Goal: Use online tool/utility: Utilize a website feature to perform a specific function

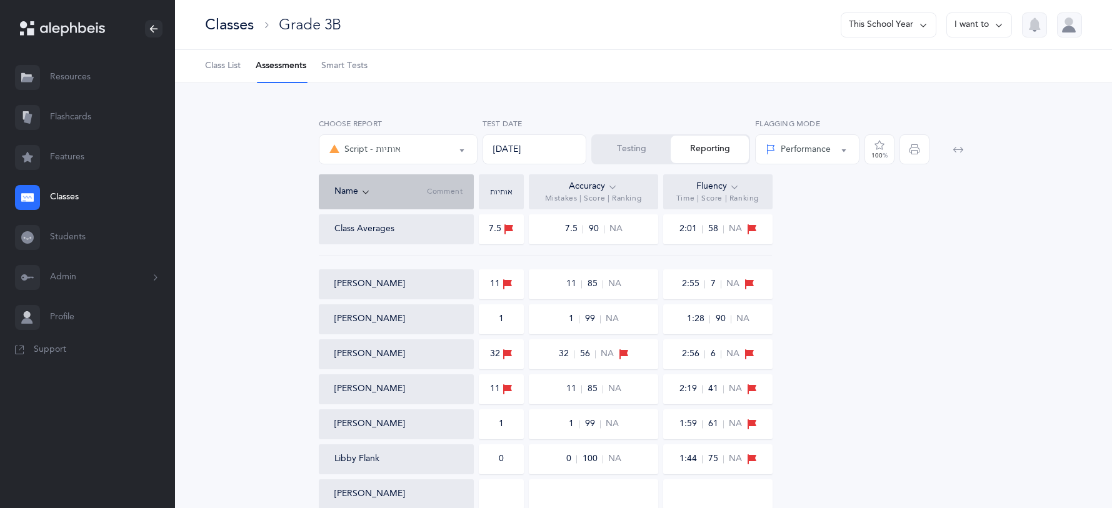
select select "36"
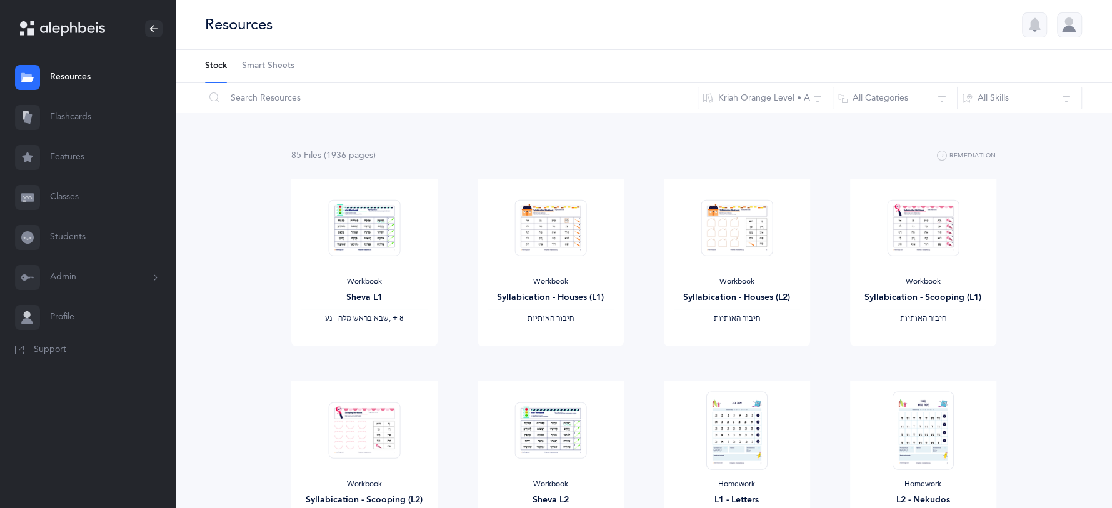
click at [76, 195] on link "Classes" at bounding box center [87, 198] width 175 height 40
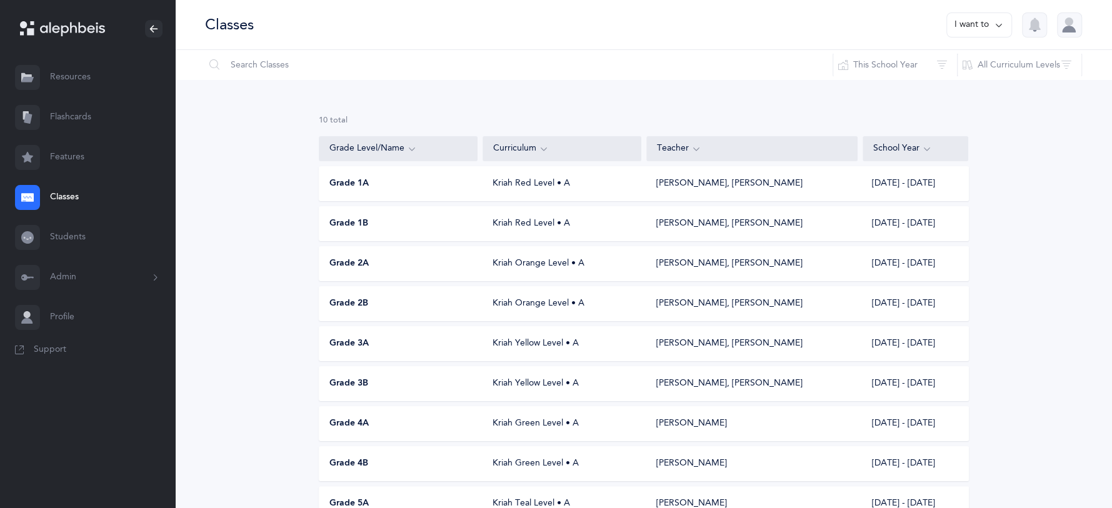
click at [355, 338] on span "Grade 3A" at bounding box center [348, 344] width 39 height 13
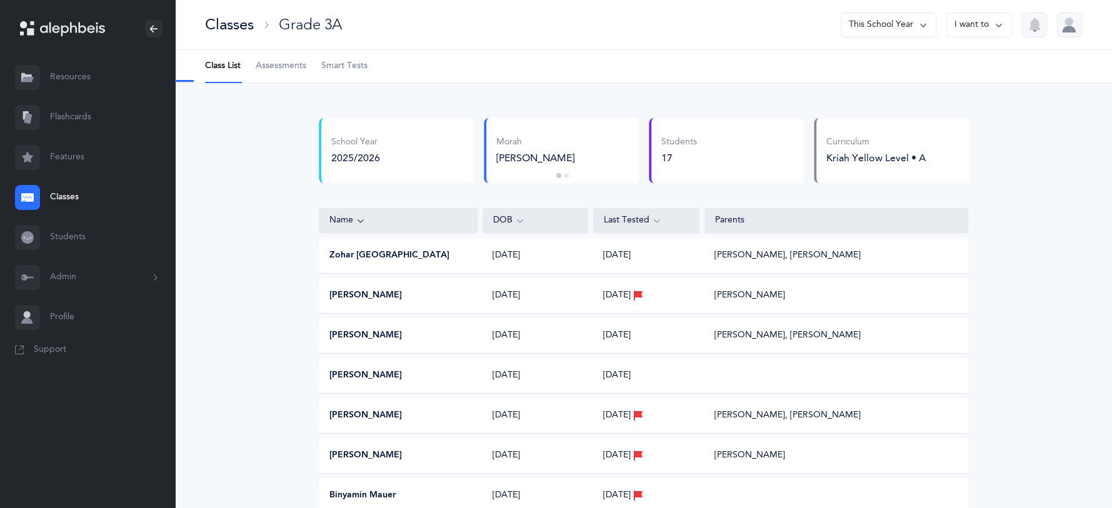
click at [273, 69] on span "Assessments" at bounding box center [281, 66] width 51 height 13
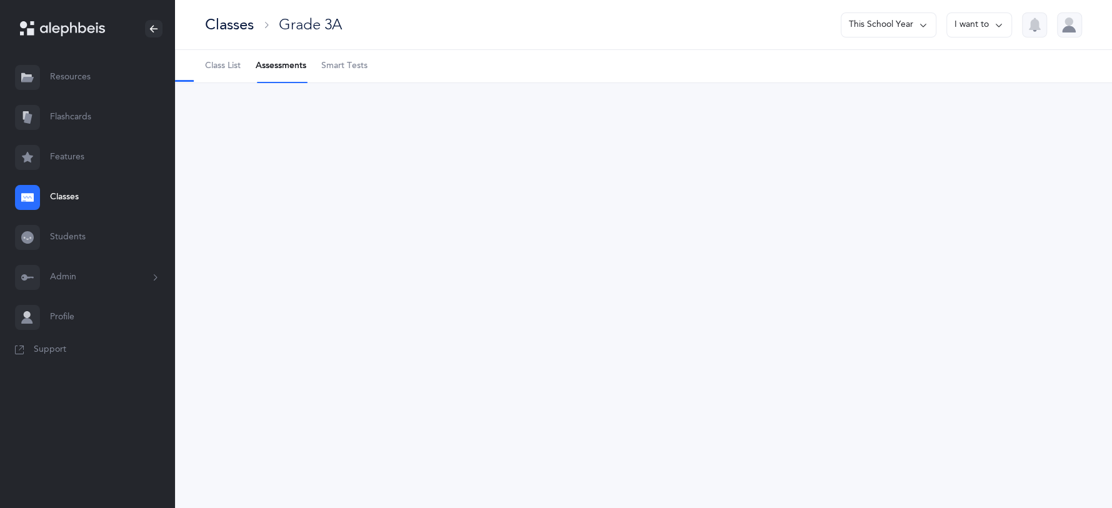
select select "9"
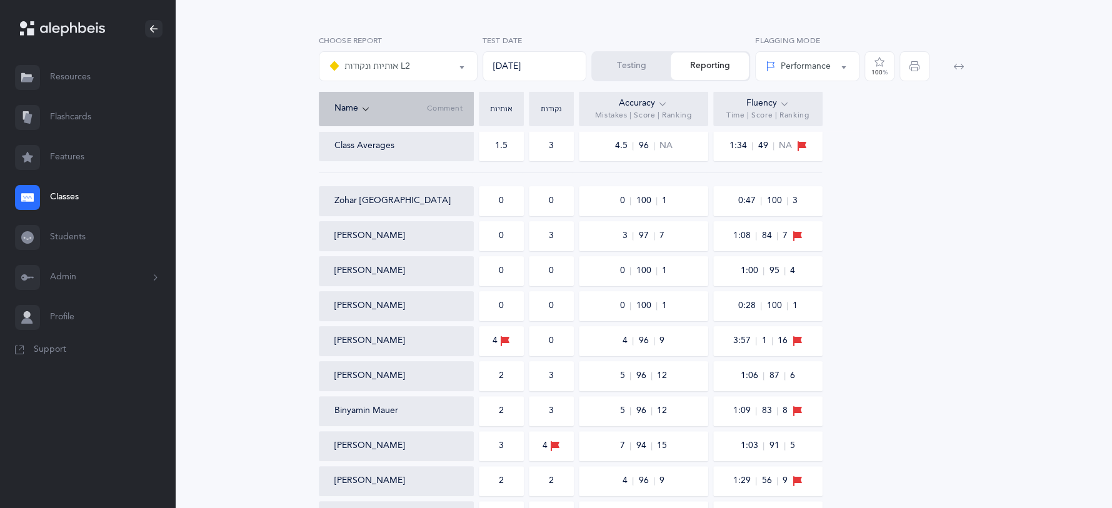
scroll to position [94, 0]
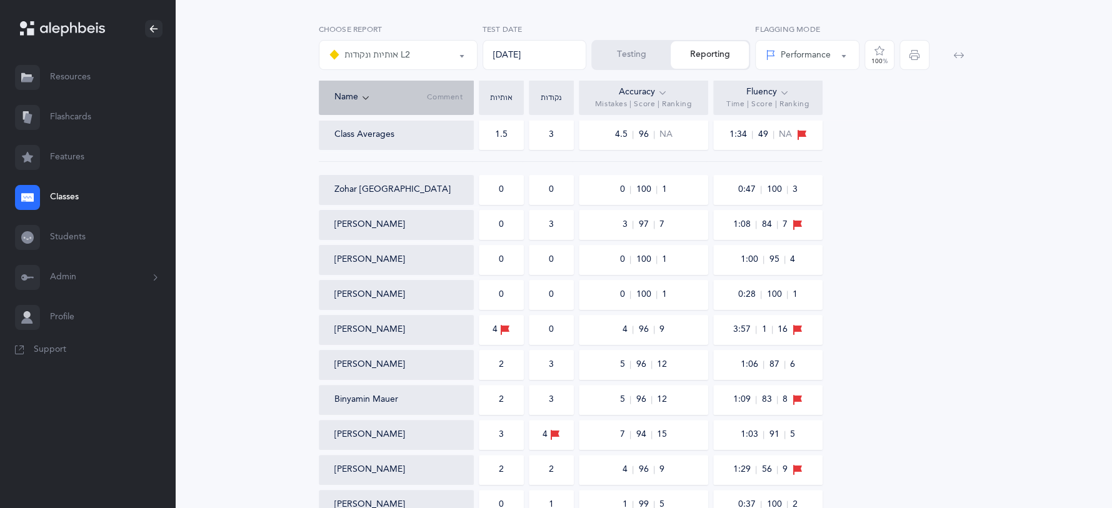
click at [628, 66] on div "Testing Reporting" at bounding box center [670, 55] width 159 height 30
click at [628, 63] on button "Testing" at bounding box center [632, 55] width 78 height 28
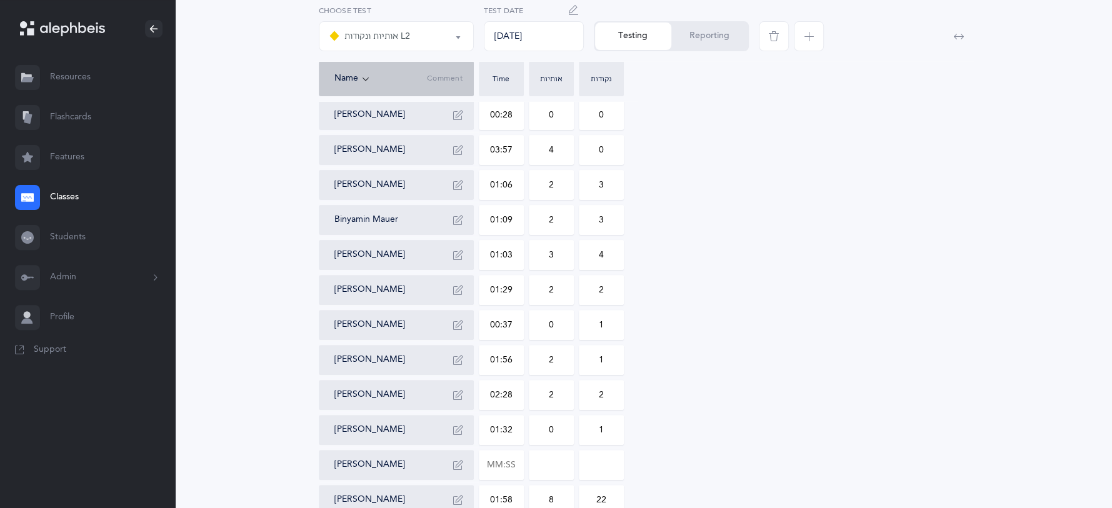
scroll to position [266, 0]
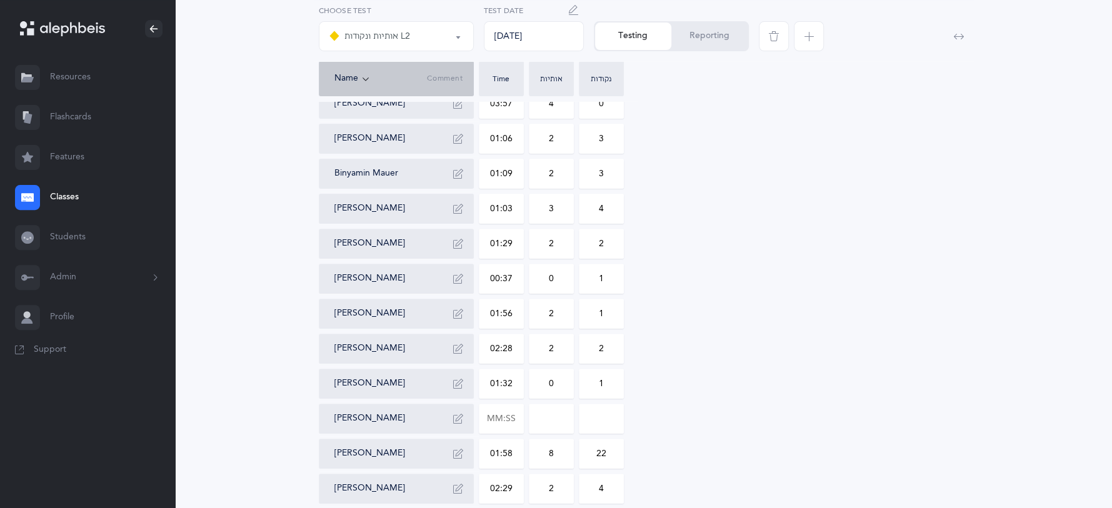
click at [524, 413] on div "Zohar Berlin 00:47 0 0 Roy Davidovich 01:08 0 3 Ayal Fleischmann 01:00 0 0 Emma…" at bounding box center [644, 244] width 650 height 590
click at [515, 421] on input "text" at bounding box center [502, 419] width 44 height 29
type input "00:01"
type input "01:36"
type input "0"
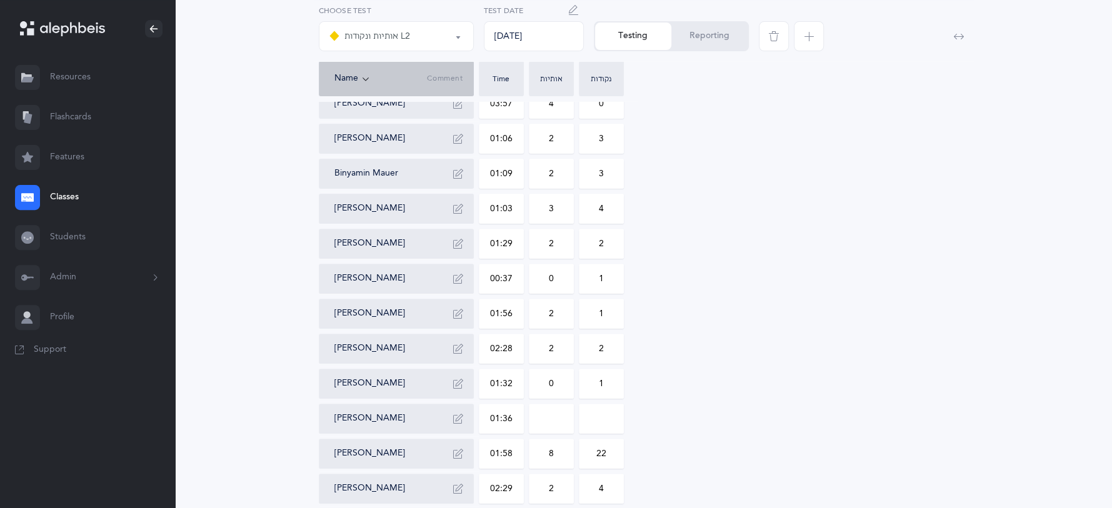
type input "0"
click at [571, 418] on input "0" at bounding box center [552, 419] width 44 height 29
type input "03"
click at [617, 413] on input "0" at bounding box center [602, 419] width 44 height 29
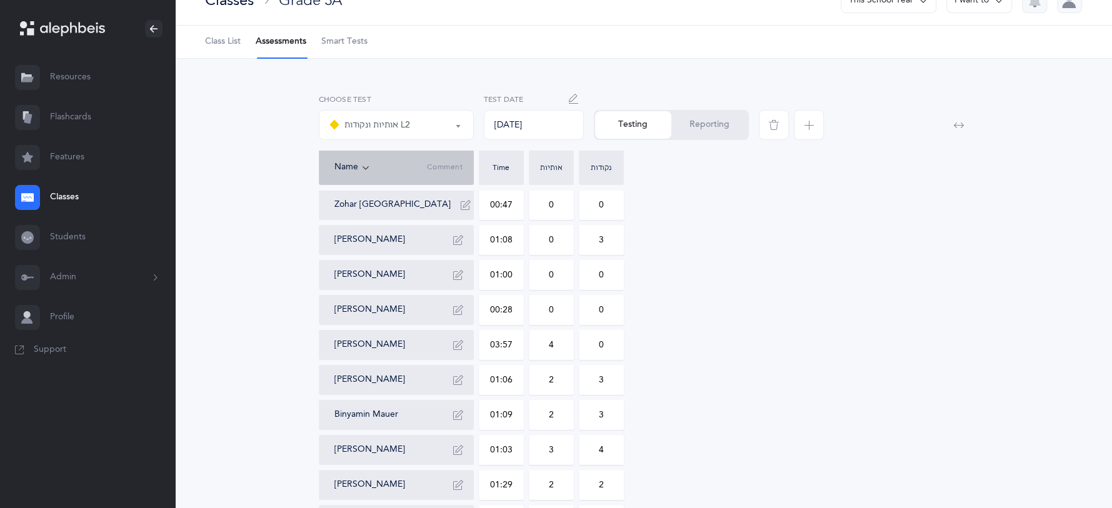
type input "02"
click at [734, 129] on button "Reporting" at bounding box center [709, 125] width 76 height 28
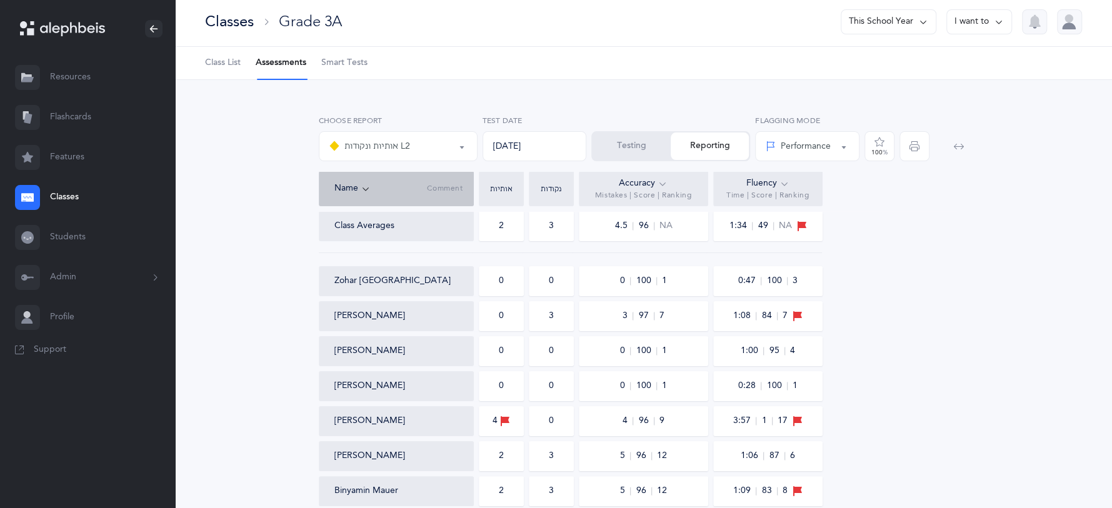
scroll to position [0, 0]
click at [468, 150] on button "אותיות ונקודות L2" at bounding box center [398, 149] width 159 height 30
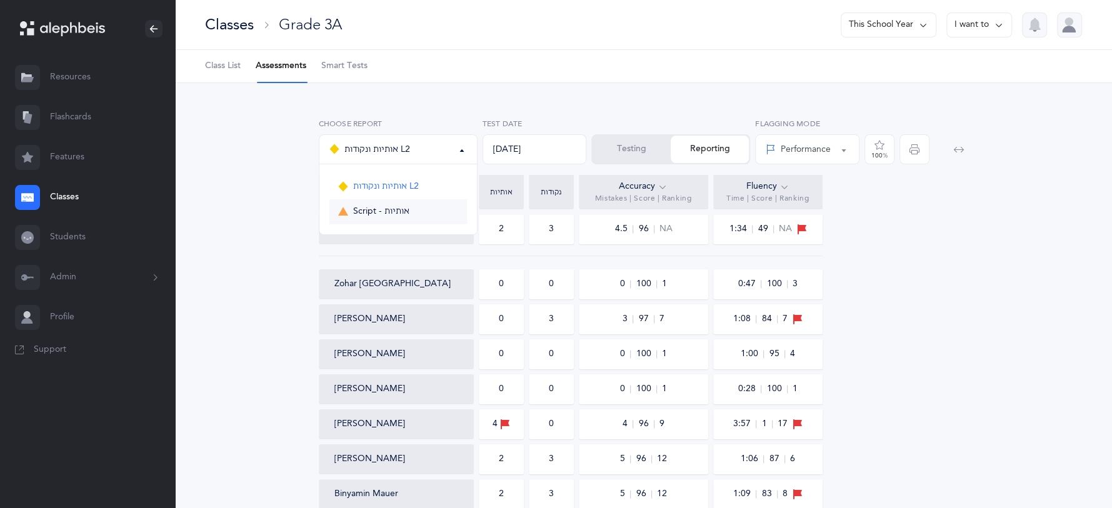
click at [412, 216] on link "Script - אותיות" at bounding box center [398, 211] width 138 height 25
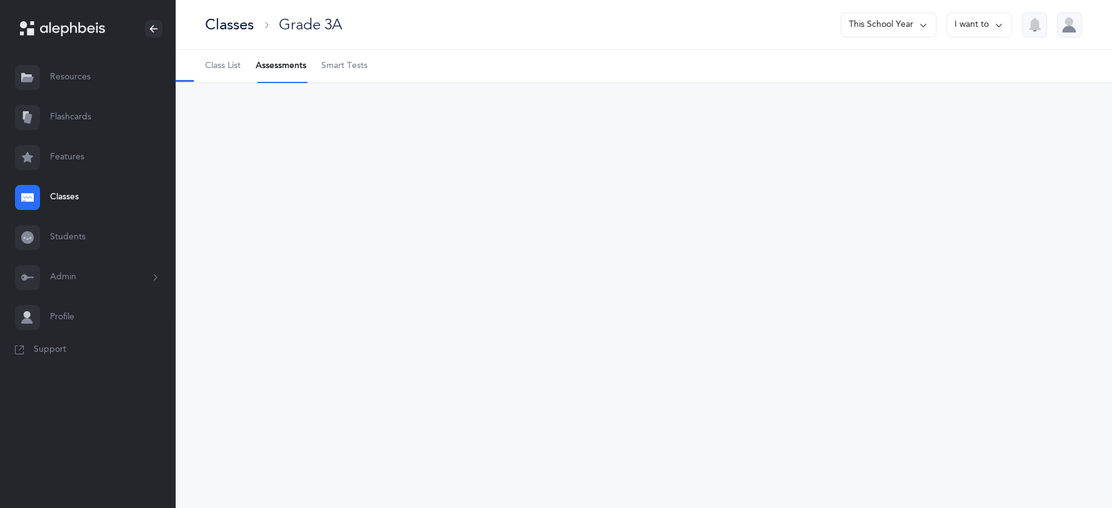
select select "36"
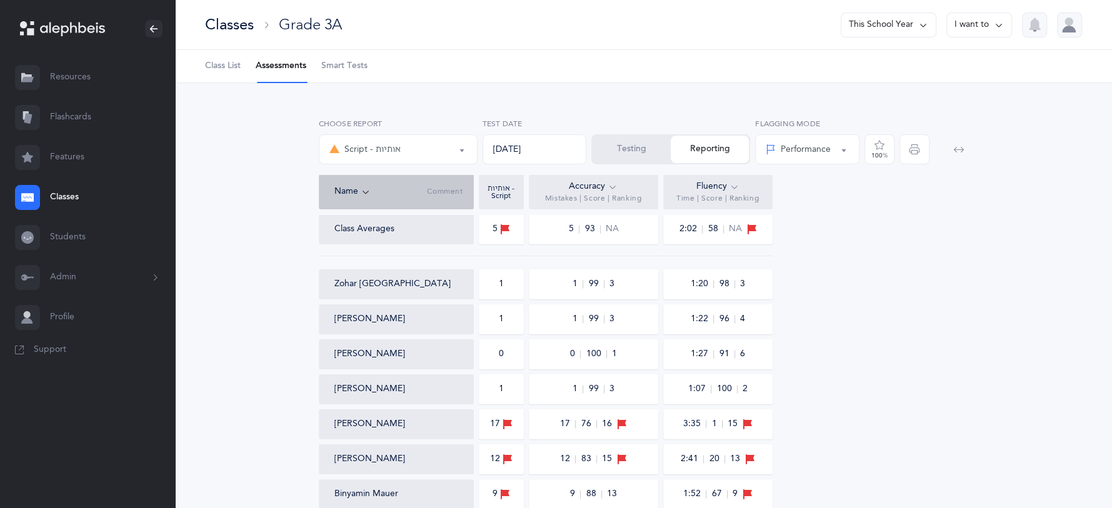
click at [611, 151] on button "Testing" at bounding box center [632, 150] width 78 height 28
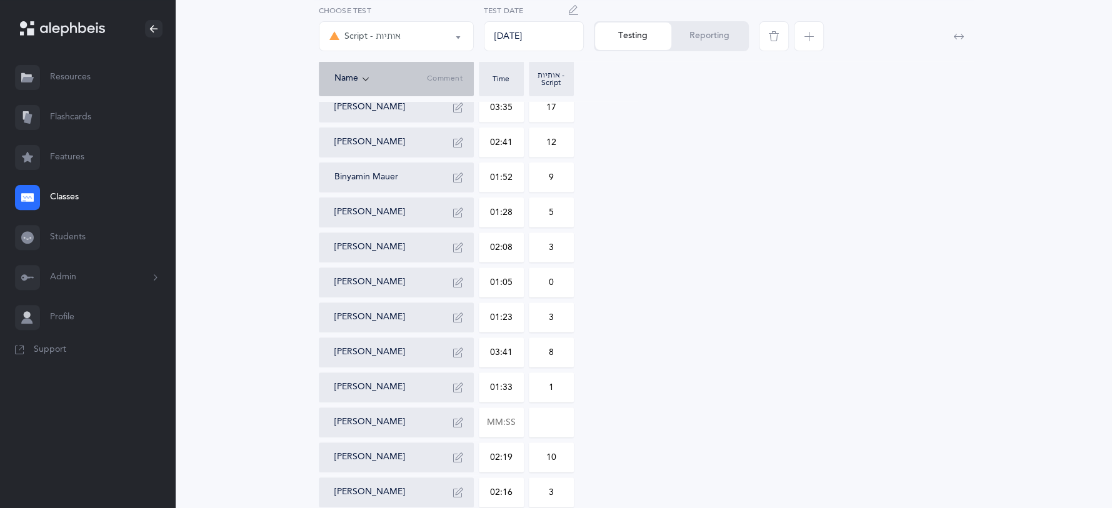
scroll to position [265, 0]
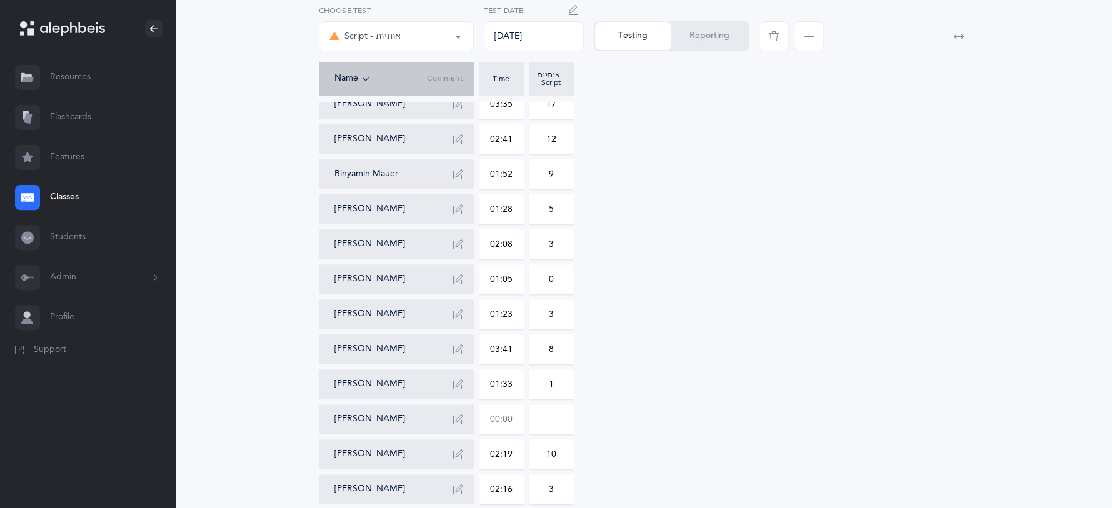
click at [510, 421] on input "text" at bounding box center [502, 419] width 44 height 29
type input "01:47"
click at [560, 422] on input "0" at bounding box center [552, 419] width 44 height 29
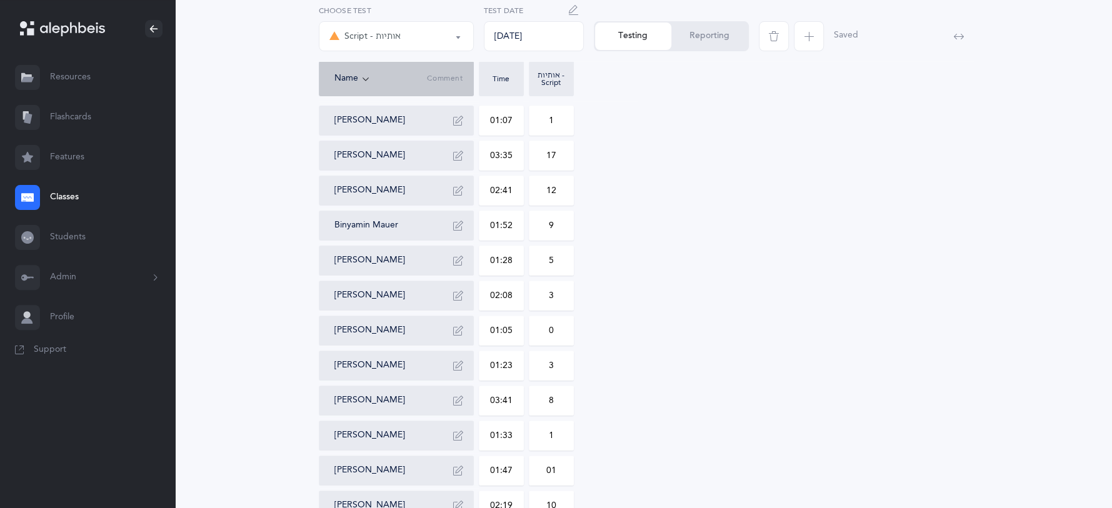
scroll to position [211, 0]
type input "01"
click at [684, 35] on button "Reporting" at bounding box center [709, 37] width 76 height 28
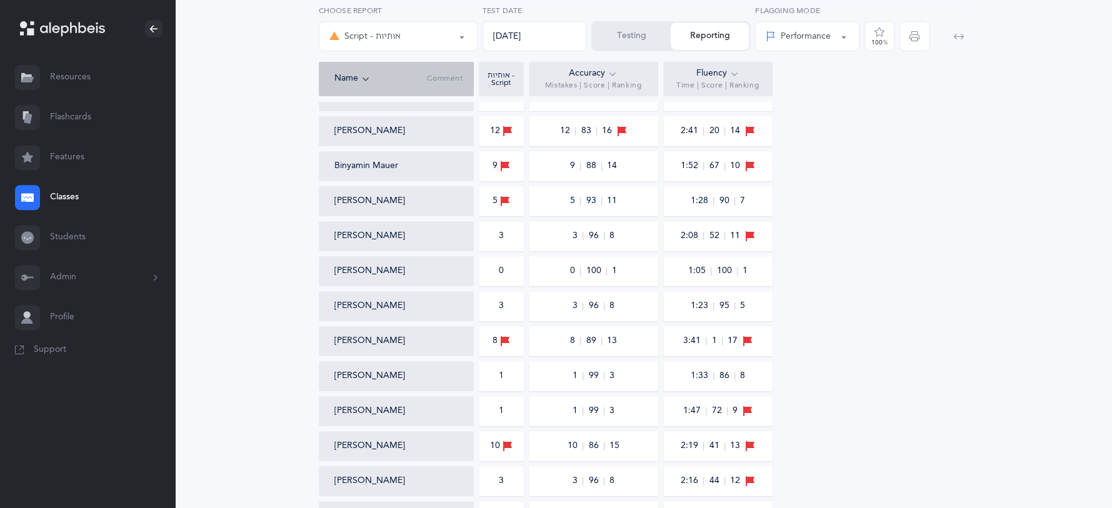
scroll to position [329, 0]
click at [463, 41] on button "Script - אותיות" at bounding box center [398, 36] width 159 height 30
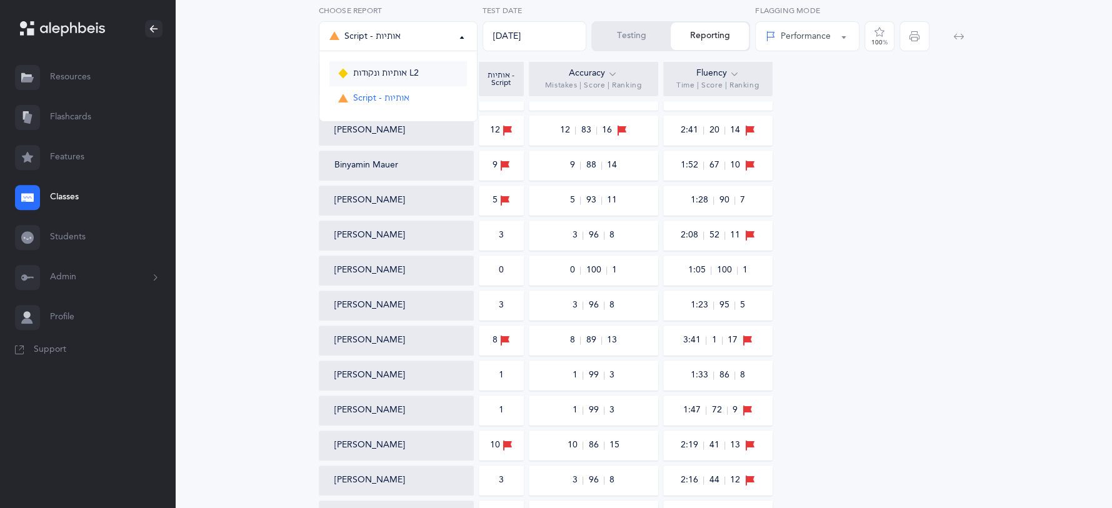
click at [438, 73] on link "אותיות ונקודות L2" at bounding box center [398, 73] width 138 height 25
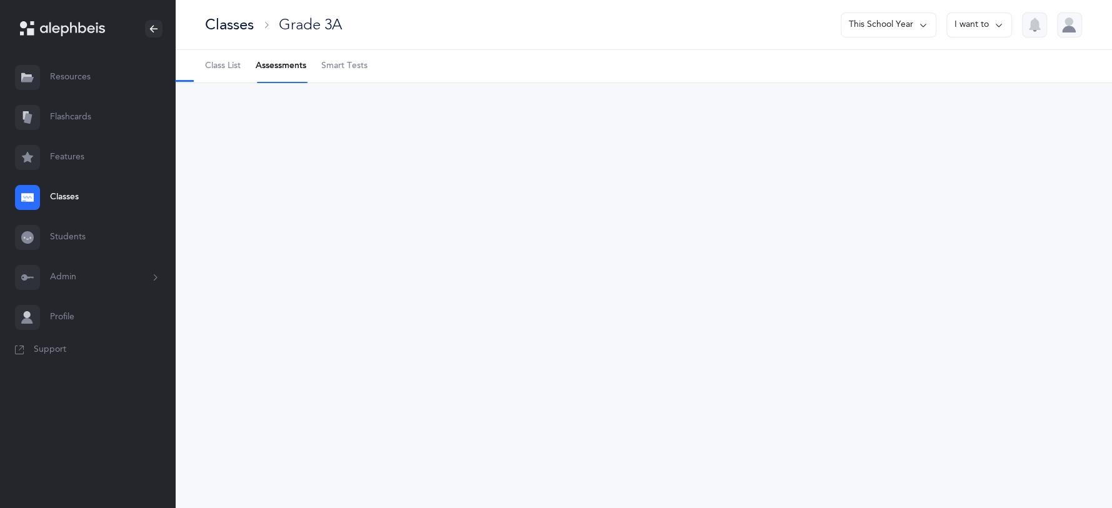
scroll to position [0, 0]
select select "9"
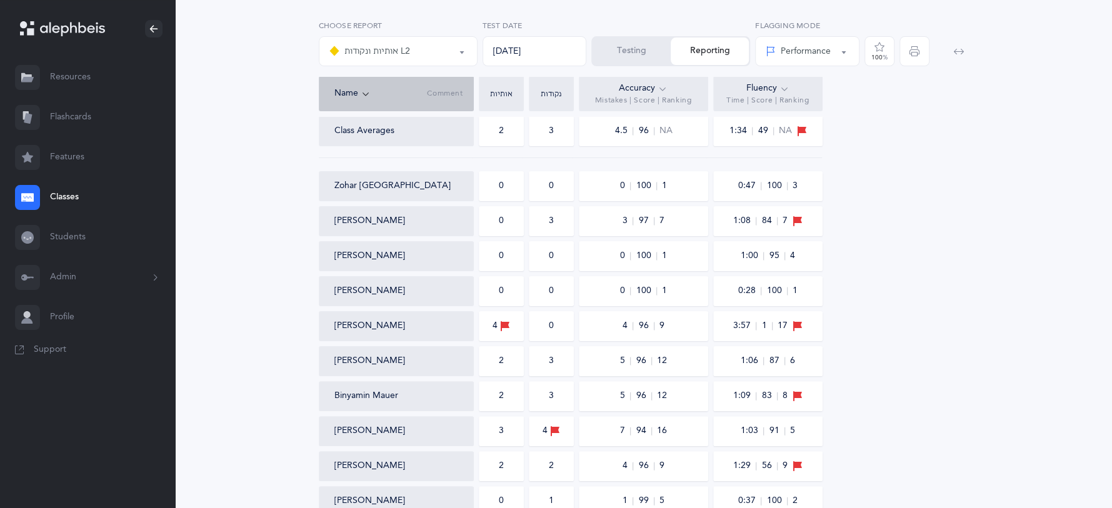
scroll to position [381, 0]
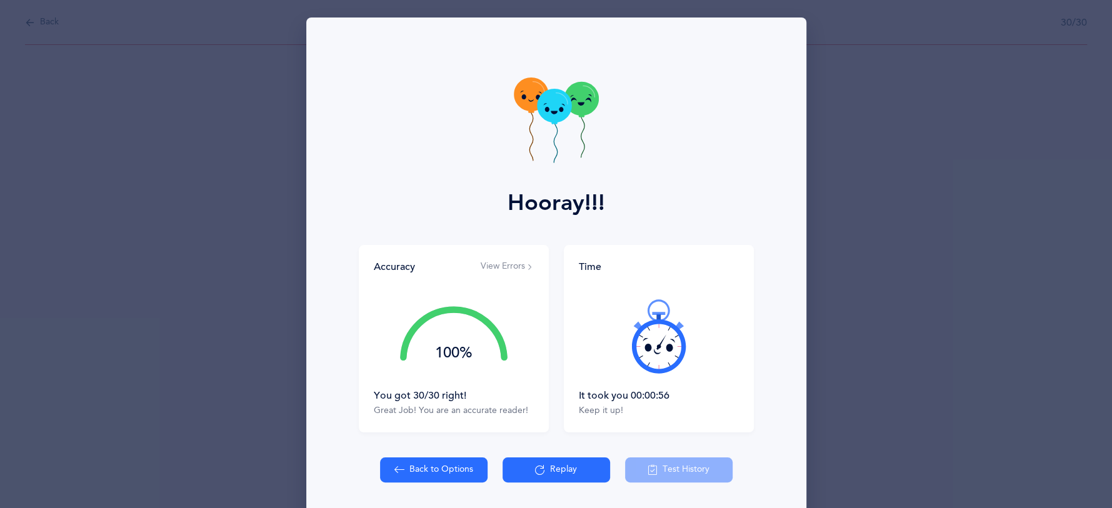
scroll to position [41, 0]
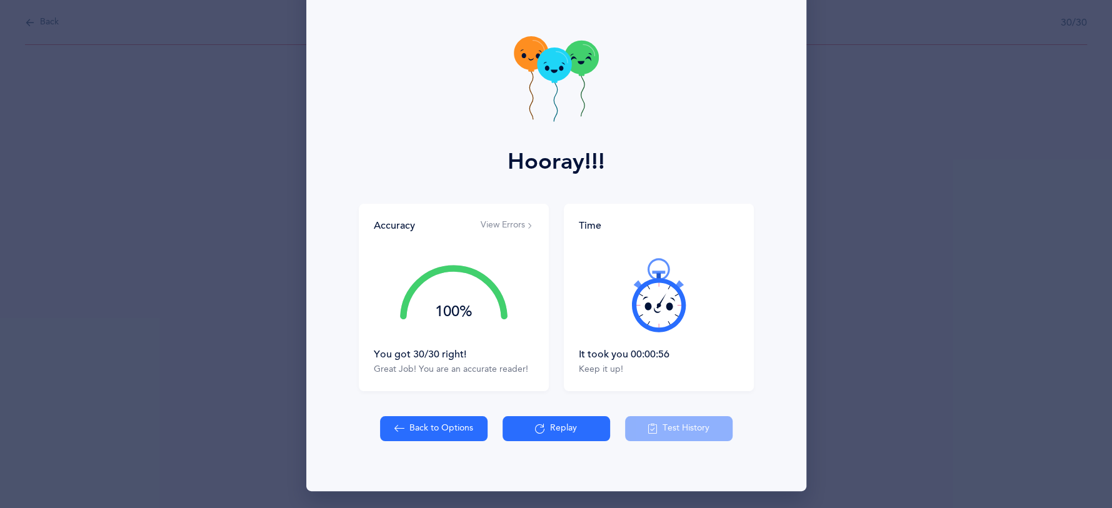
click at [448, 427] on button "Back to Options" at bounding box center [434, 428] width 108 height 25
select select "4"
select select "27"
select select "single"
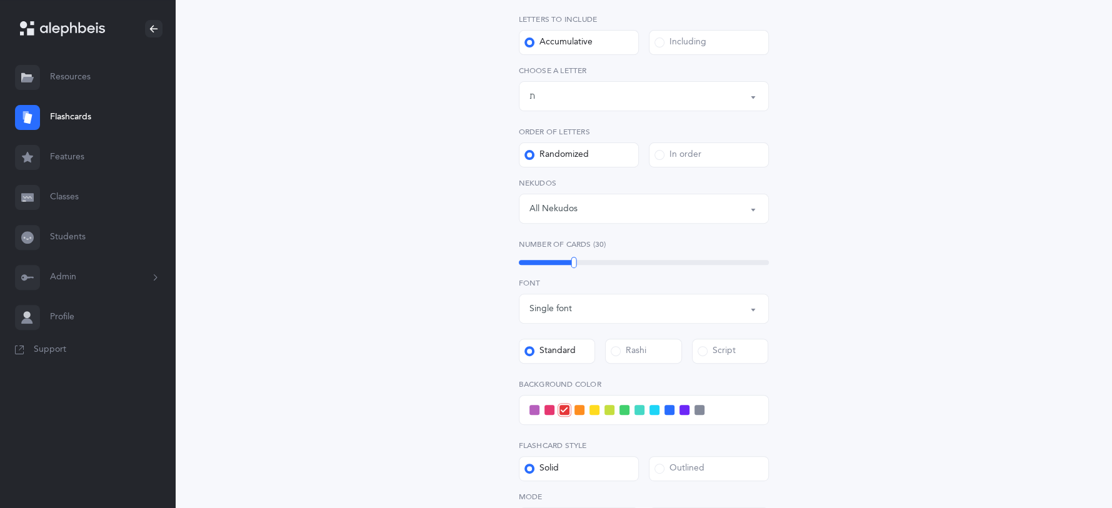
scroll to position [490, 0]
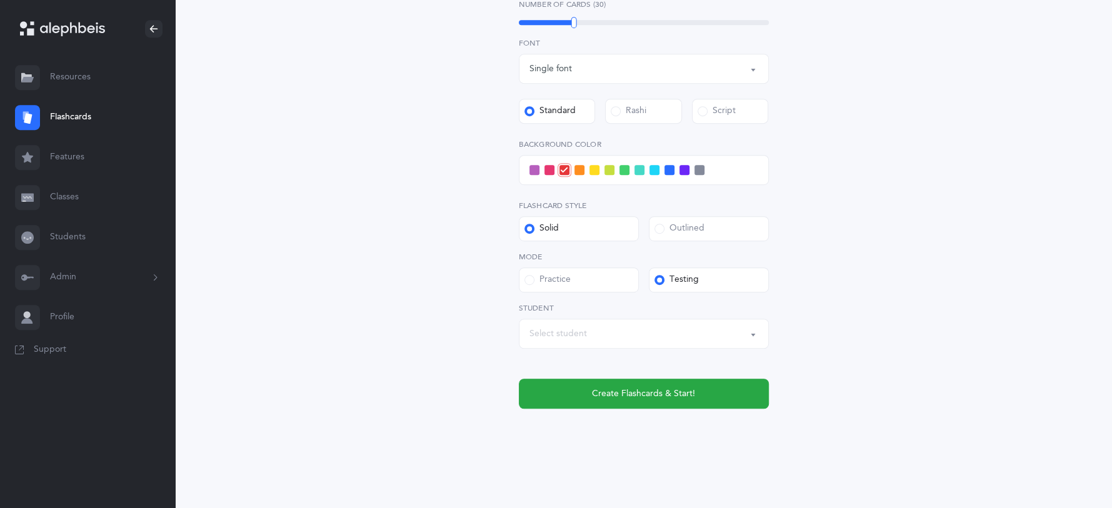
click at [760, 335] on button "Select student" at bounding box center [644, 334] width 250 height 30
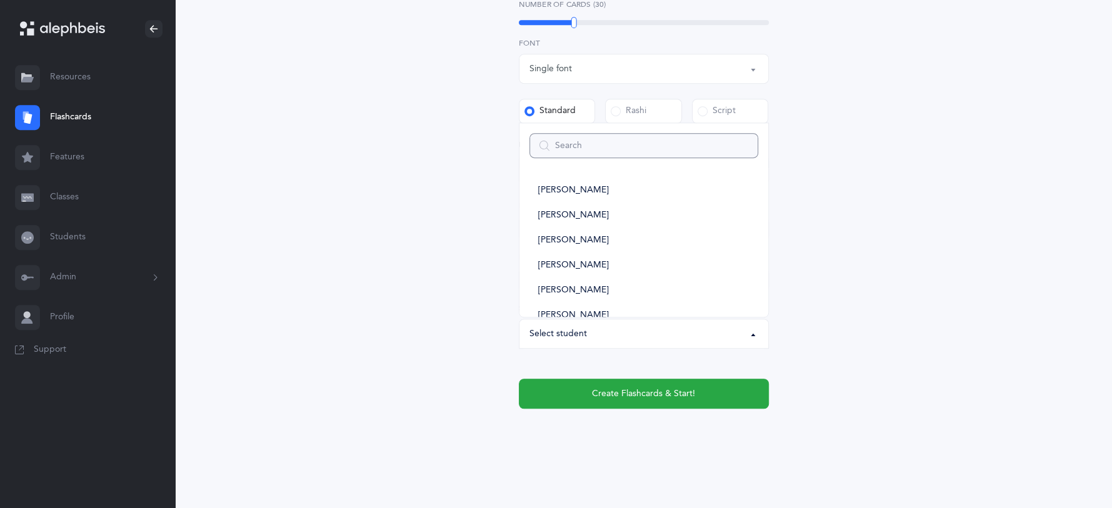
type input "c"
select select
type input "do"
select select
type input "dov"
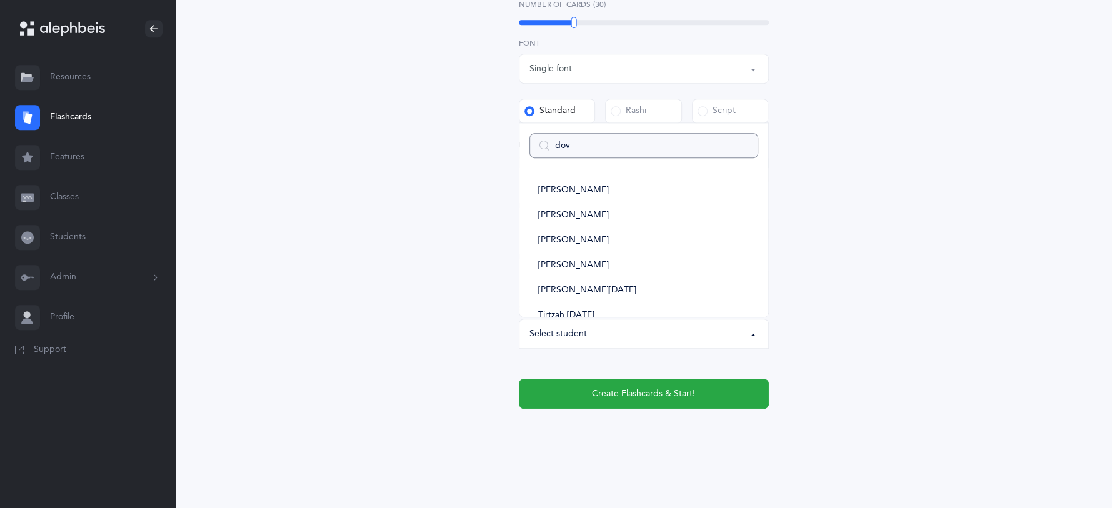
select select
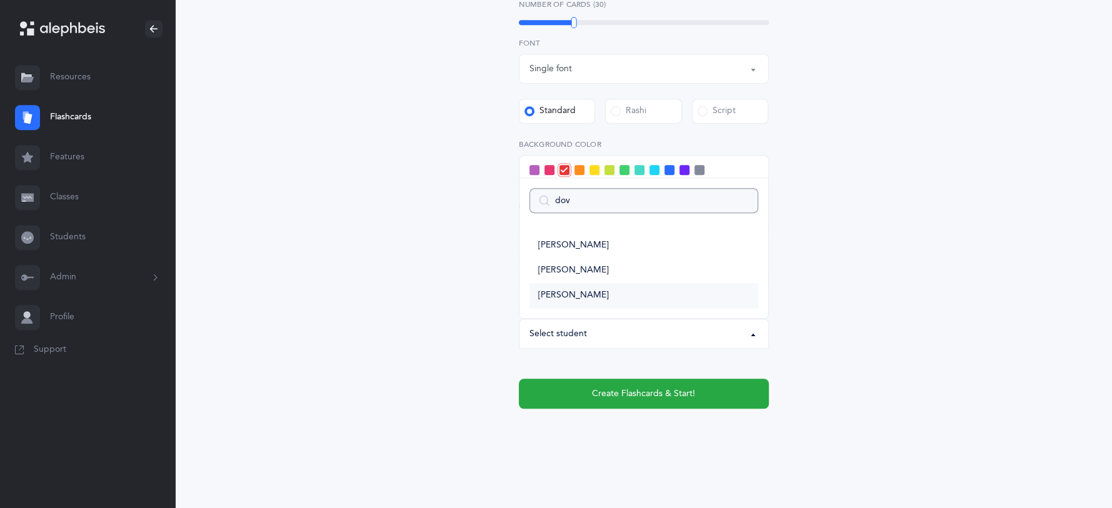
type input "dov"
click at [586, 294] on link "[PERSON_NAME]" at bounding box center [644, 295] width 229 height 25
select select "6015"
click at [681, 174] on span at bounding box center [685, 170] width 10 height 10
click at [0, 0] on input "checkbox" at bounding box center [0, 0] width 0 height 0
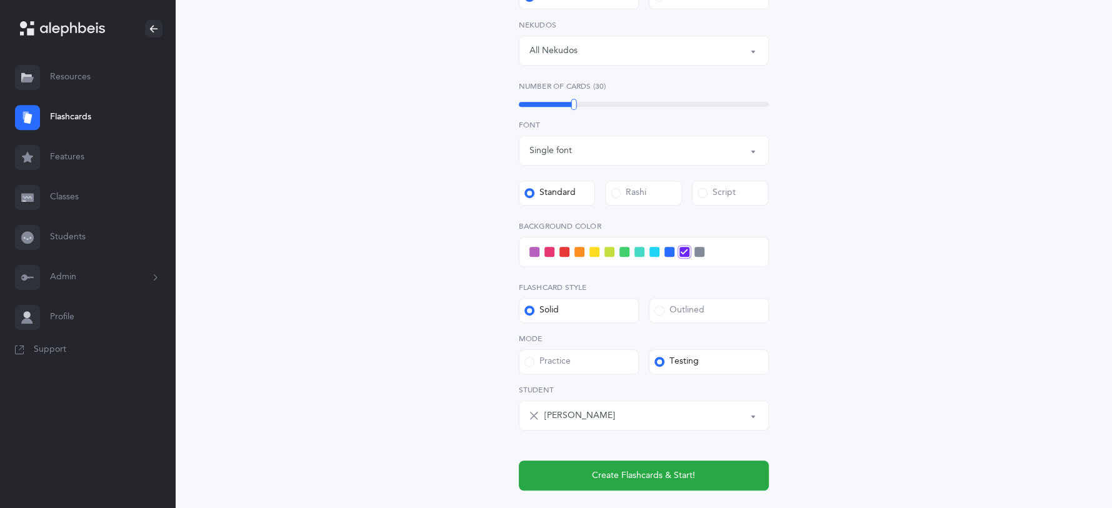
scroll to position [398, 0]
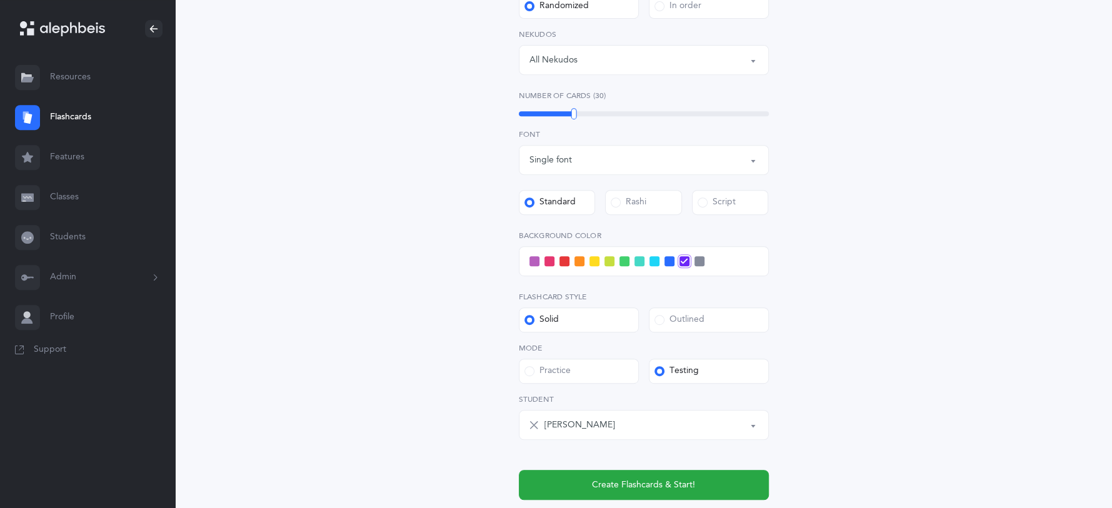
click at [546, 261] on span at bounding box center [550, 261] width 10 height 10
click at [0, 0] on input "checkbox" at bounding box center [0, 0] width 0 height 0
click at [536, 262] on span at bounding box center [535, 261] width 10 height 10
click at [0, 0] on input "checkbox" at bounding box center [0, 0] width 0 height 0
click at [661, 263] on div at bounding box center [644, 261] width 250 height 30
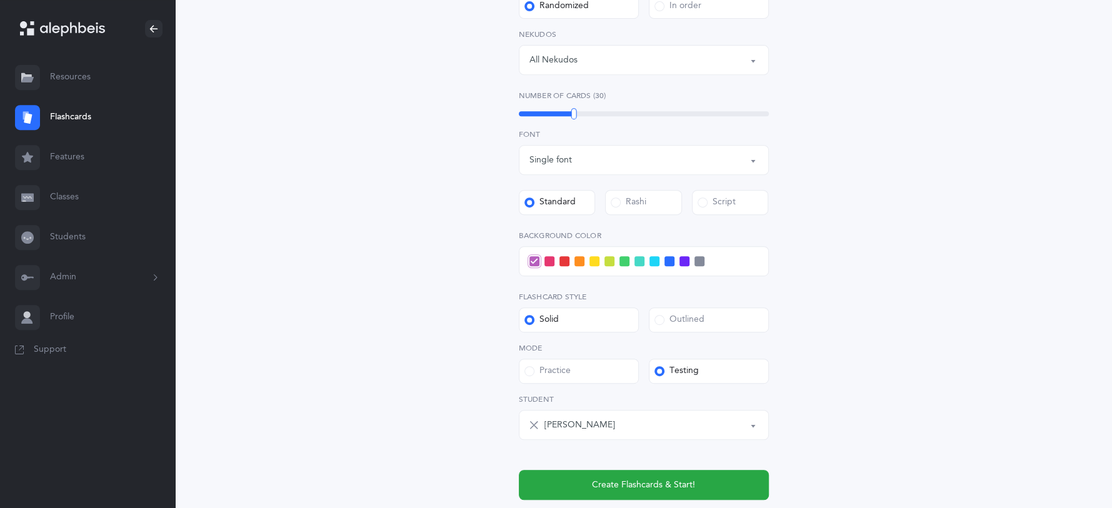
click at [655, 256] on span at bounding box center [655, 261] width 10 height 10
click at [0, 0] on input "checkbox" at bounding box center [0, 0] width 0 height 0
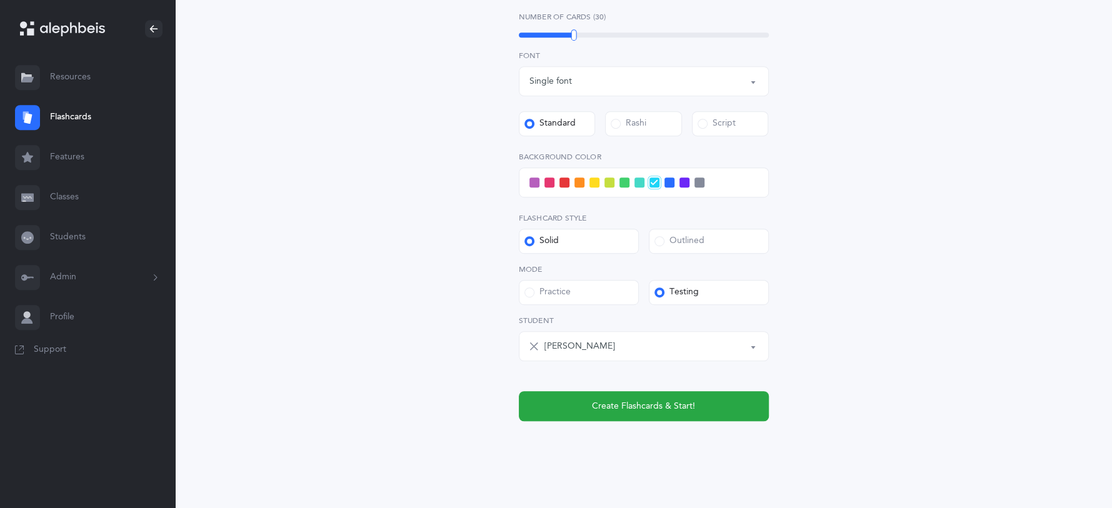
scroll to position [490, 0]
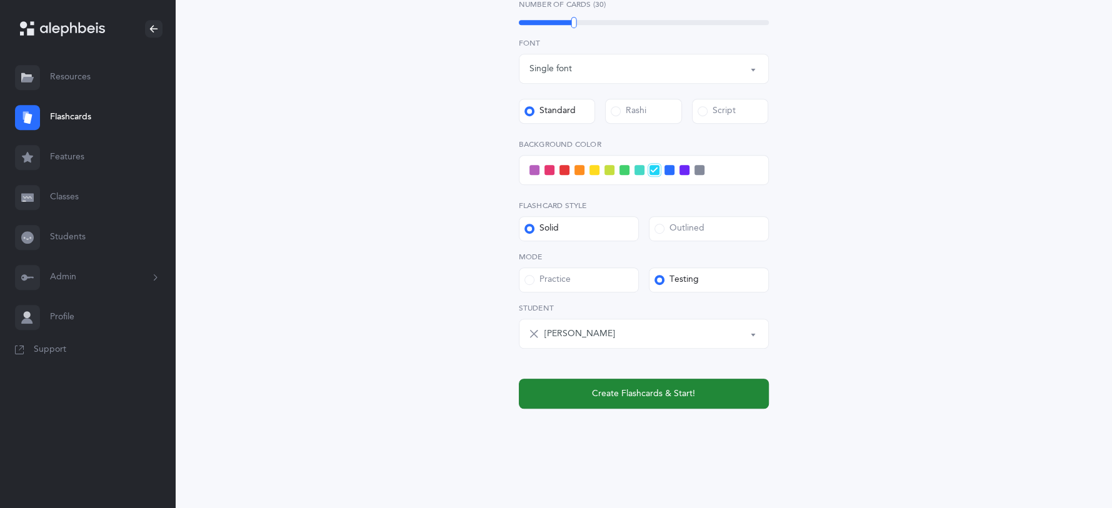
click at [671, 396] on span "Create Flashcards & Start!" at bounding box center [643, 394] width 103 height 13
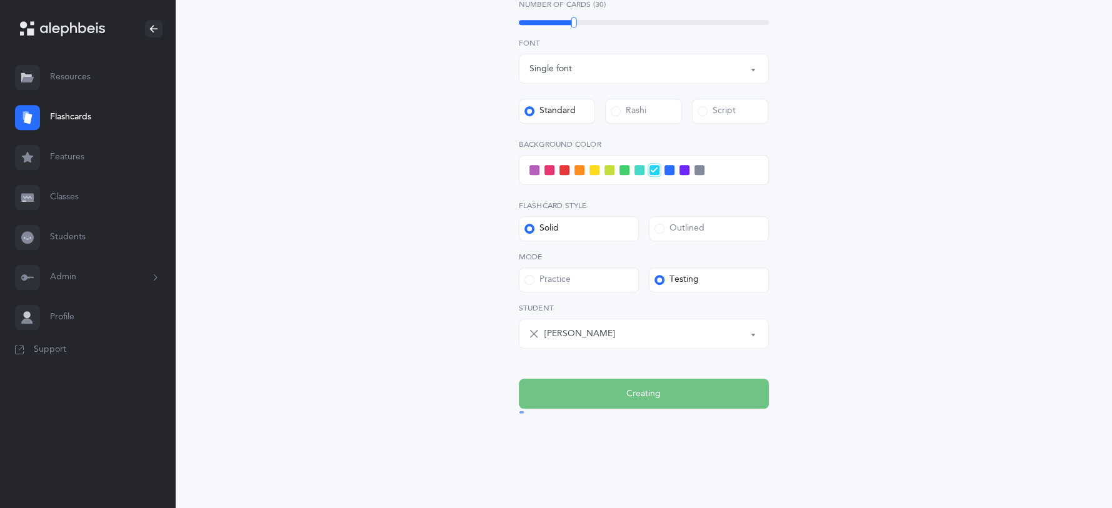
scroll to position [0, 0]
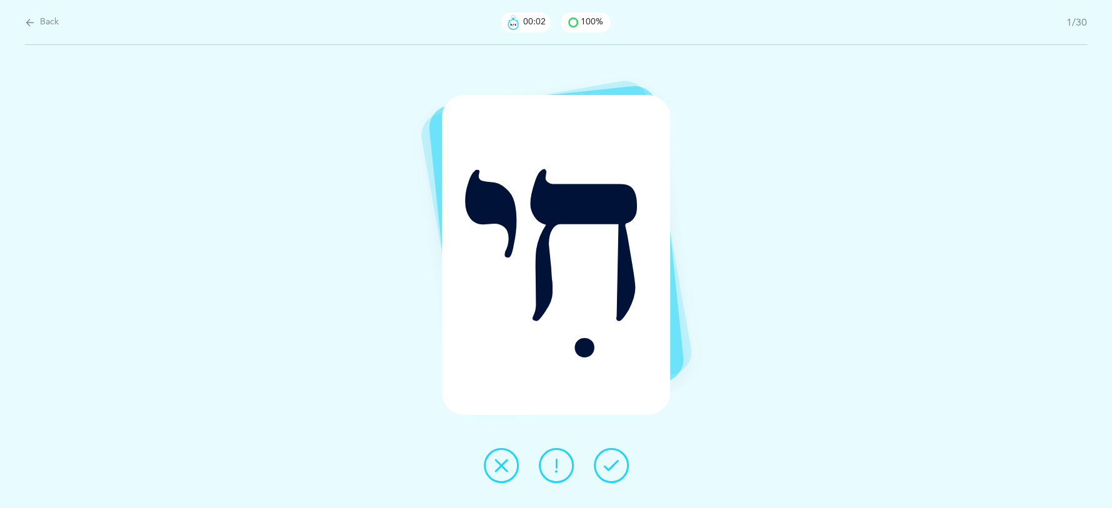
click at [608, 459] on icon at bounding box center [611, 465] width 15 height 15
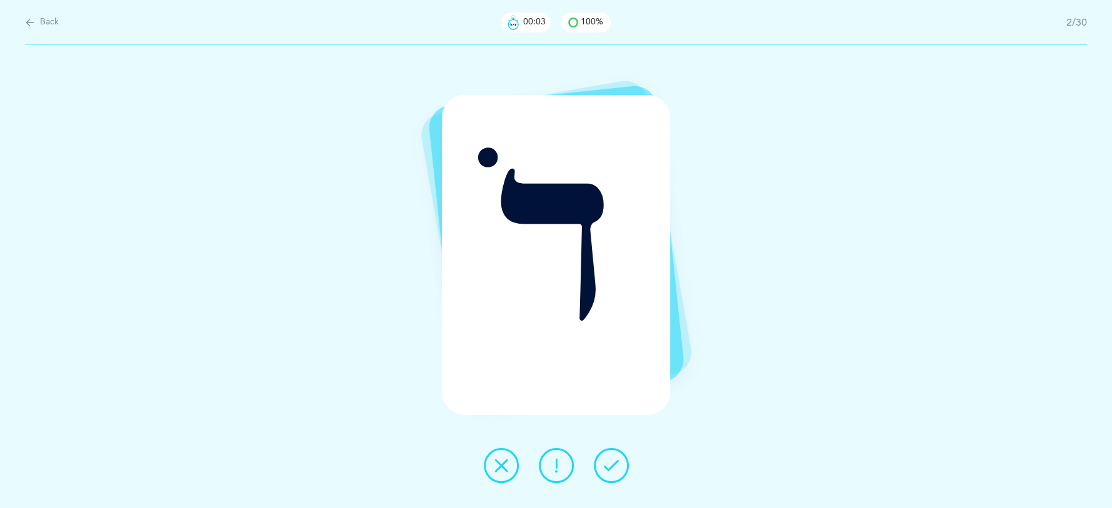
click at [608, 459] on icon at bounding box center [611, 465] width 15 height 15
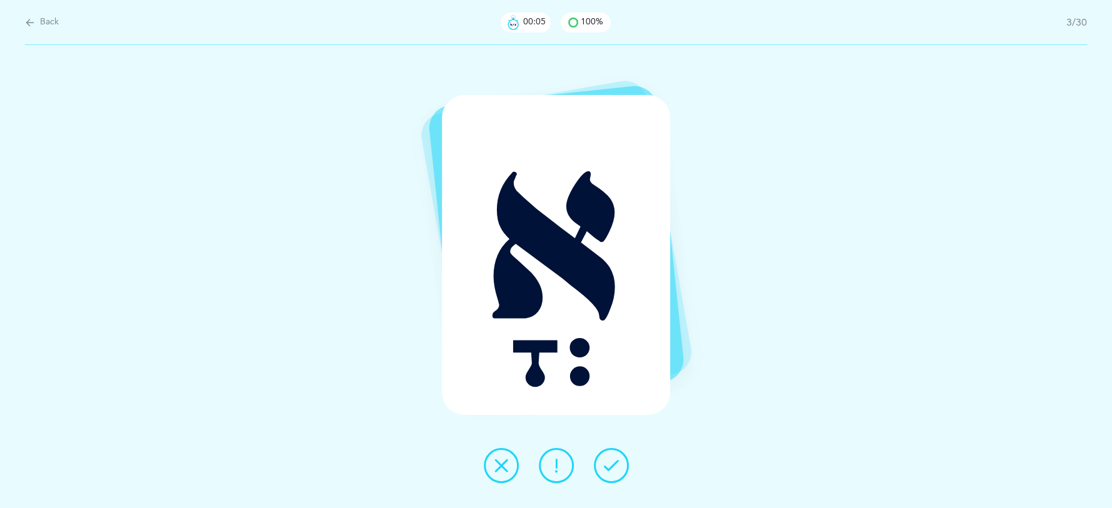
click at [608, 459] on icon at bounding box center [611, 465] width 15 height 15
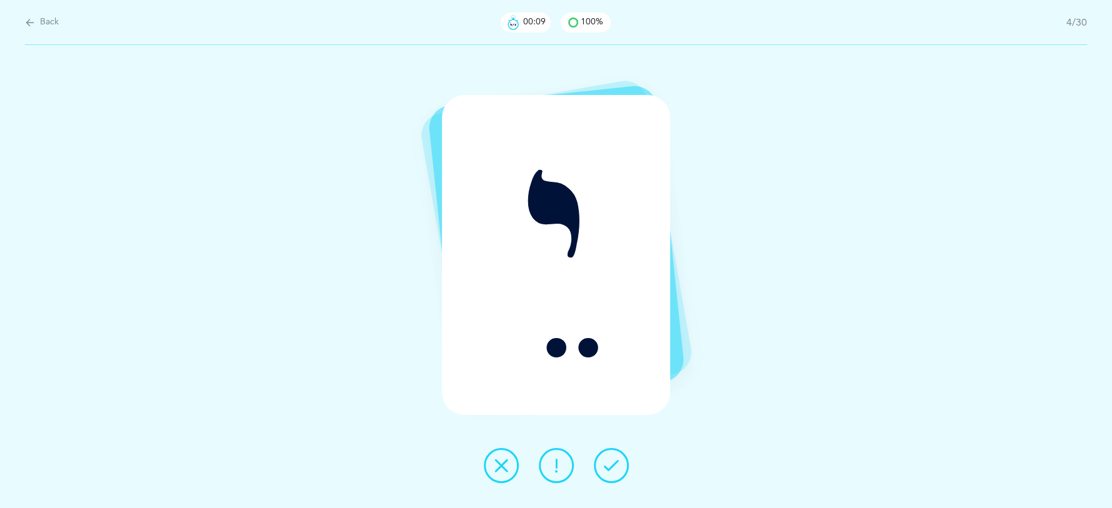
click at [512, 472] on button at bounding box center [501, 465] width 35 height 35
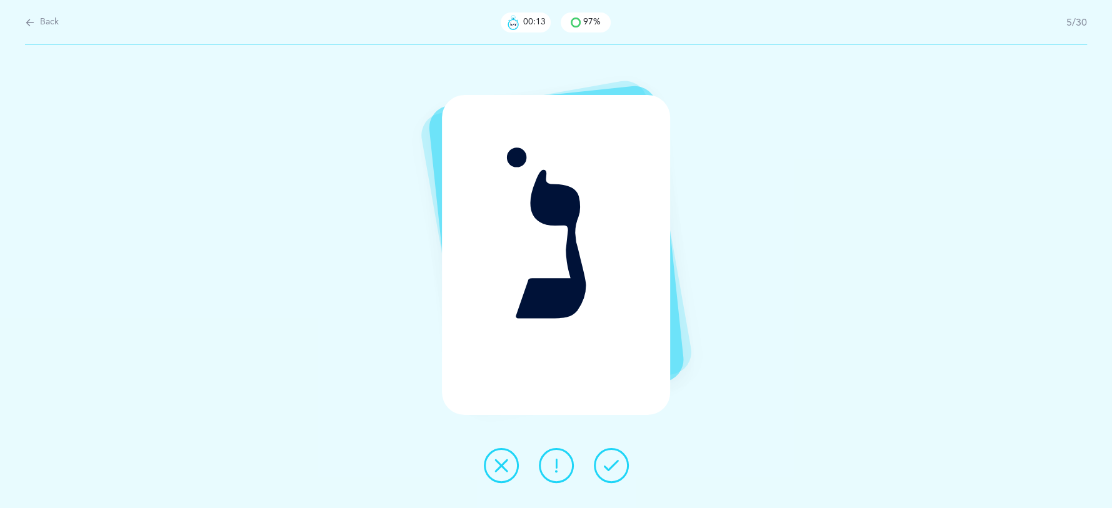
click at [615, 466] on icon at bounding box center [611, 465] width 15 height 15
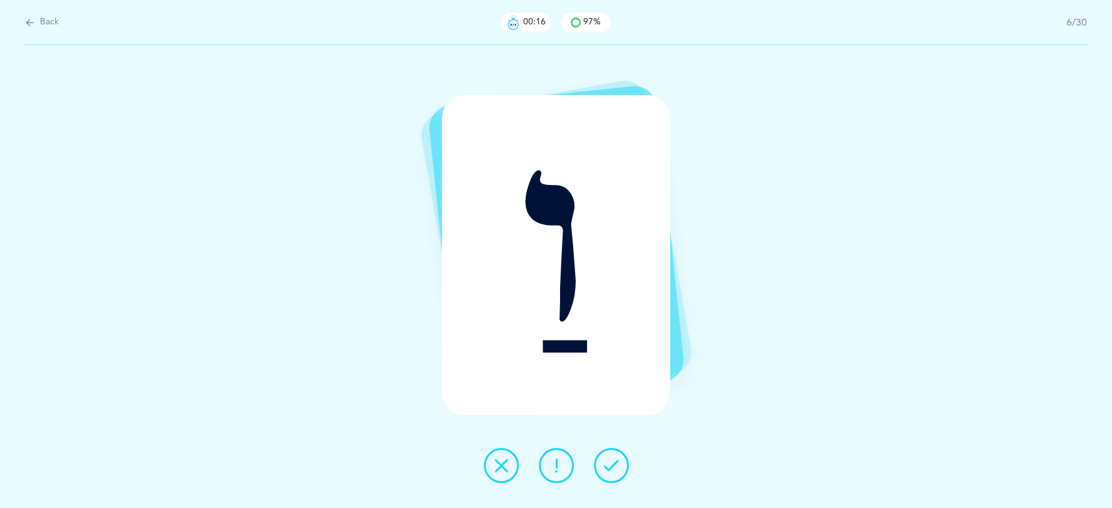
click at [557, 471] on icon at bounding box center [556, 465] width 15 height 15
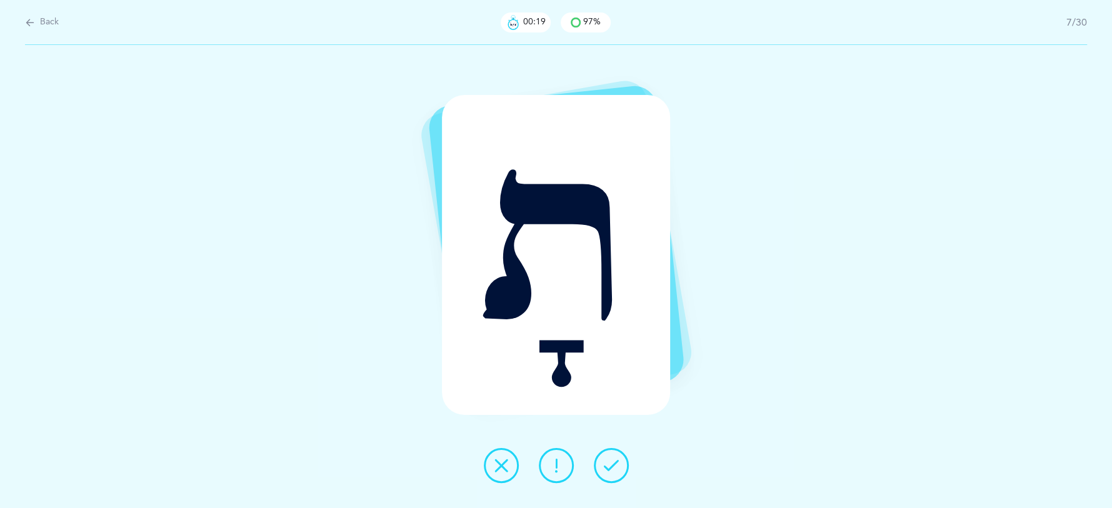
click at [612, 465] on icon at bounding box center [611, 465] width 15 height 15
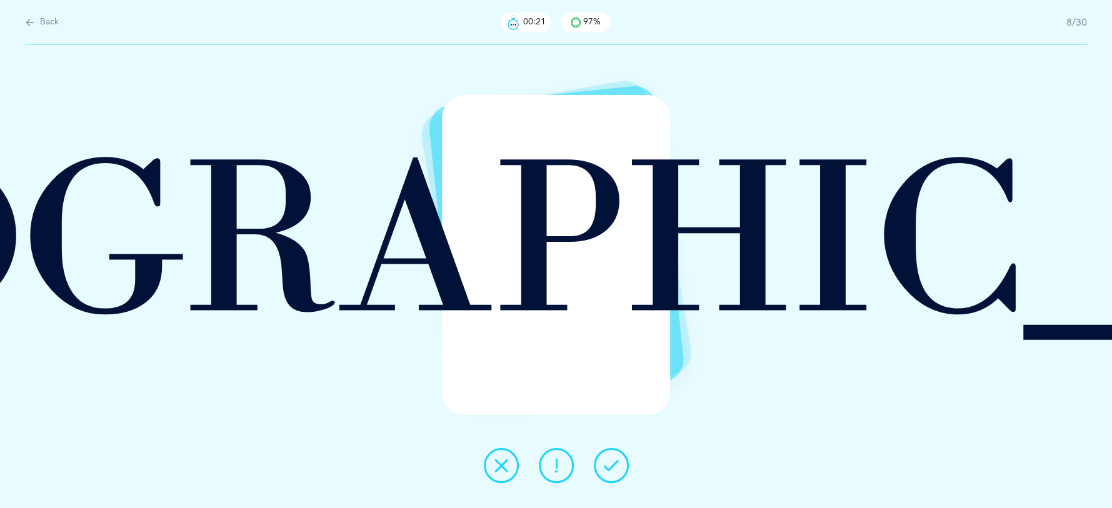
click at [612, 465] on icon at bounding box center [611, 465] width 15 height 15
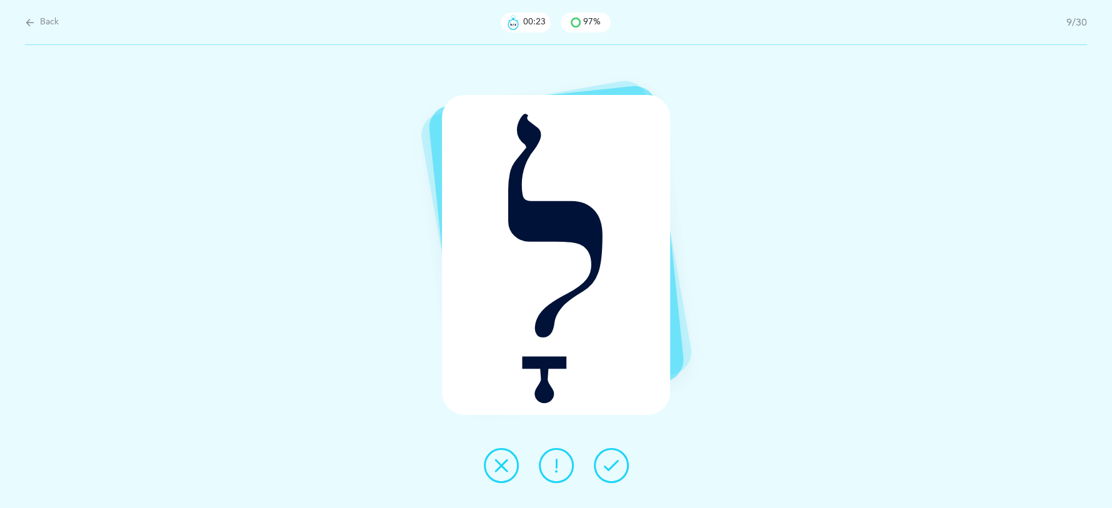
click at [612, 465] on icon at bounding box center [611, 465] width 15 height 15
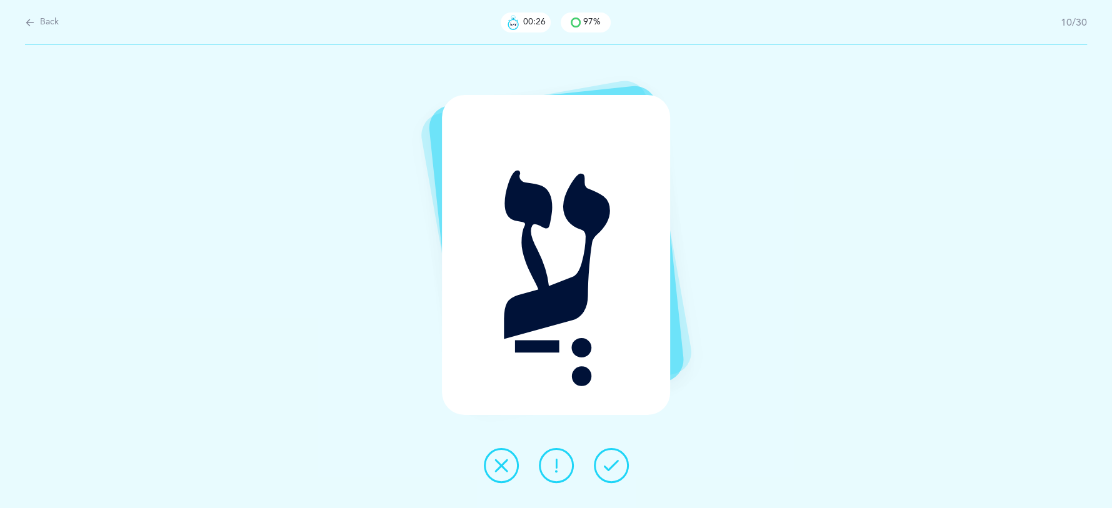
click at [612, 465] on icon at bounding box center [611, 465] width 15 height 15
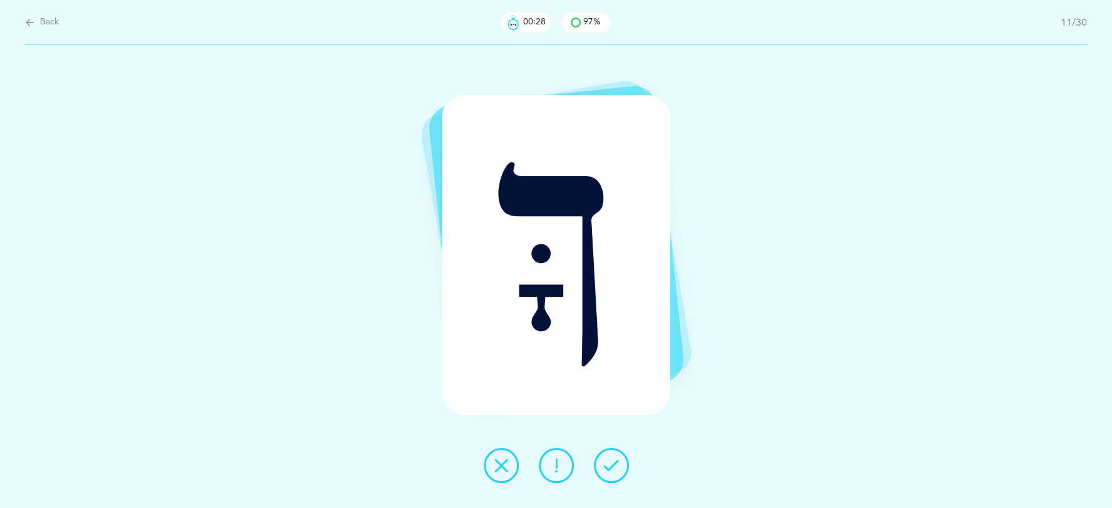
click at [618, 467] on button at bounding box center [611, 465] width 35 height 35
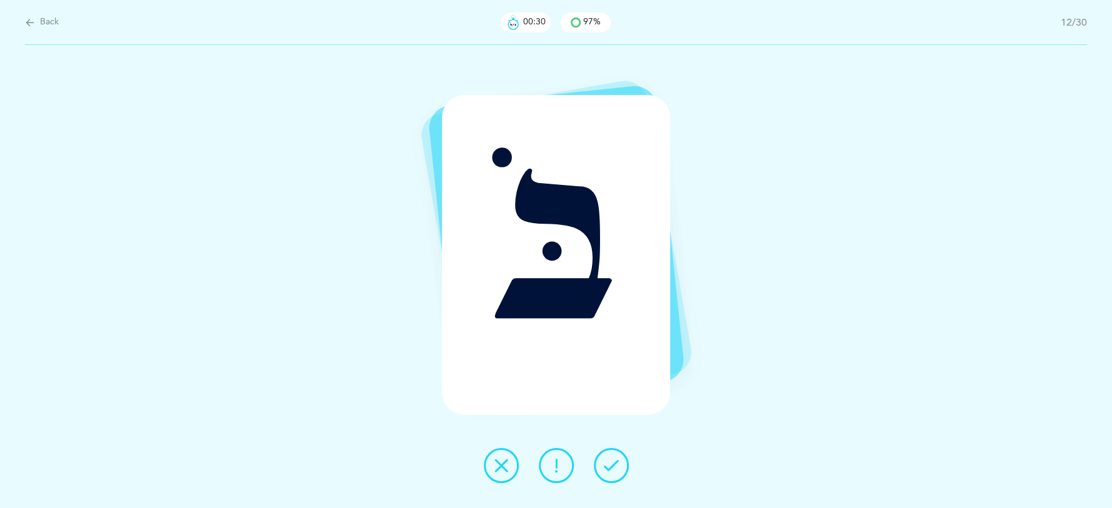
click at [618, 467] on button at bounding box center [611, 465] width 35 height 35
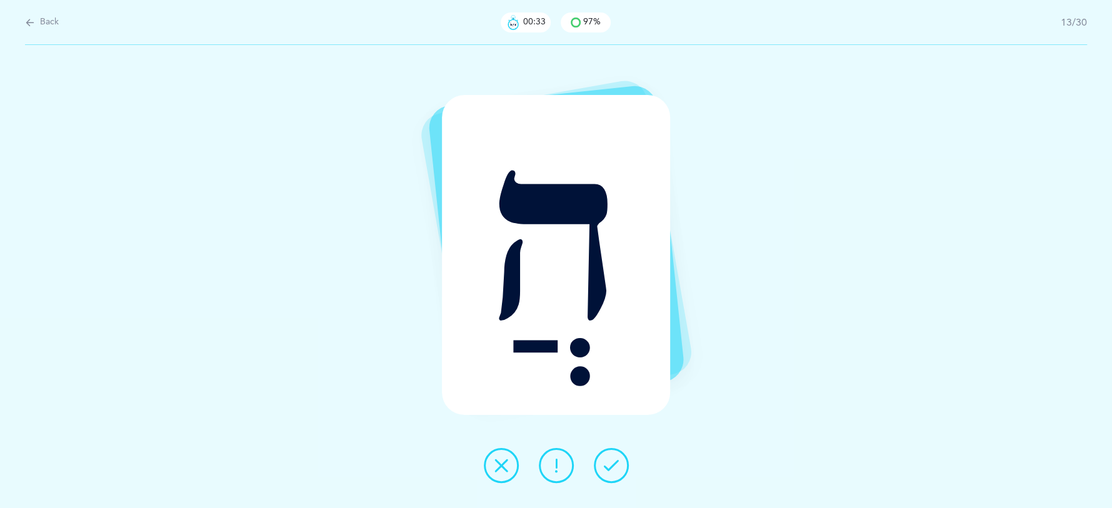
click at [618, 470] on button at bounding box center [611, 465] width 35 height 35
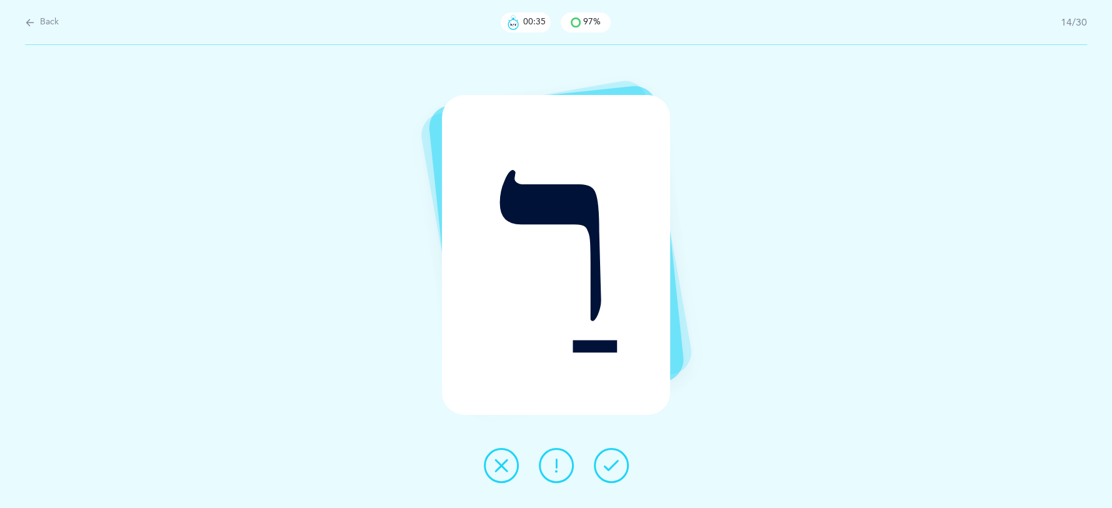
click at [621, 469] on button at bounding box center [611, 465] width 35 height 35
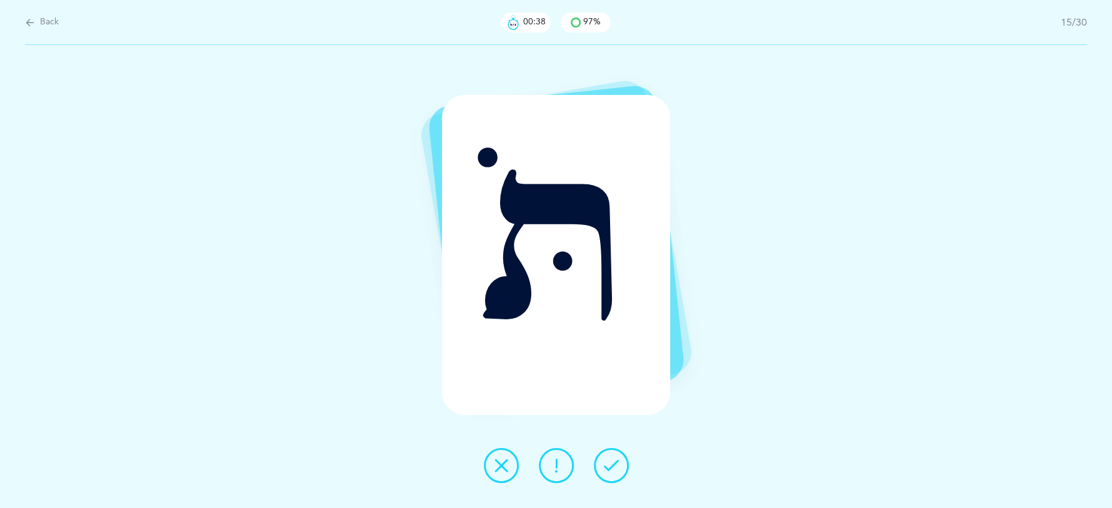
click at [621, 469] on button at bounding box center [611, 465] width 35 height 35
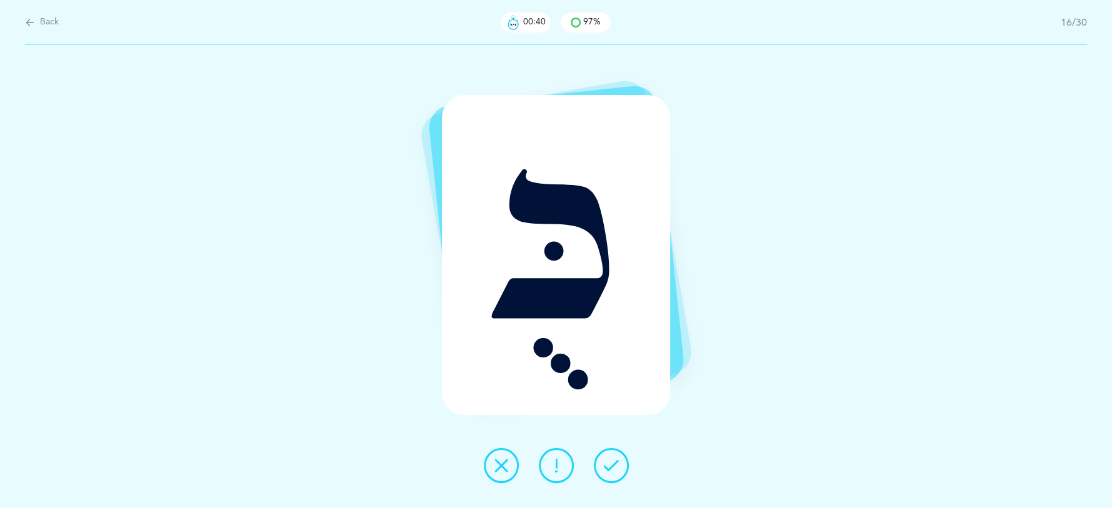
click at [621, 469] on button at bounding box center [611, 465] width 35 height 35
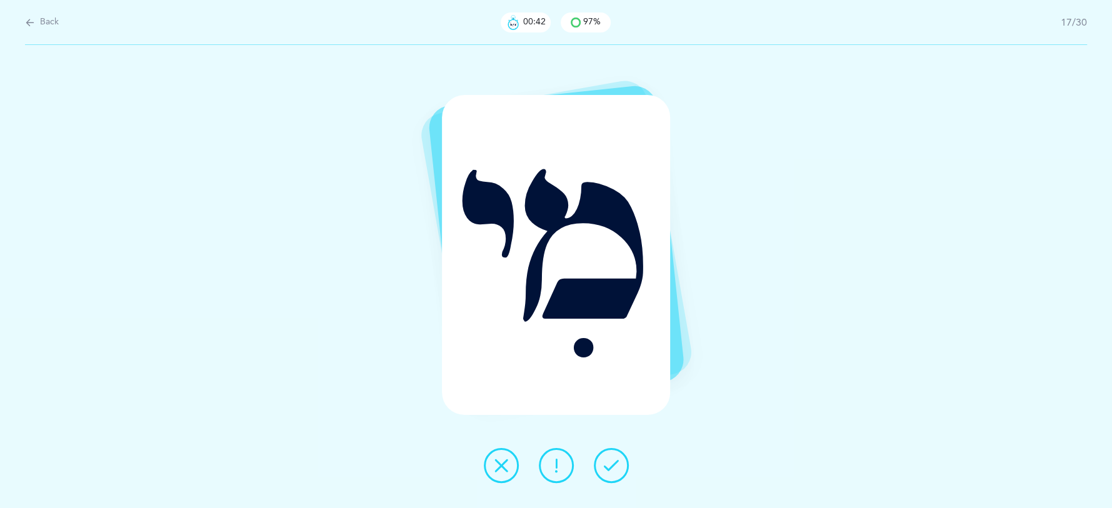
click at [621, 469] on button at bounding box center [611, 465] width 35 height 35
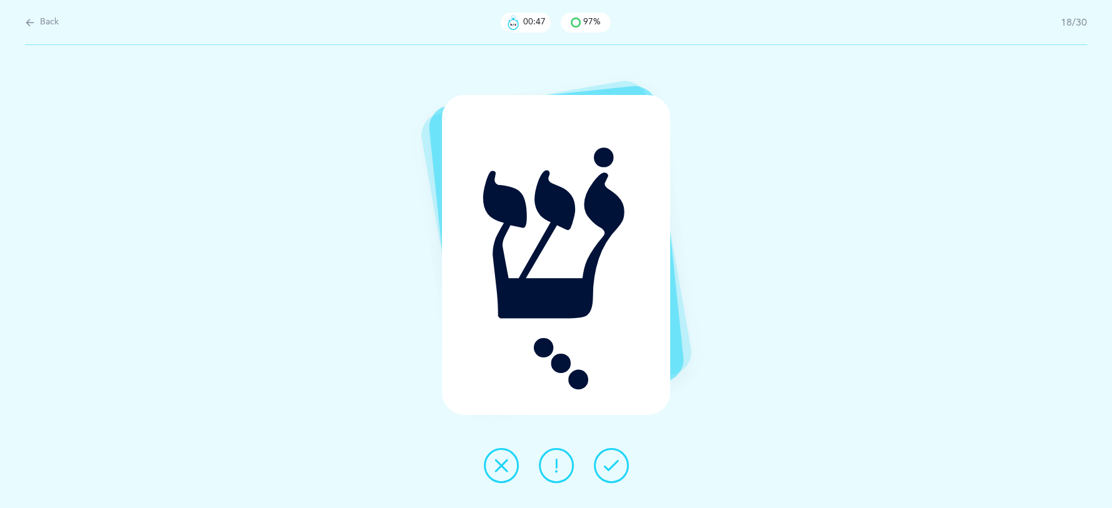
click at [621, 468] on button at bounding box center [611, 465] width 35 height 35
click at [621, 466] on button at bounding box center [611, 465] width 35 height 35
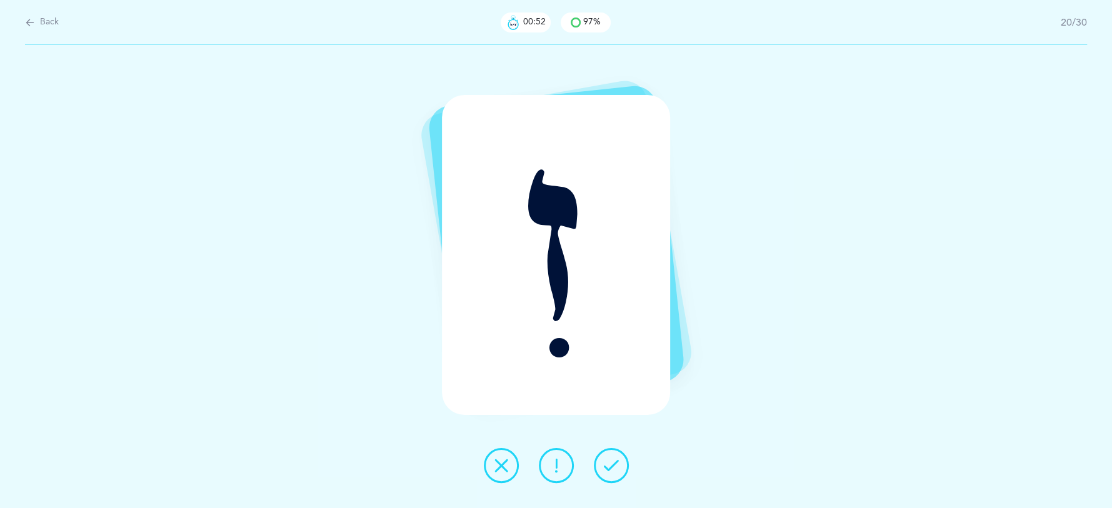
click at [621, 466] on button at bounding box center [611, 465] width 35 height 35
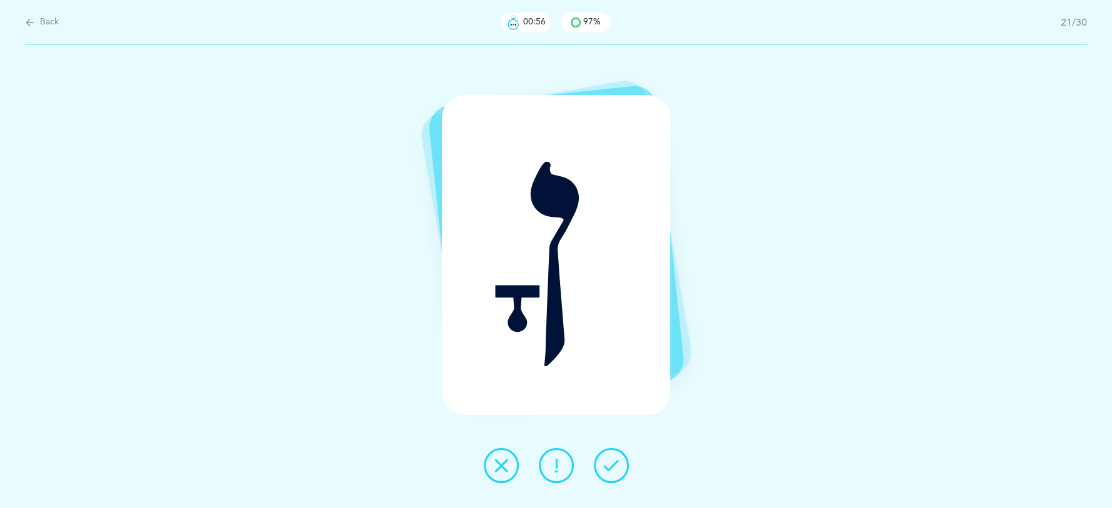
click at [621, 466] on button at bounding box center [611, 465] width 35 height 35
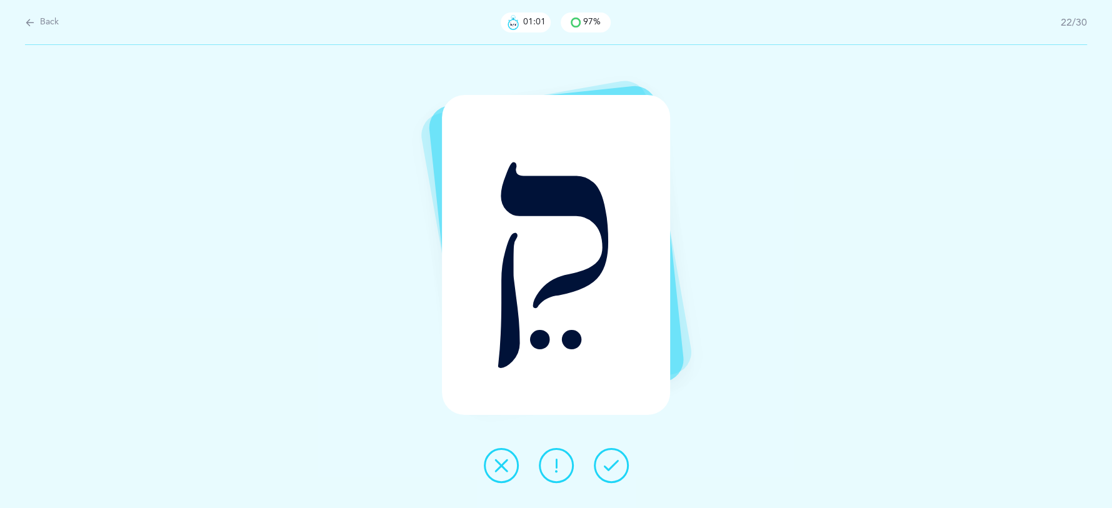
click at [621, 466] on button at bounding box center [611, 465] width 35 height 35
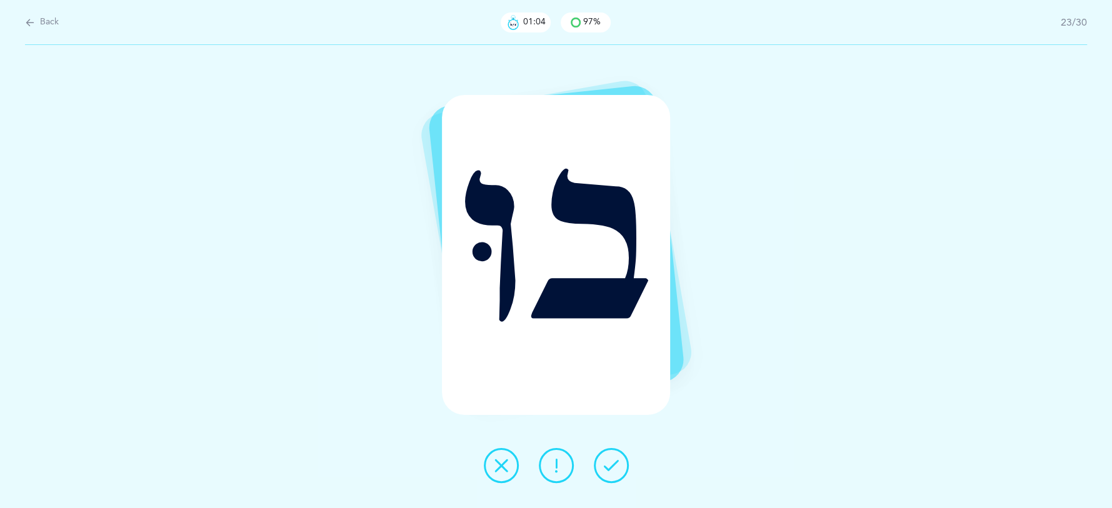
click at [621, 458] on button at bounding box center [611, 465] width 35 height 35
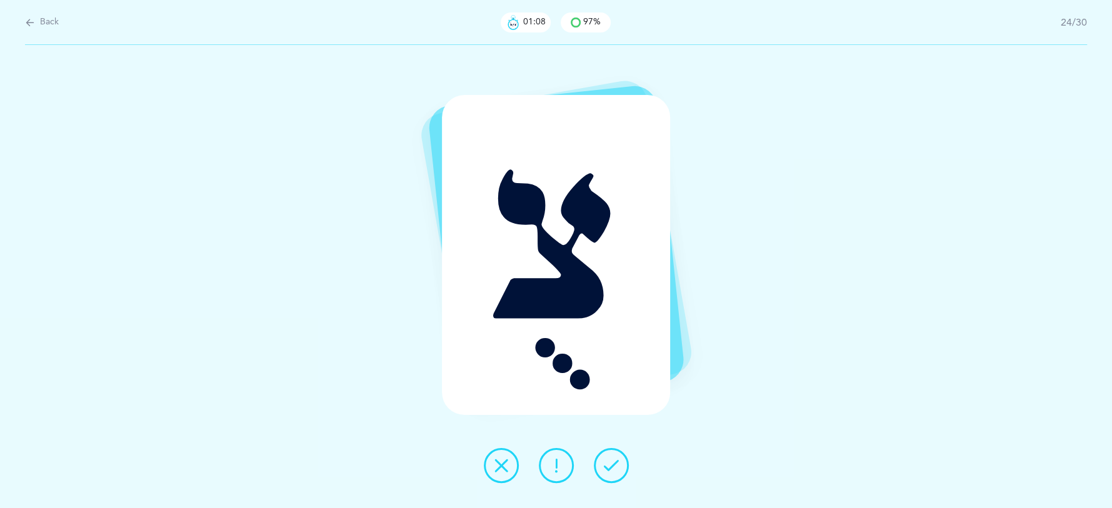
click at [614, 461] on icon at bounding box center [611, 465] width 15 height 15
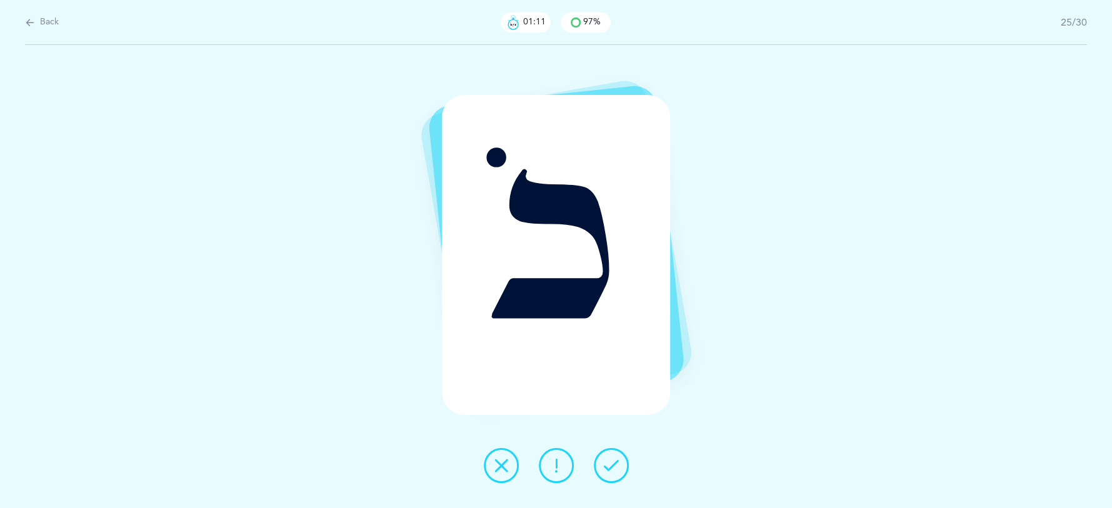
click at [614, 461] on icon at bounding box center [611, 465] width 15 height 15
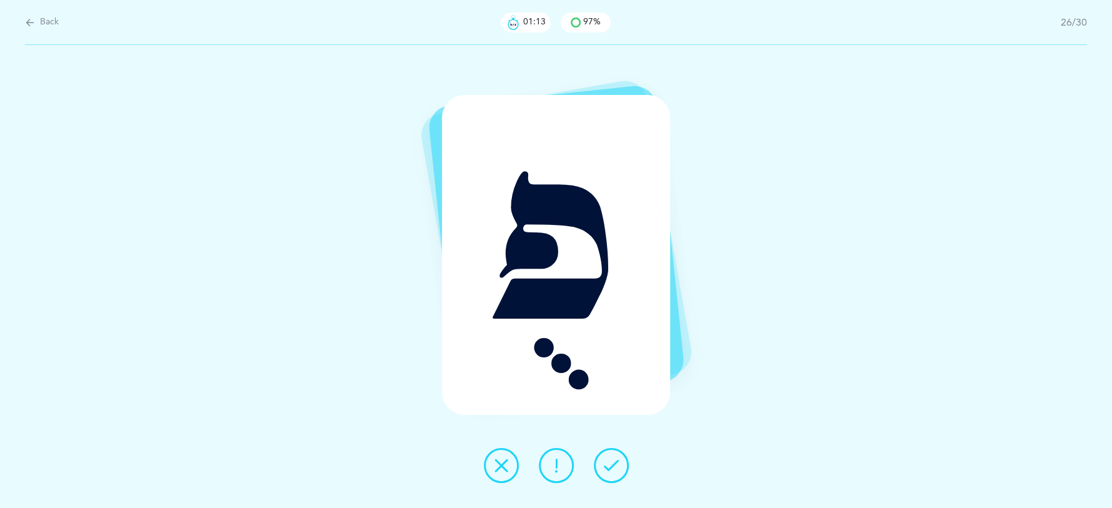
click at [614, 461] on icon at bounding box center [611, 465] width 15 height 15
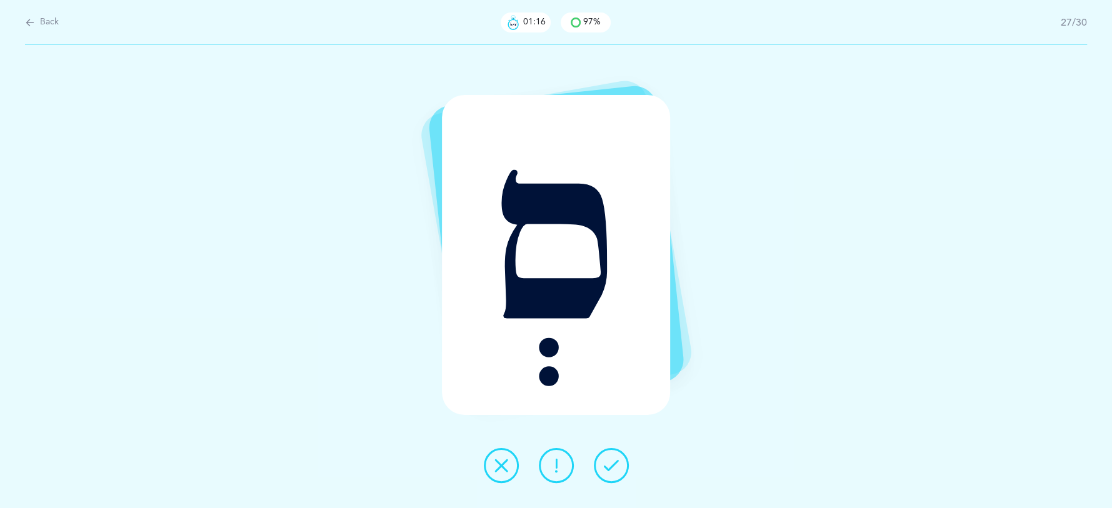
click at [613, 461] on icon at bounding box center [611, 465] width 15 height 15
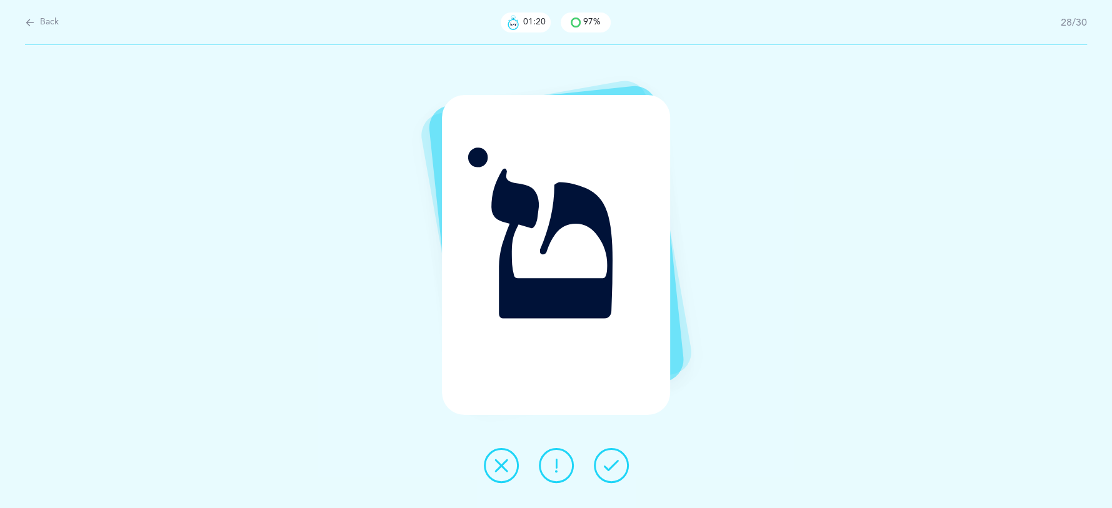
click at [613, 461] on icon at bounding box center [611, 465] width 15 height 15
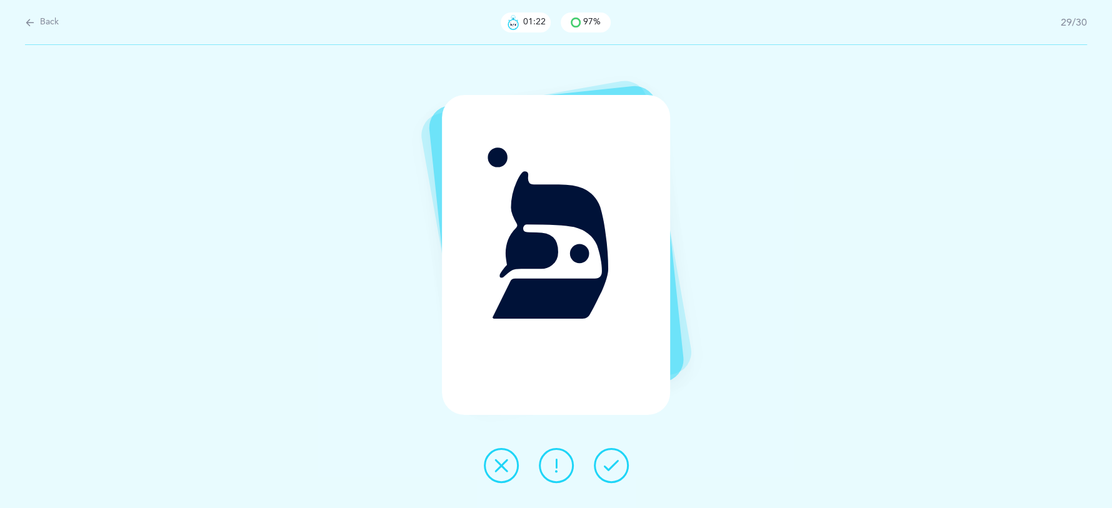
click at [613, 460] on icon at bounding box center [611, 465] width 15 height 15
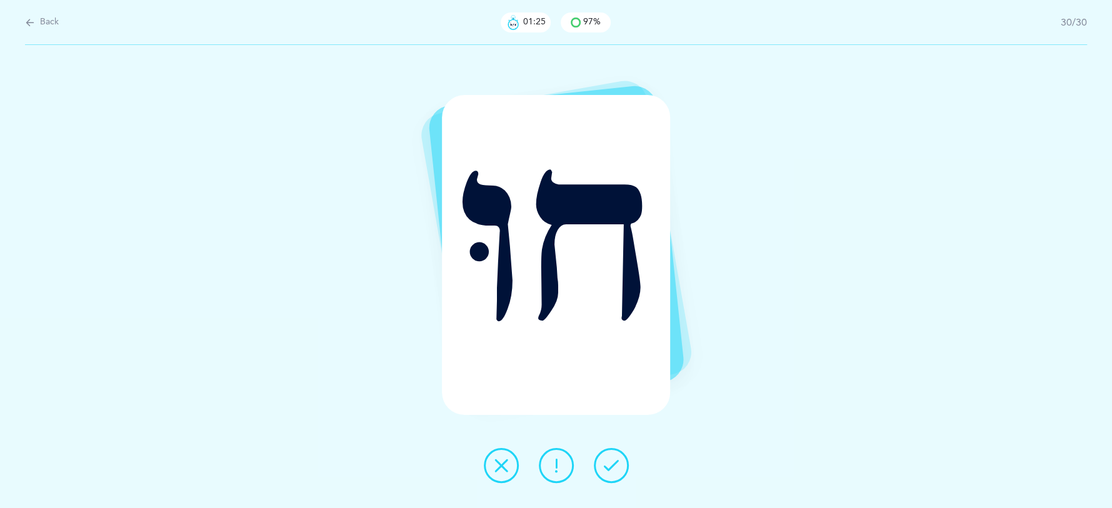
click at [613, 460] on icon at bounding box center [611, 465] width 15 height 15
click at [612, 50] on div "Back 01:26 97% 30/30 חוּ" at bounding box center [643, 50] width 937 height 0
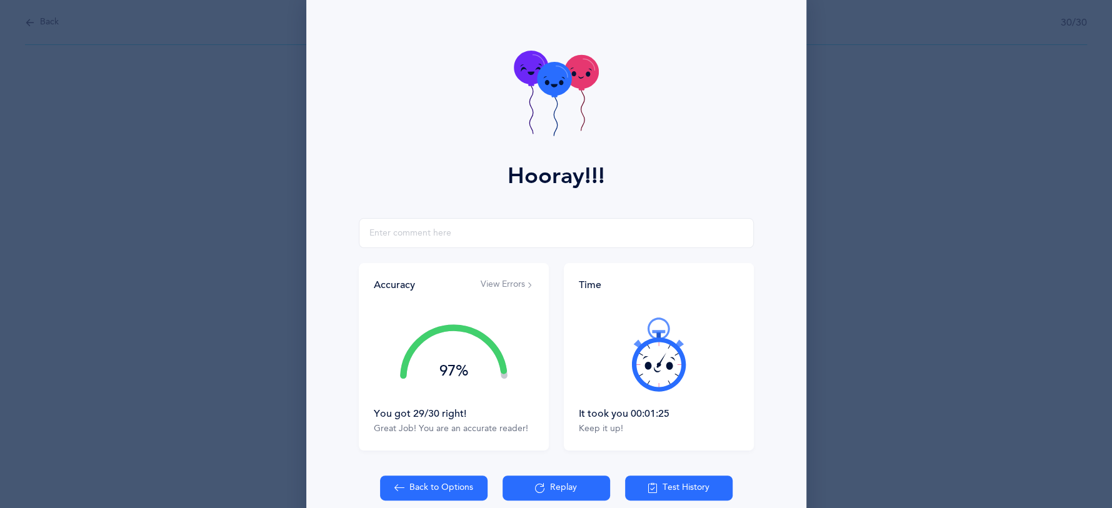
scroll to position [28, 0]
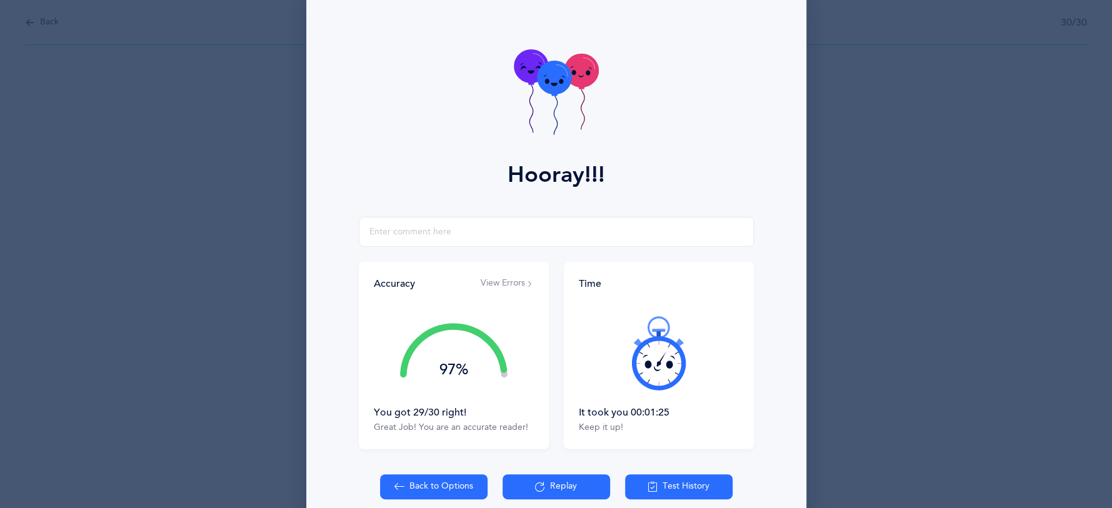
click at [520, 284] on button "View Errors" at bounding box center [507, 284] width 53 height 13
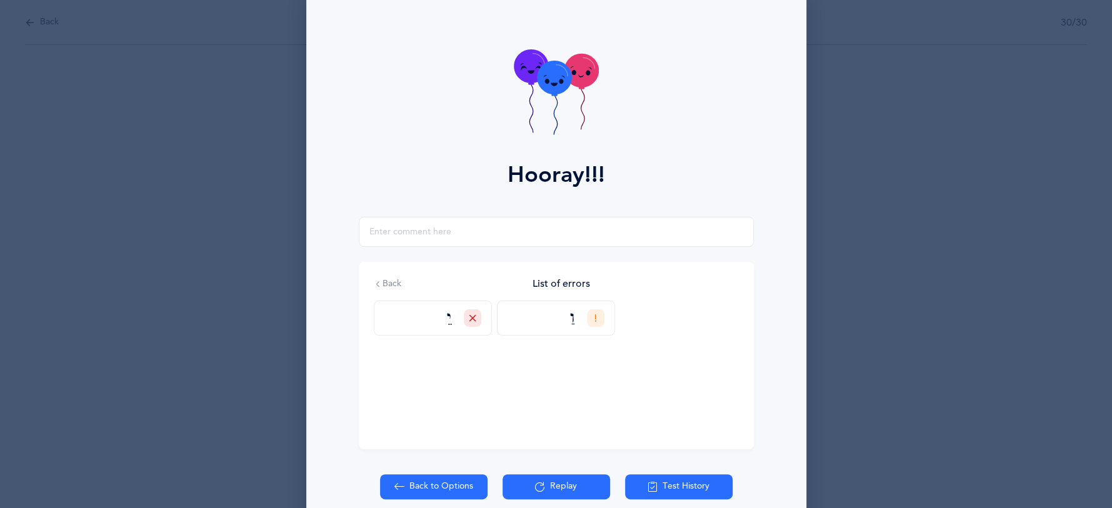
click at [491, 336] on div "Back List of errors יֵ וַ" at bounding box center [556, 356] width 395 height 188
drag, startPoint x: 473, startPoint y: 326, endPoint x: 446, endPoint y: 358, distance: 41.3
click at [446, 358] on div "Back List of errors יֵ וַ" at bounding box center [556, 356] width 395 height 188
drag, startPoint x: 427, startPoint y: 322, endPoint x: 367, endPoint y: 351, distance: 66.6
click at [366, 351] on div "Back List of errors יֵ וַ" at bounding box center [556, 356] width 395 height 188
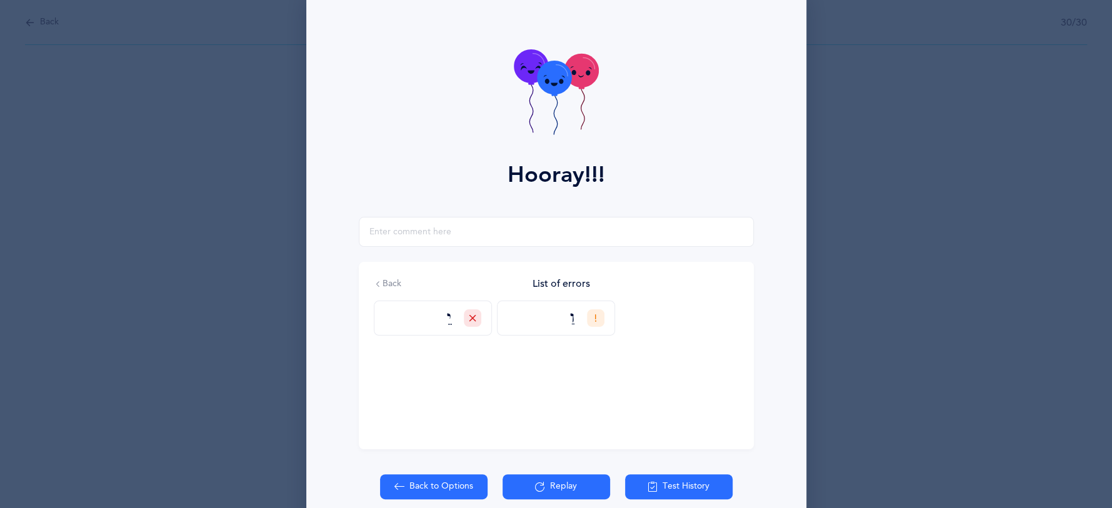
click at [366, 351] on div "Back List of errors יֵ וַ" at bounding box center [556, 356] width 395 height 188
drag, startPoint x: 438, startPoint y: 349, endPoint x: 485, endPoint y: 331, distance: 50.3
click at [458, 363] on div "Back List of errors יֵ וַ" at bounding box center [556, 356] width 395 height 188
click at [568, 480] on button "Replay" at bounding box center [557, 487] width 108 height 25
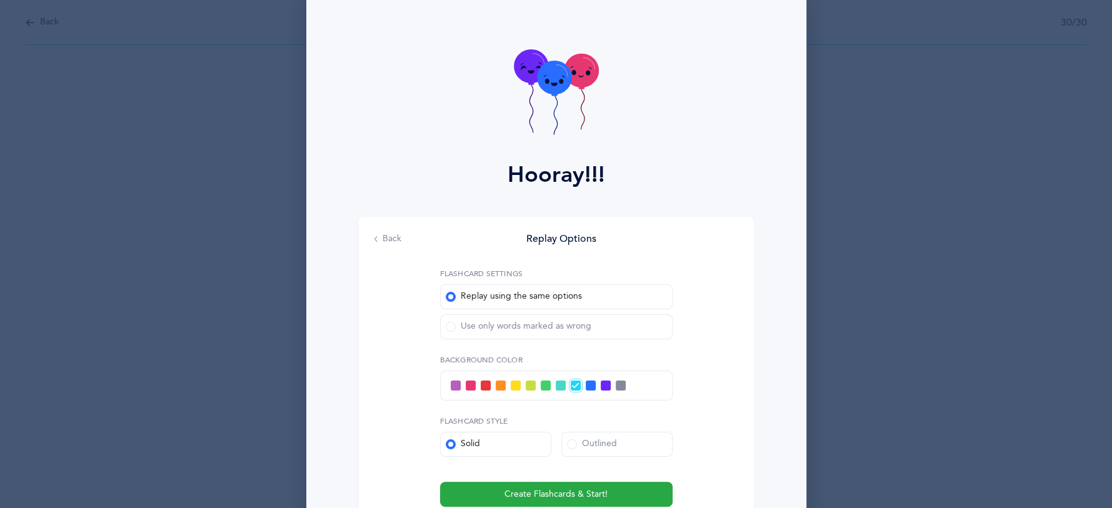
click at [450, 327] on span at bounding box center [451, 327] width 10 height 10
click at [0, 0] on input "Use only words marked as wrong" at bounding box center [0, 0] width 0 height 0
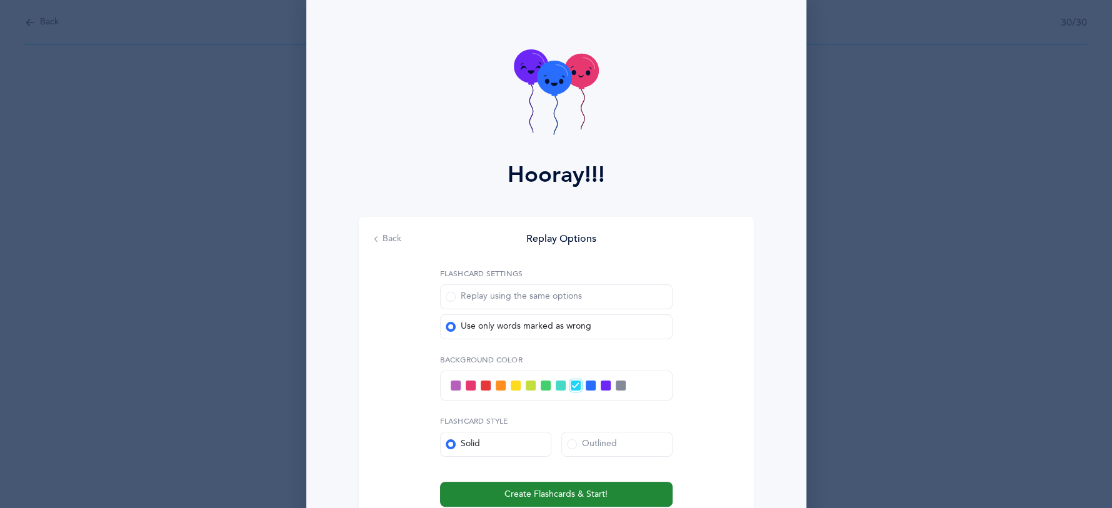
click at [554, 494] on span "Create Flashcards & Start!" at bounding box center [556, 494] width 103 height 13
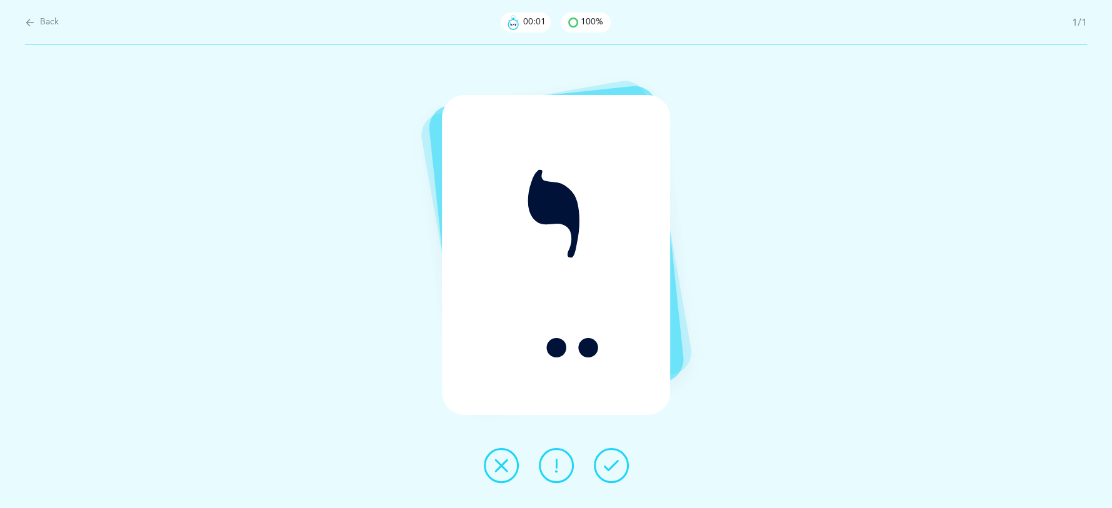
click at [609, 470] on icon at bounding box center [611, 465] width 15 height 15
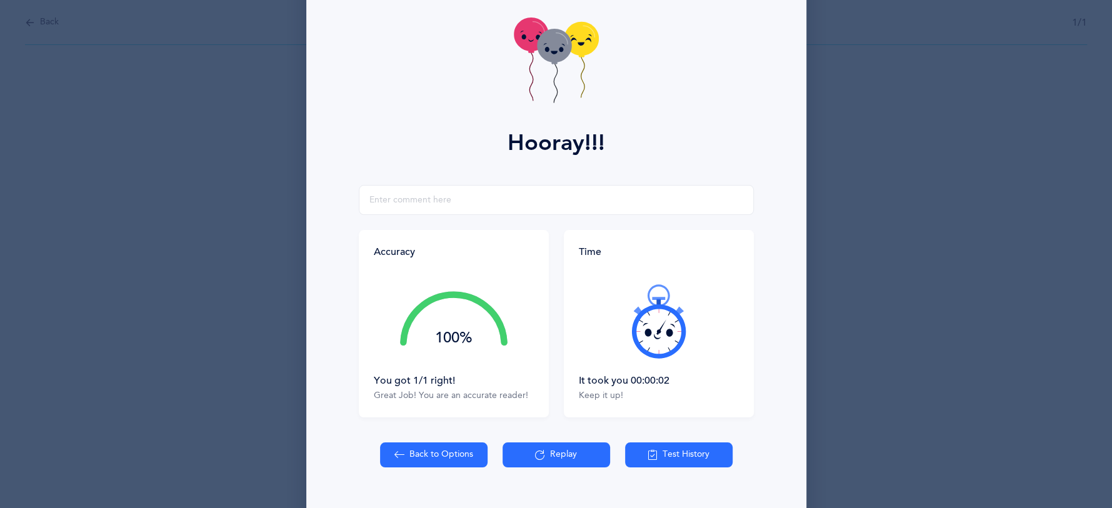
scroll to position [86, 0]
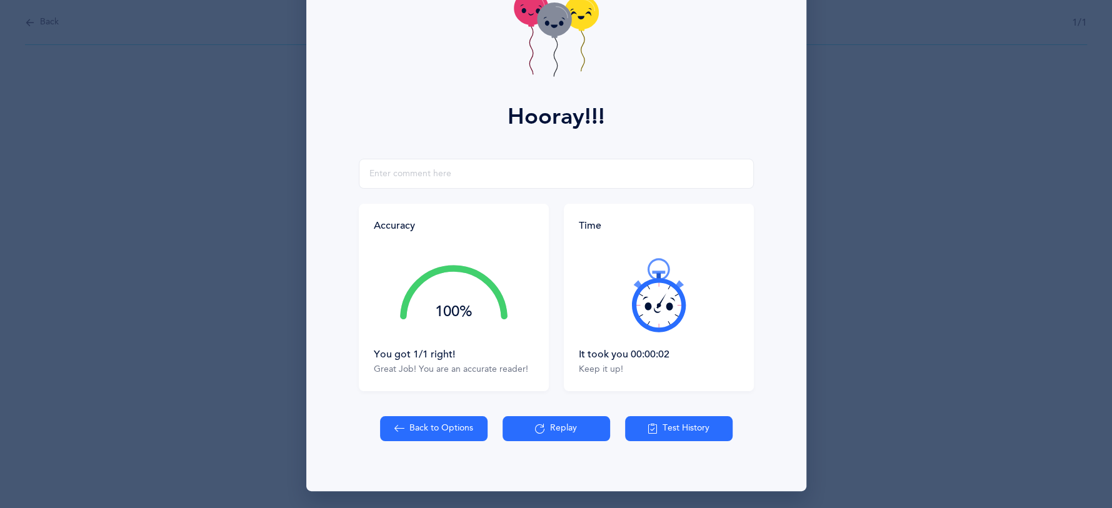
click at [436, 432] on button "Back to Options" at bounding box center [434, 428] width 108 height 25
select select "4"
select select "27"
select select "single"
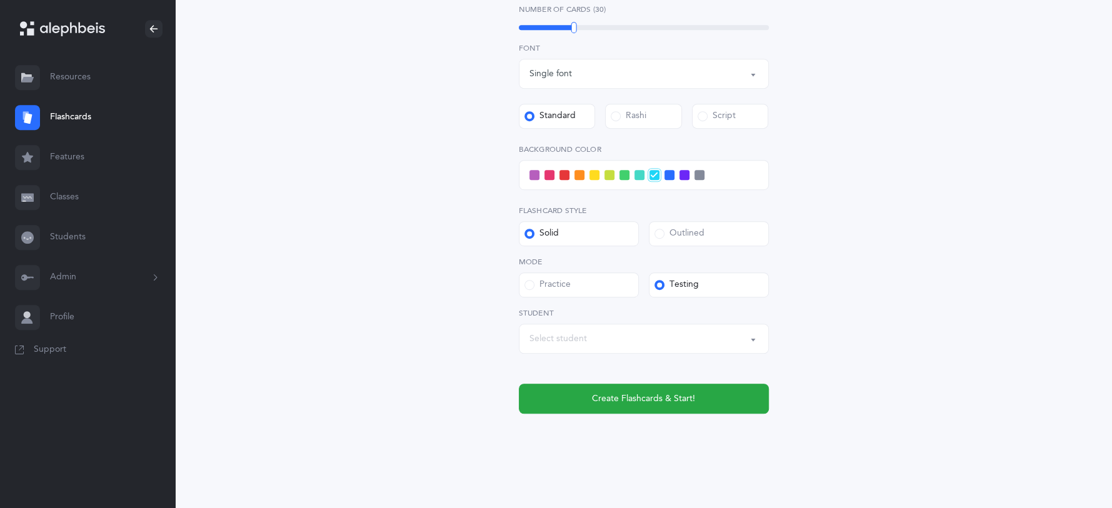
scroll to position [490, 0]
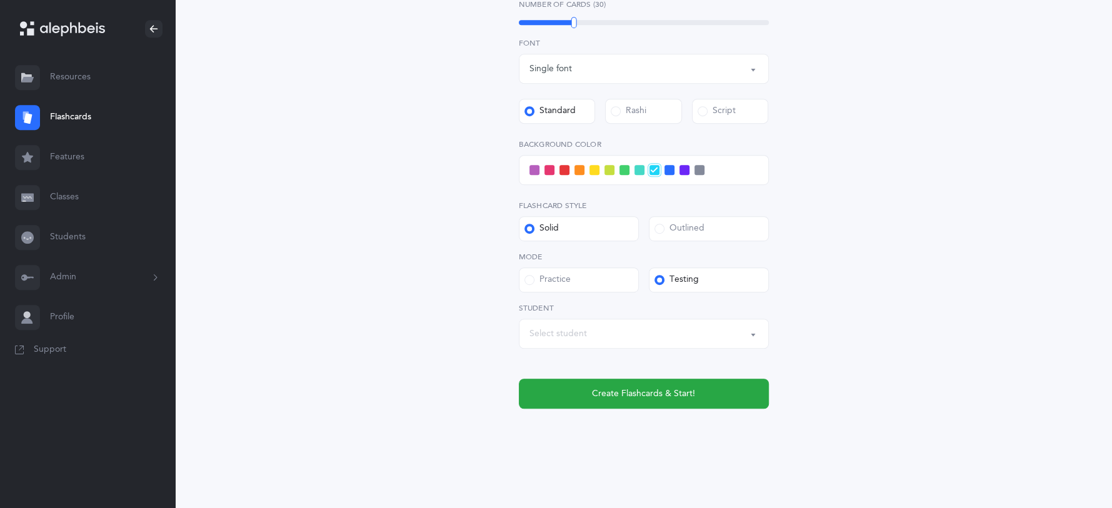
click at [757, 333] on button "Select student" at bounding box center [644, 334] width 250 height 30
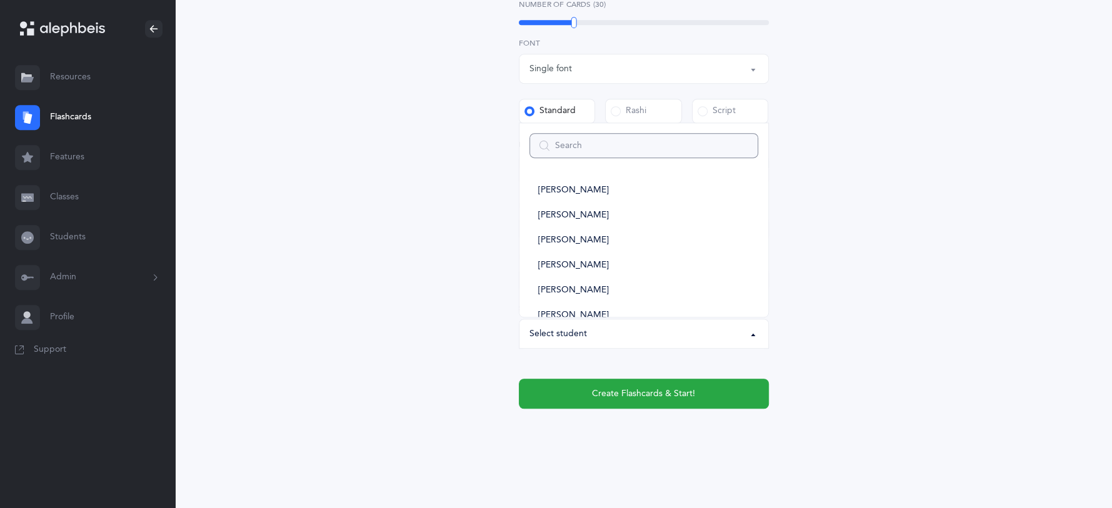
type input "d"
select select
type input "dov"
select select
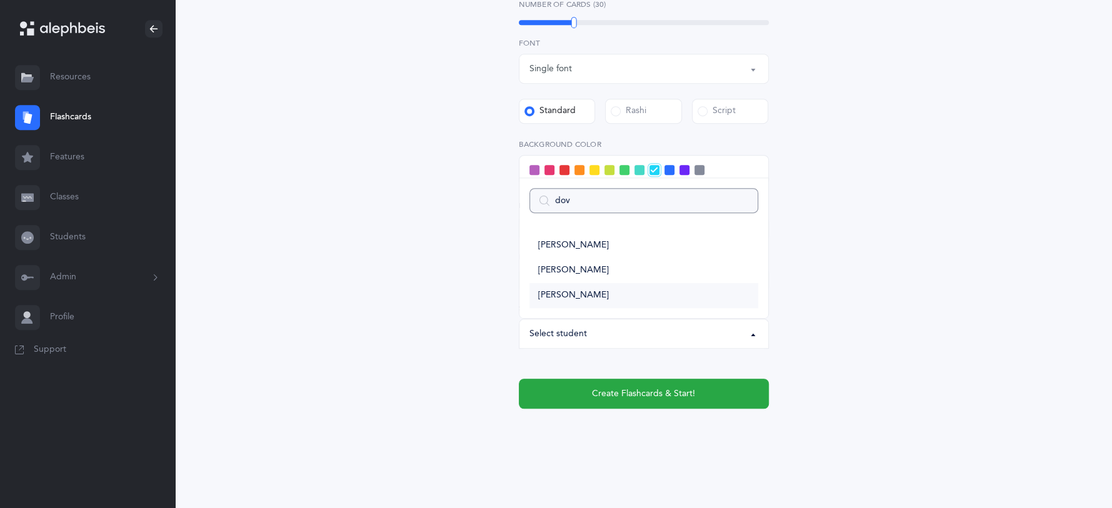
type input "dov"
click at [581, 297] on link "[PERSON_NAME]" at bounding box center [644, 295] width 229 height 25
select select "6015"
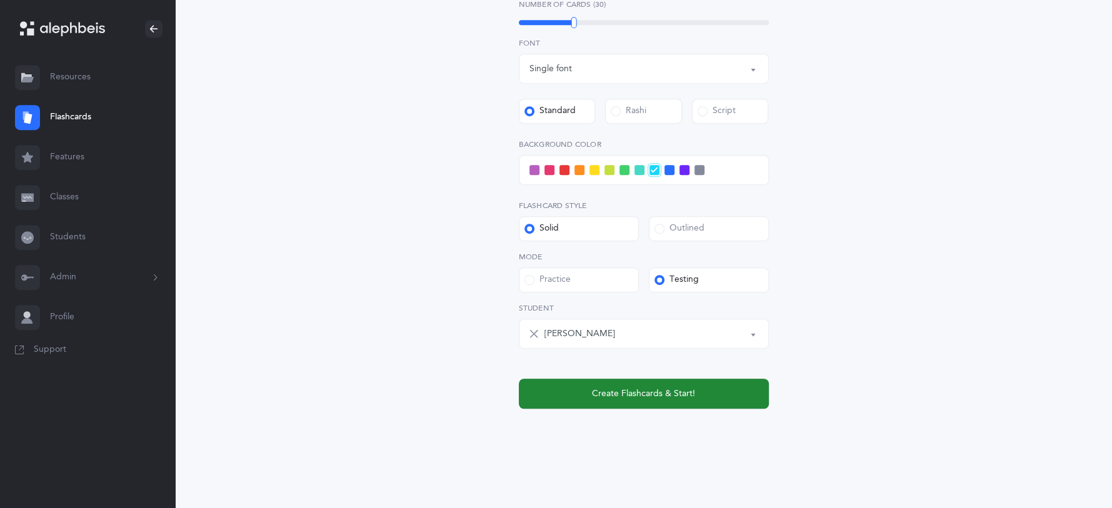
click at [651, 401] on button "Create Flashcards & Start!" at bounding box center [644, 394] width 250 height 30
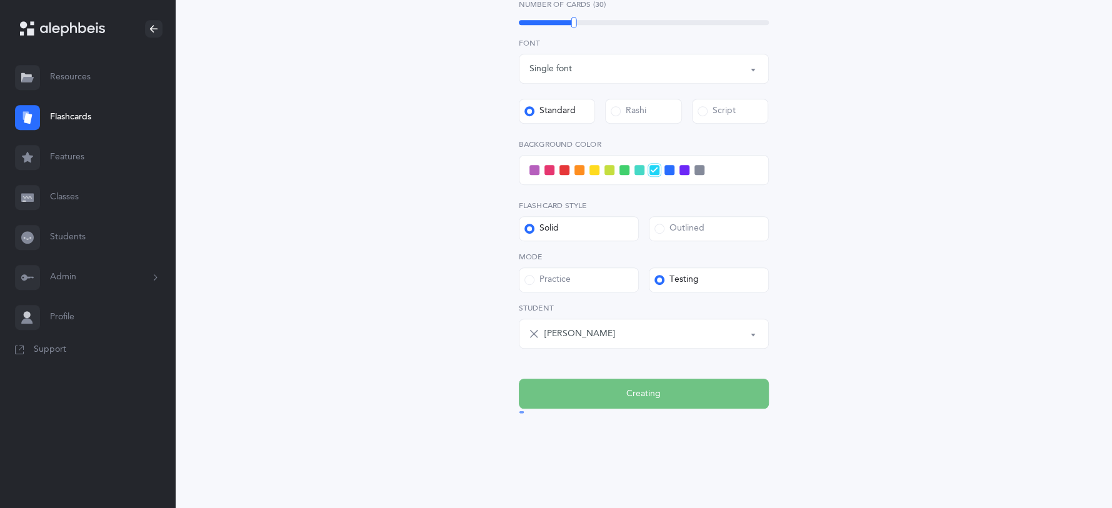
scroll to position [0, 0]
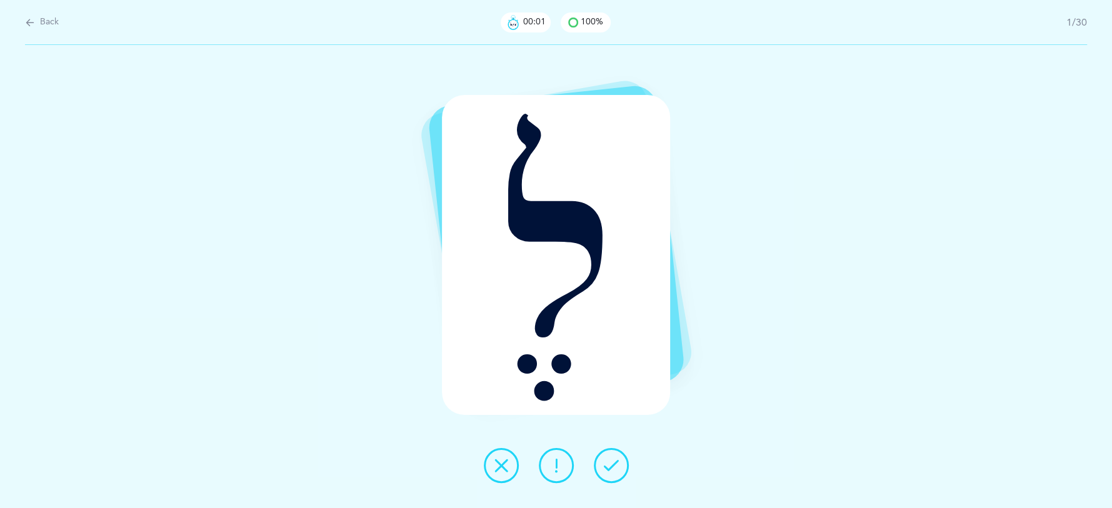
click at [610, 468] on icon at bounding box center [611, 465] width 15 height 15
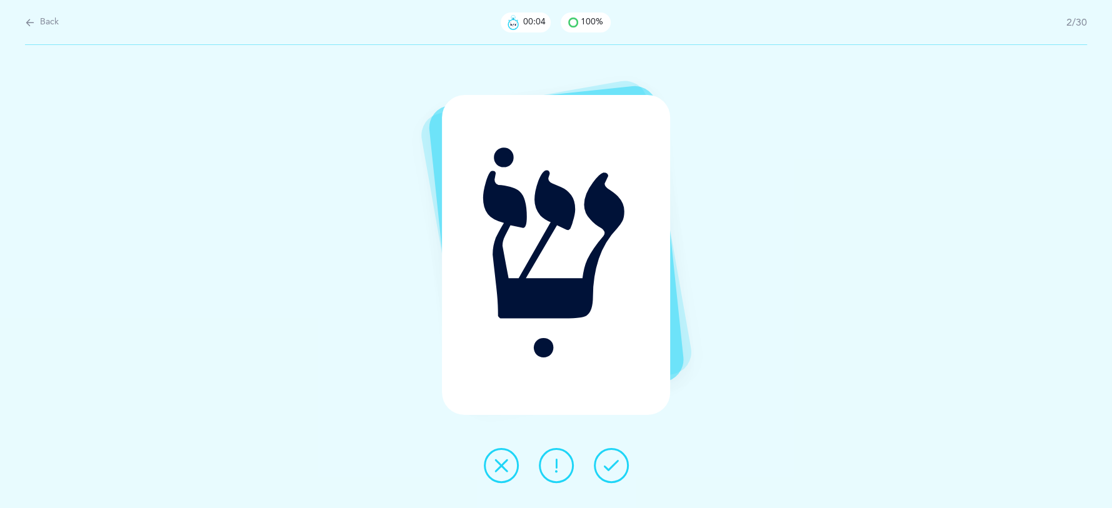
click at [560, 473] on button at bounding box center [556, 465] width 35 height 35
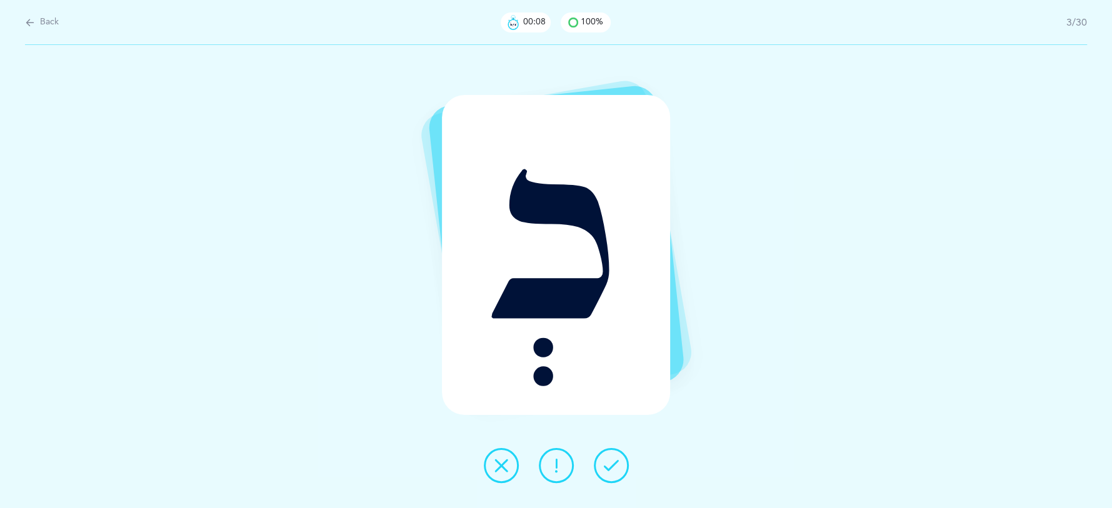
click at [611, 470] on icon at bounding box center [611, 465] width 15 height 15
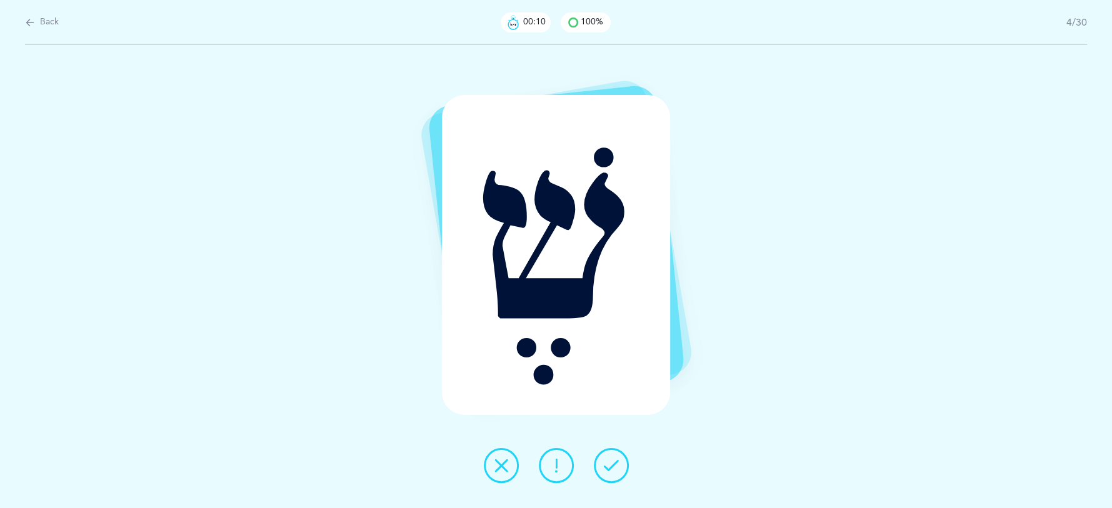
click at [610, 472] on icon at bounding box center [611, 465] width 15 height 15
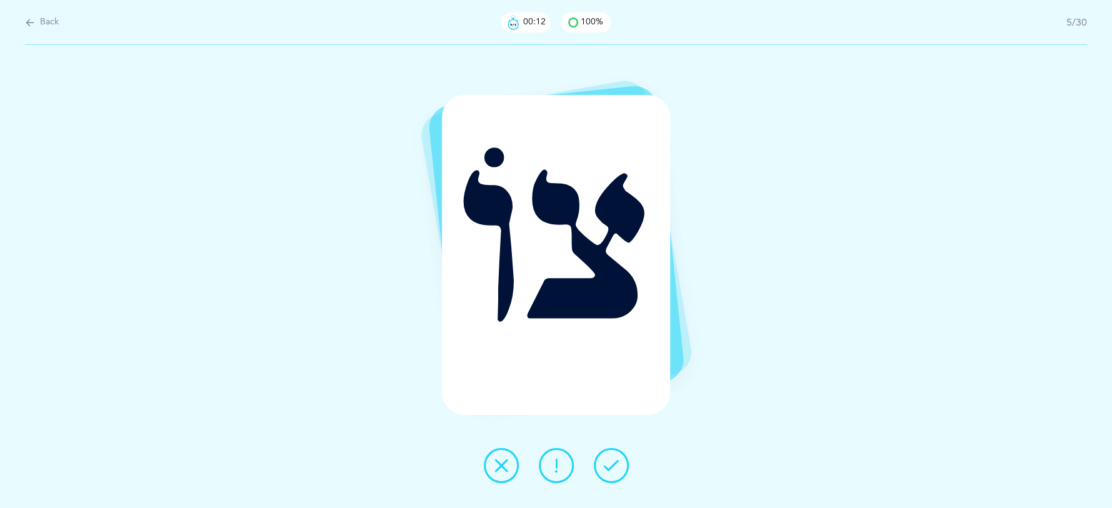
click at [610, 472] on icon at bounding box center [611, 465] width 15 height 15
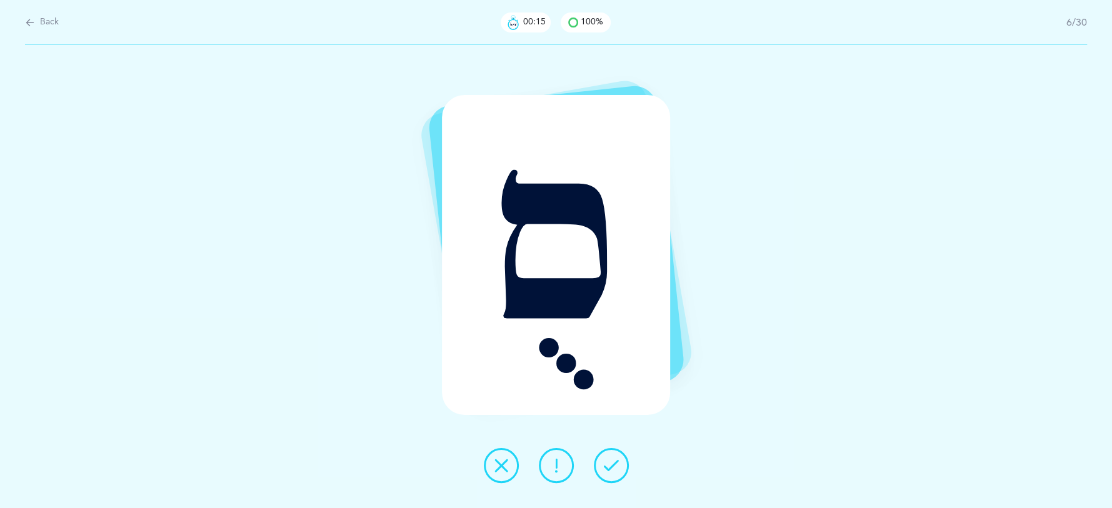
click at [610, 472] on icon at bounding box center [611, 465] width 15 height 15
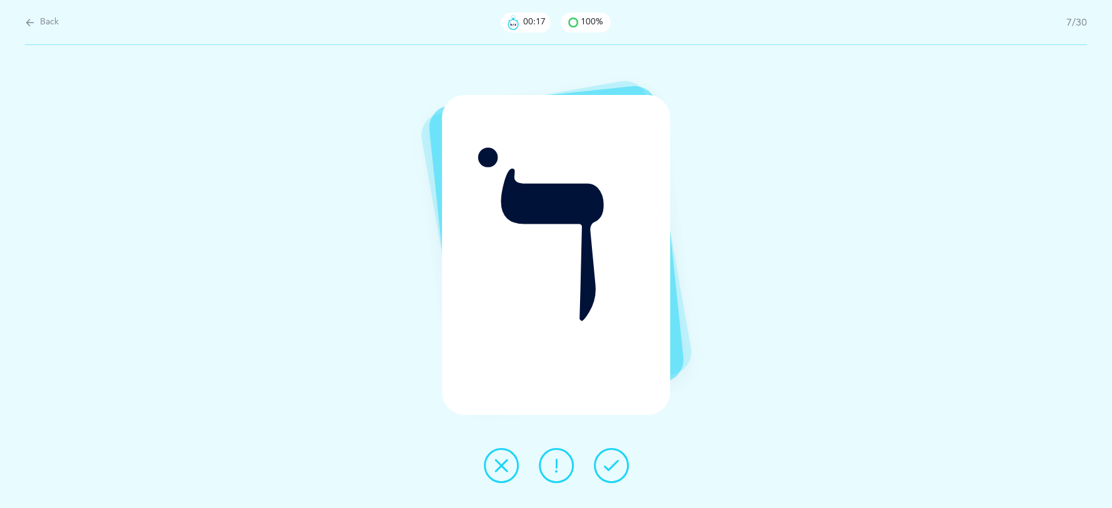
click at [610, 472] on icon at bounding box center [611, 465] width 15 height 15
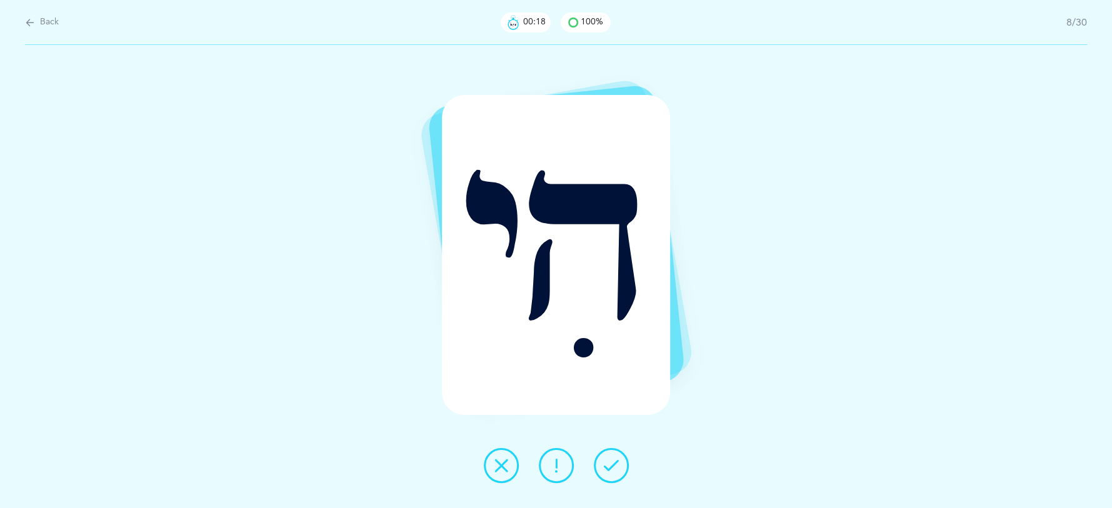
click at [610, 466] on icon at bounding box center [611, 465] width 15 height 15
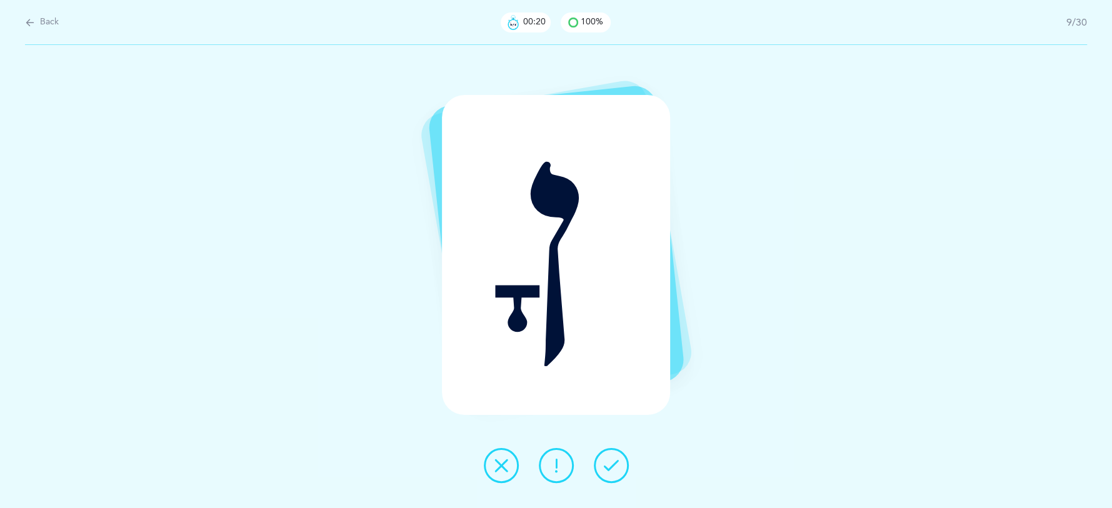
click at [610, 465] on icon at bounding box center [611, 465] width 15 height 15
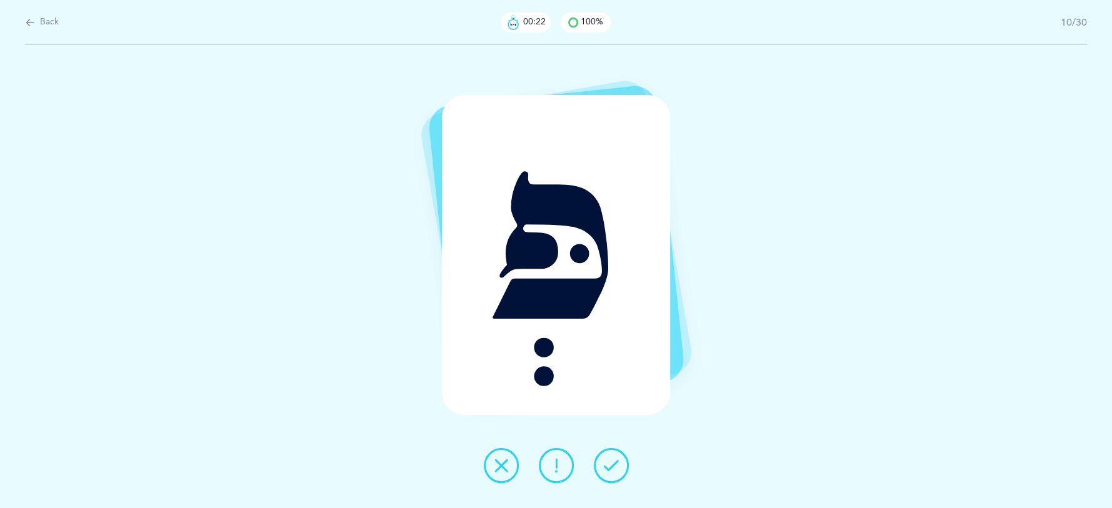
click at [611, 463] on icon at bounding box center [611, 465] width 15 height 15
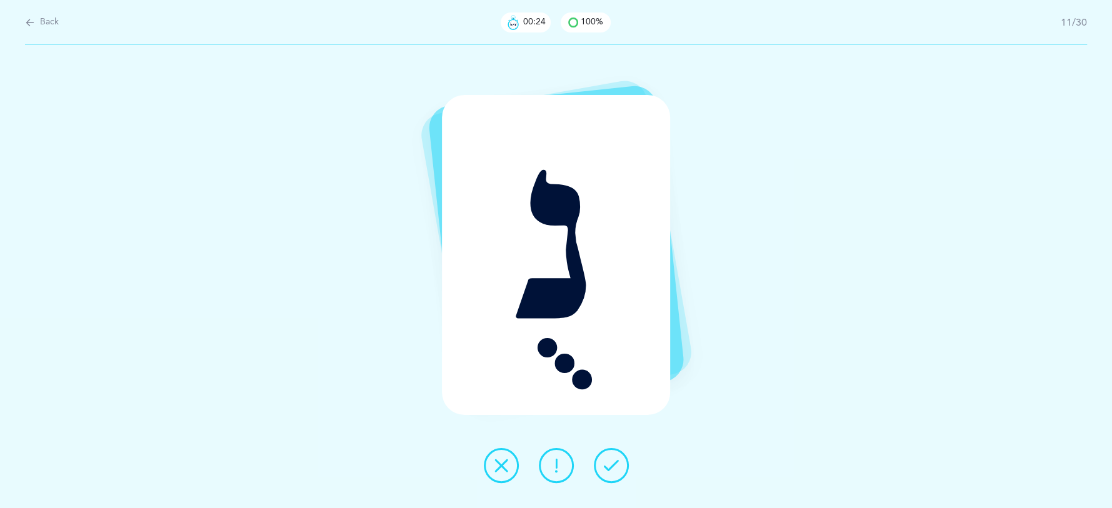
click at [613, 461] on icon at bounding box center [611, 465] width 15 height 15
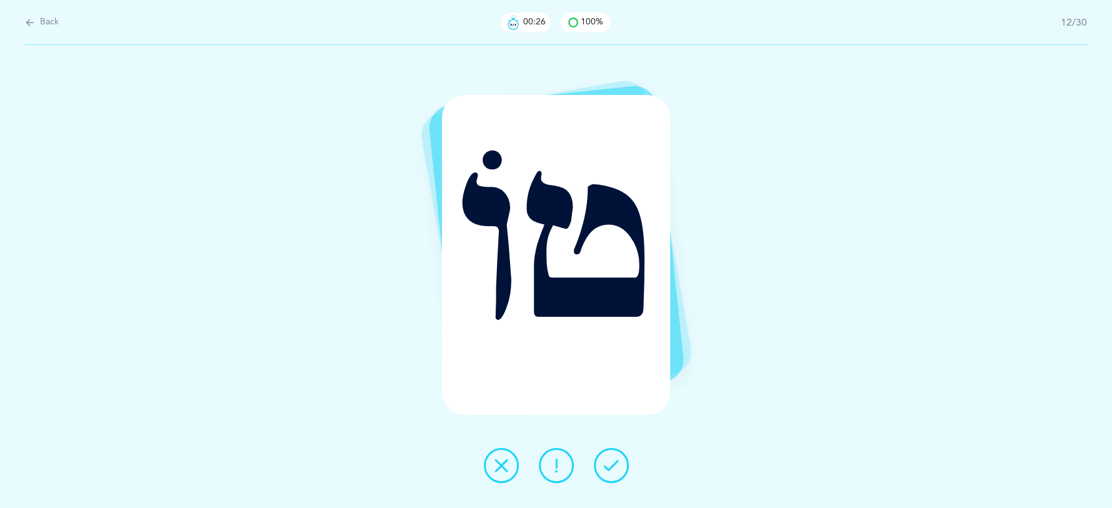
click at [616, 461] on icon at bounding box center [611, 465] width 15 height 15
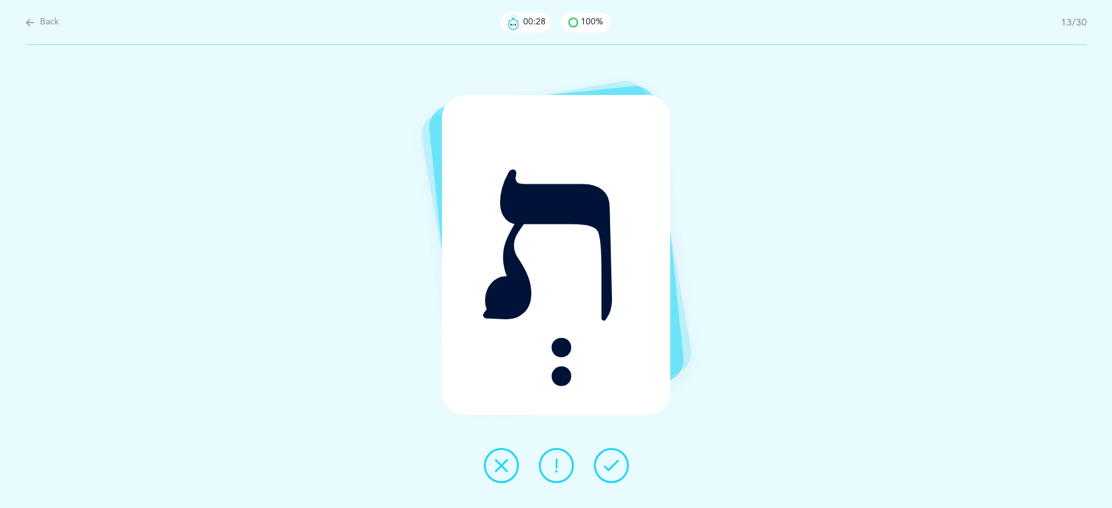
click at [616, 461] on icon at bounding box center [611, 465] width 15 height 15
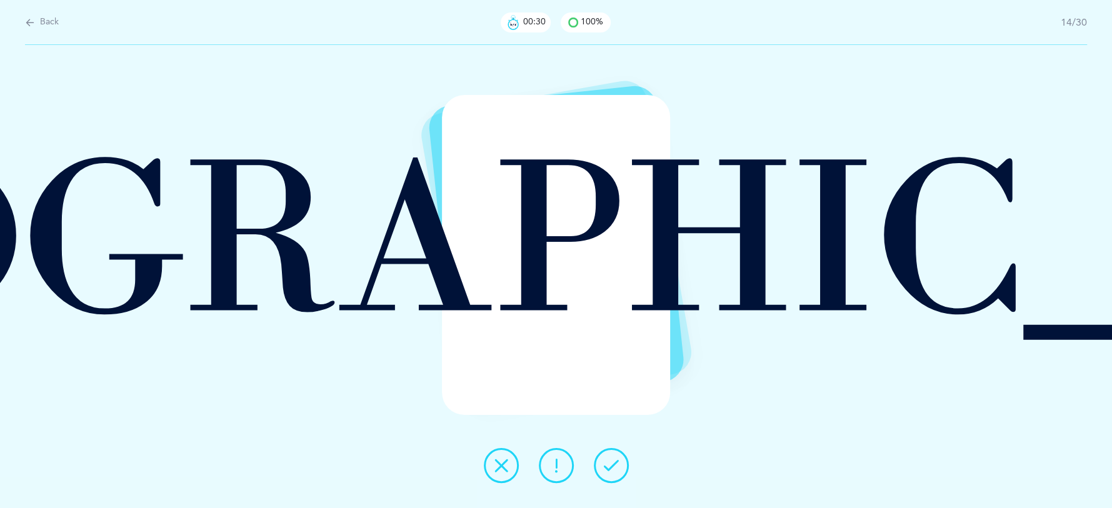
click at [616, 461] on icon at bounding box center [611, 465] width 15 height 15
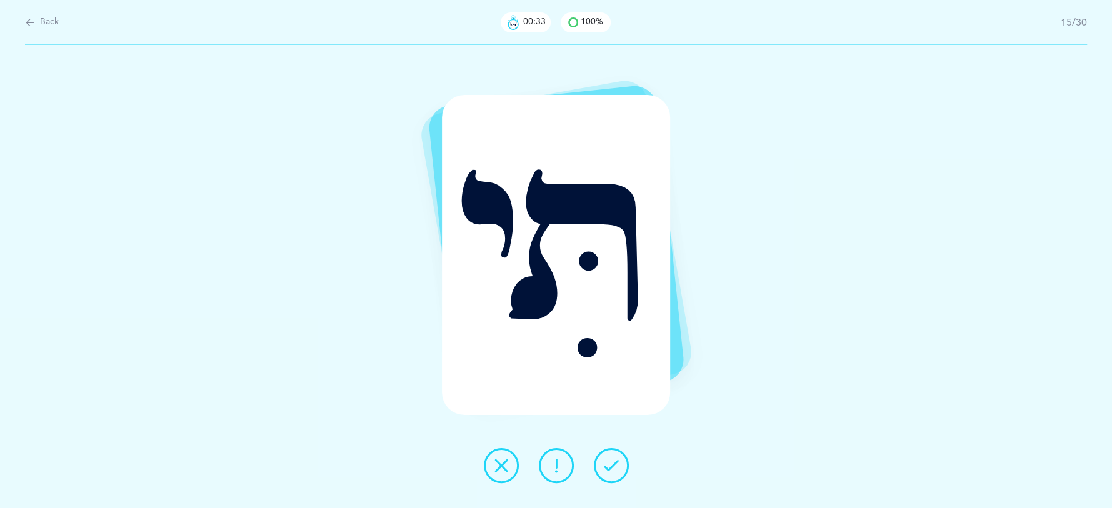
click at [616, 461] on icon at bounding box center [611, 465] width 15 height 15
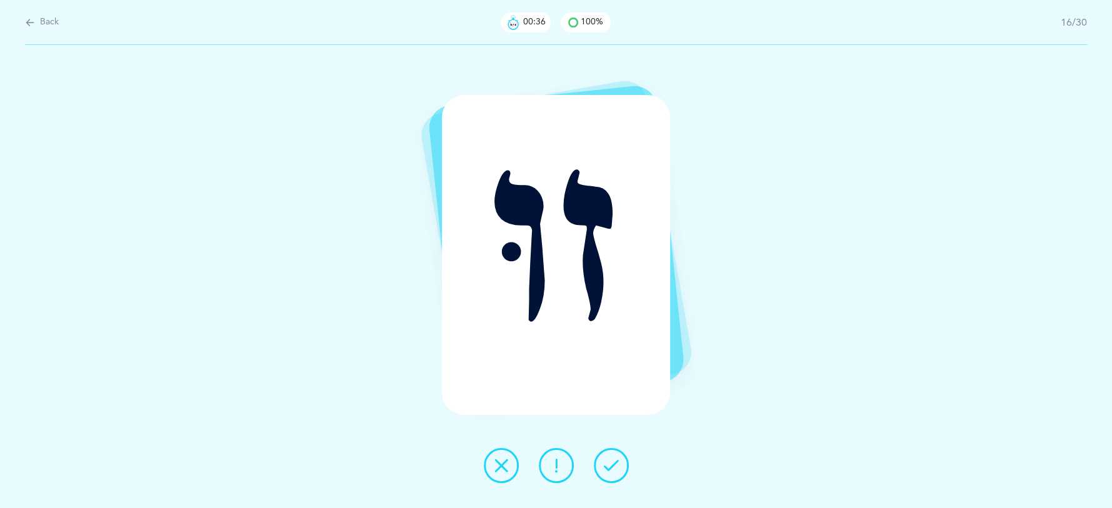
click at [616, 461] on icon at bounding box center [611, 465] width 15 height 15
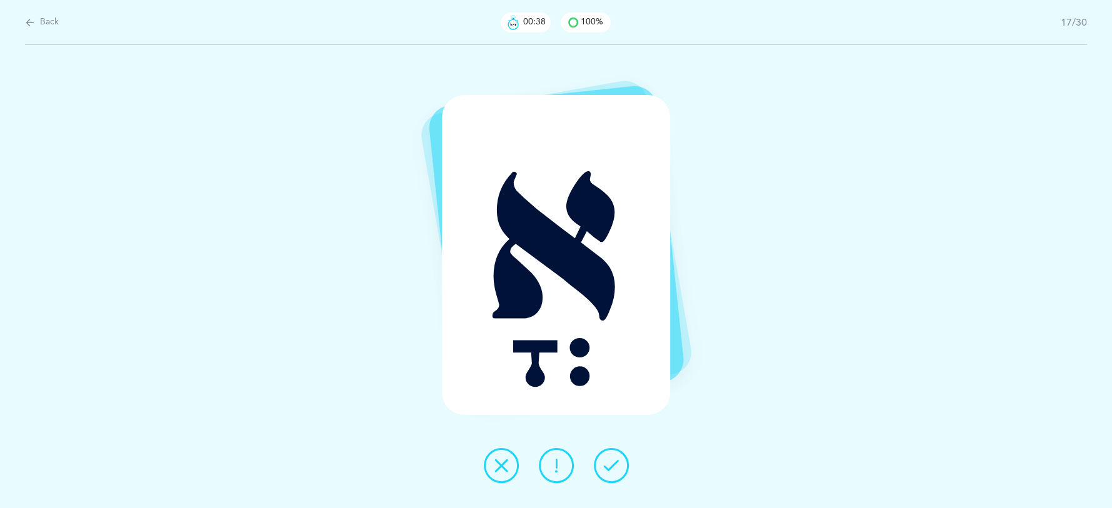
click at [616, 461] on icon at bounding box center [611, 465] width 15 height 15
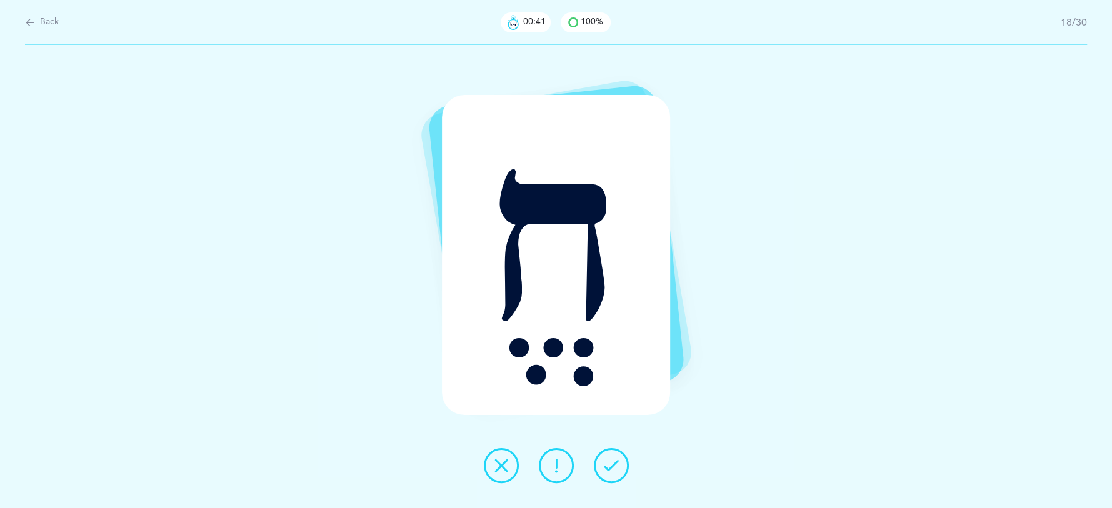
click at [616, 461] on icon at bounding box center [611, 465] width 15 height 15
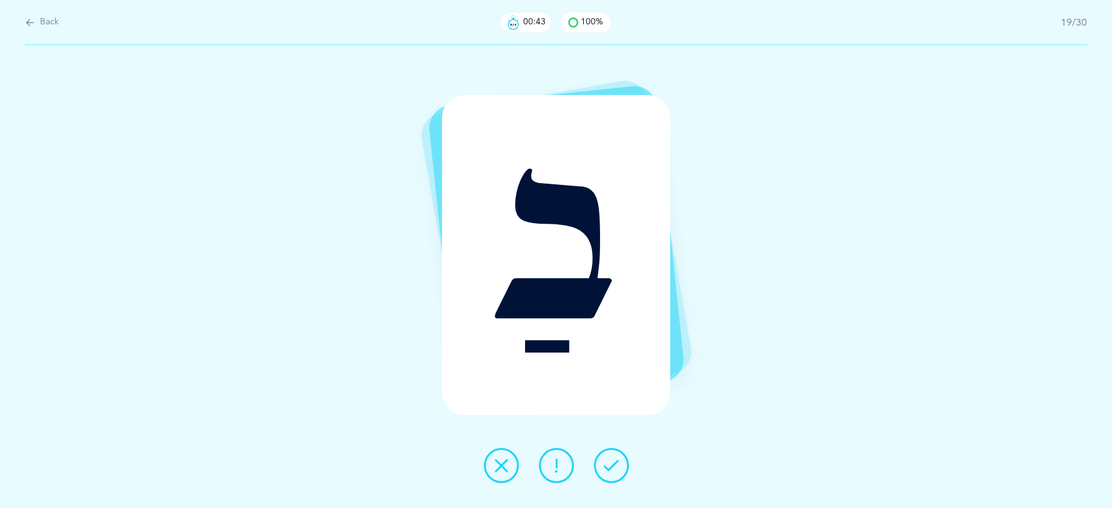
click at [616, 461] on icon at bounding box center [611, 465] width 15 height 15
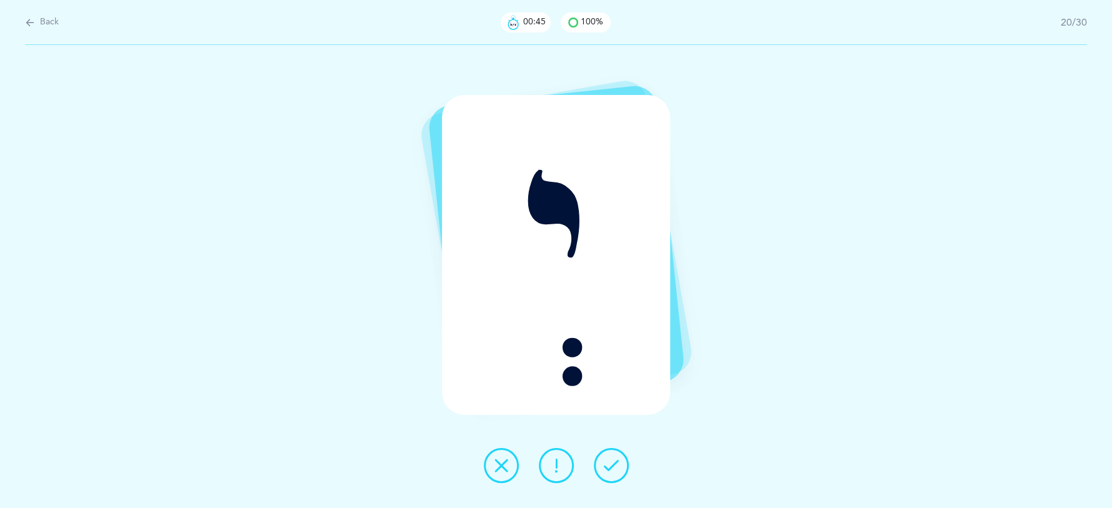
click at [617, 463] on icon at bounding box center [611, 465] width 15 height 15
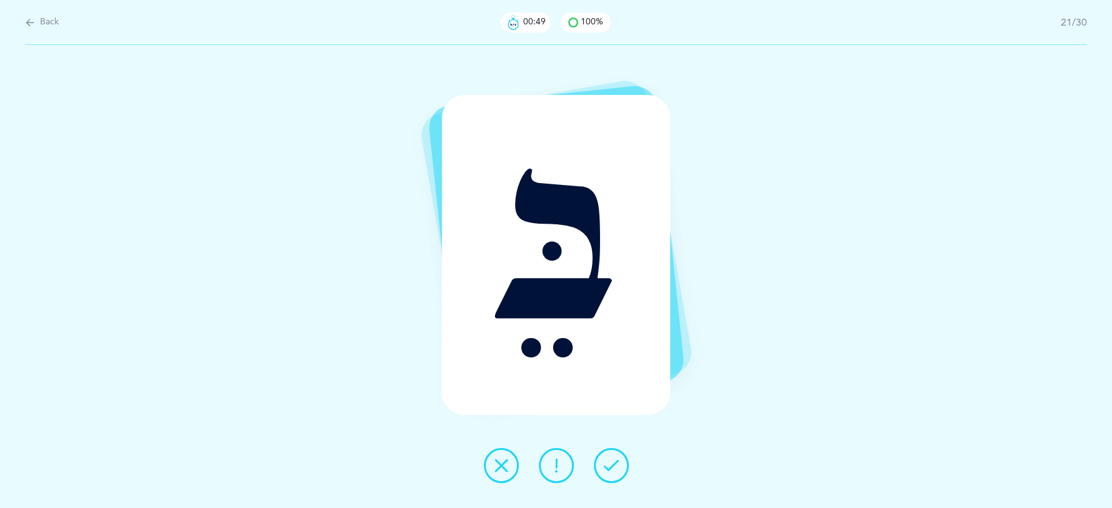
click at [616, 461] on icon at bounding box center [611, 465] width 15 height 15
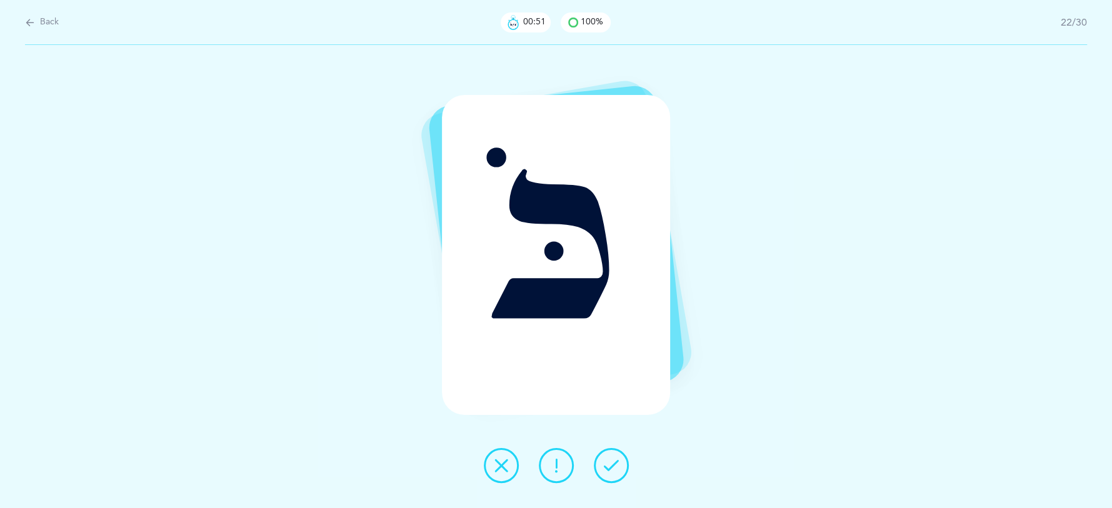
click at [617, 459] on icon at bounding box center [611, 465] width 15 height 15
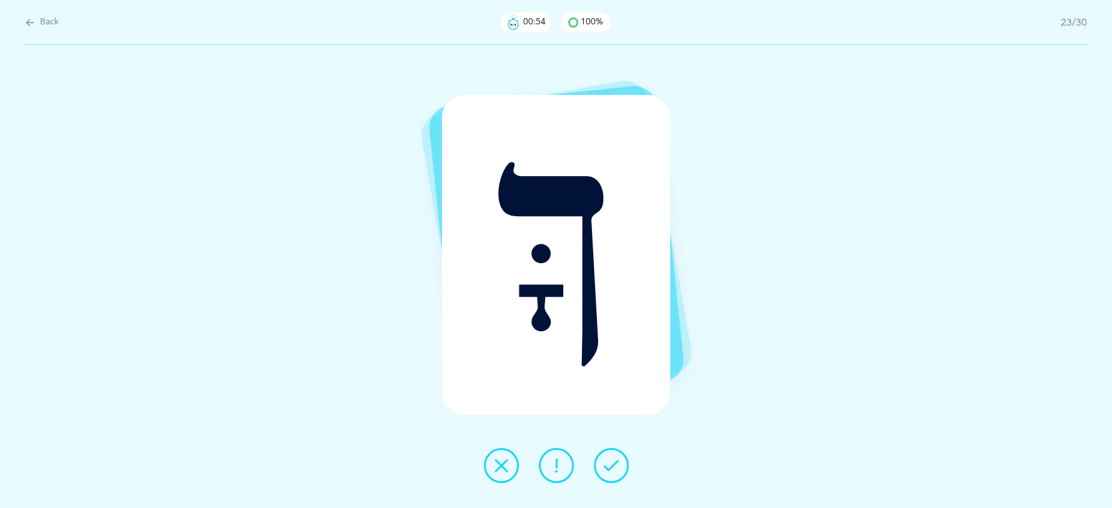
click at [617, 459] on icon at bounding box center [611, 465] width 15 height 15
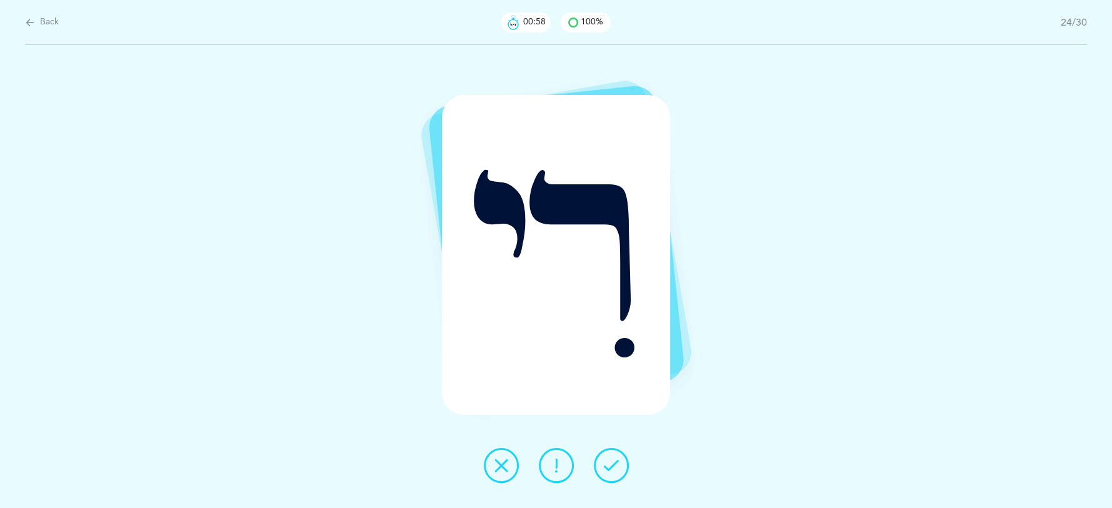
click at [618, 457] on button at bounding box center [611, 465] width 35 height 35
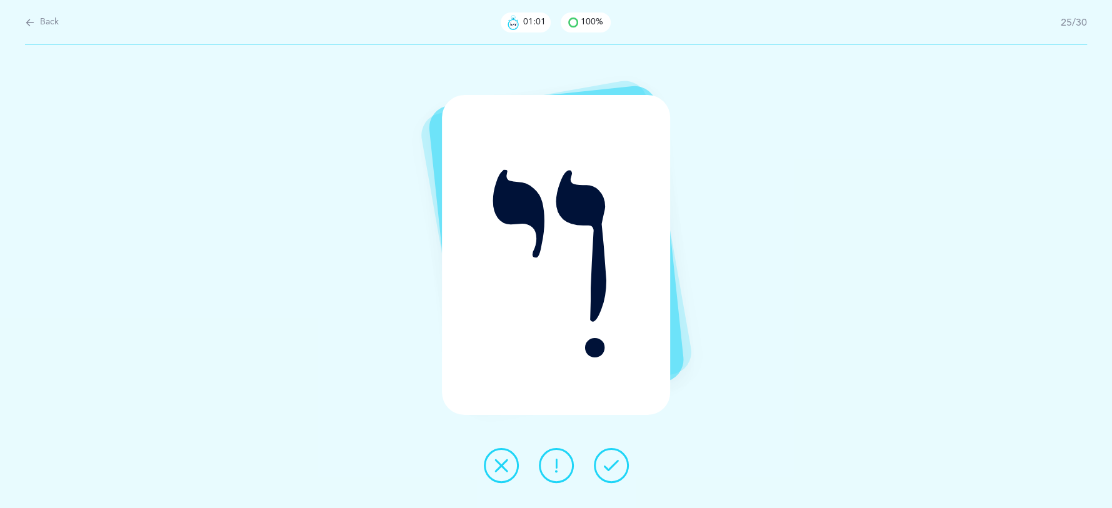
click at [618, 458] on icon at bounding box center [611, 465] width 15 height 15
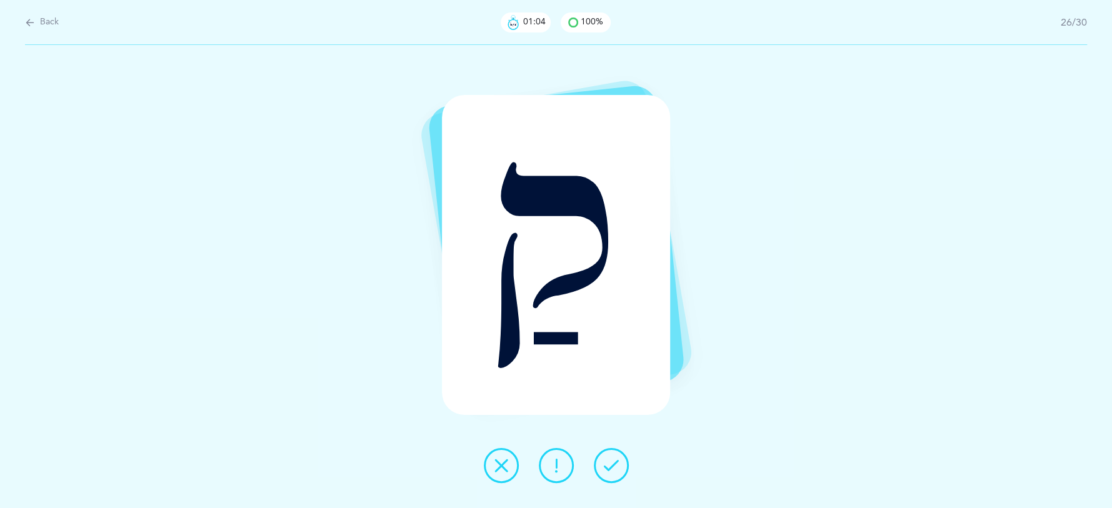
click at [616, 460] on icon at bounding box center [611, 465] width 15 height 15
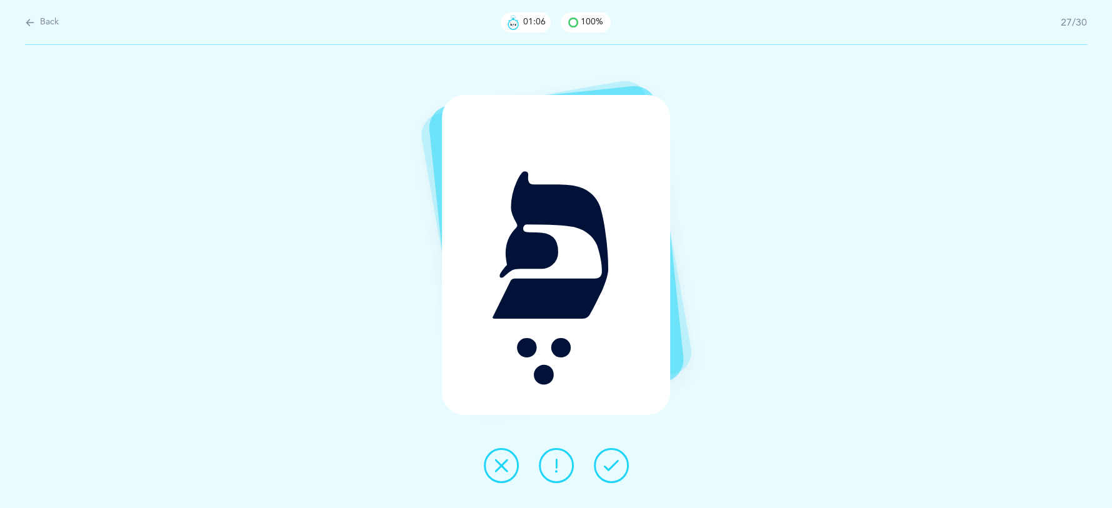
click at [616, 460] on icon at bounding box center [611, 465] width 15 height 15
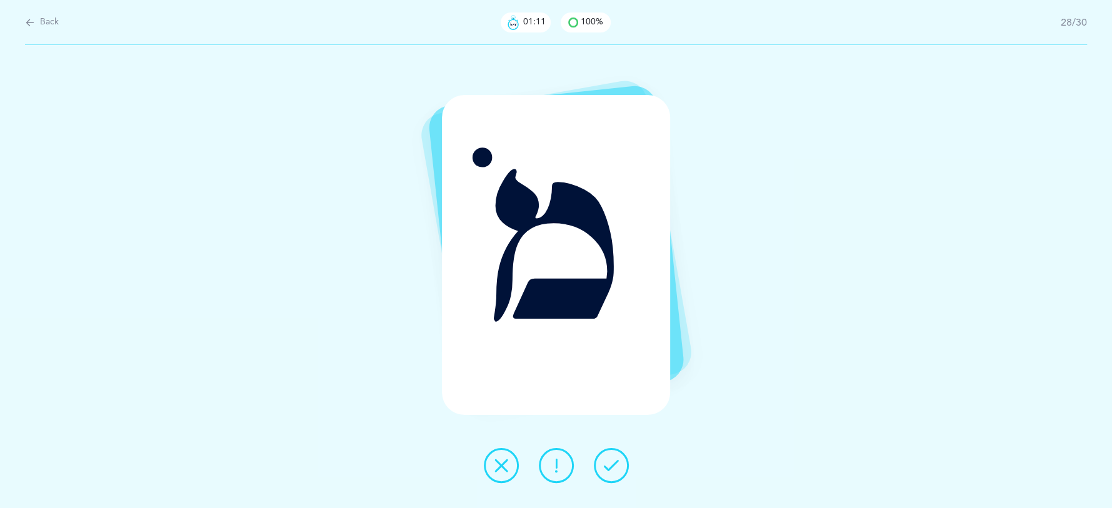
click at [615, 460] on icon at bounding box center [611, 465] width 15 height 15
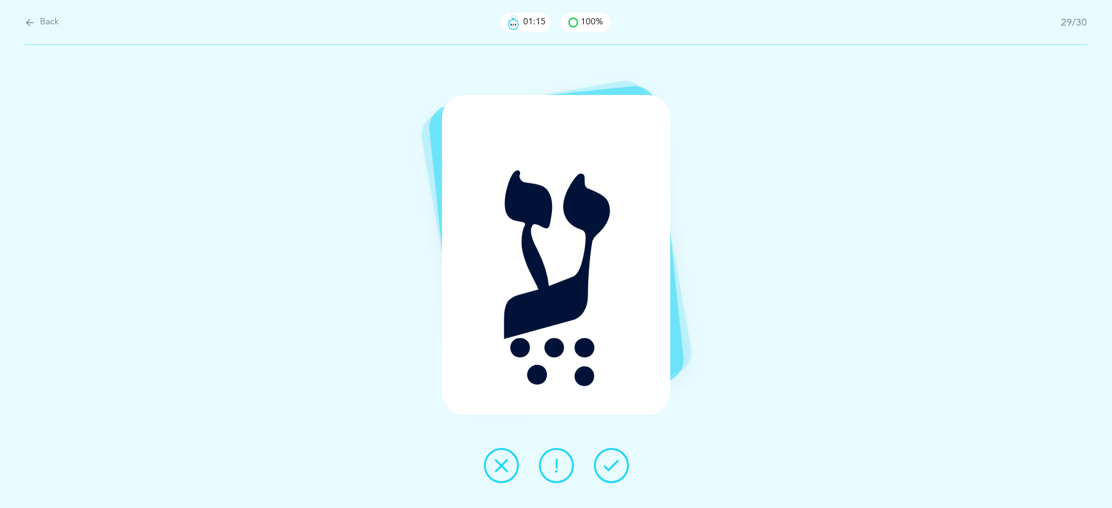
click at [613, 463] on icon at bounding box center [611, 465] width 15 height 15
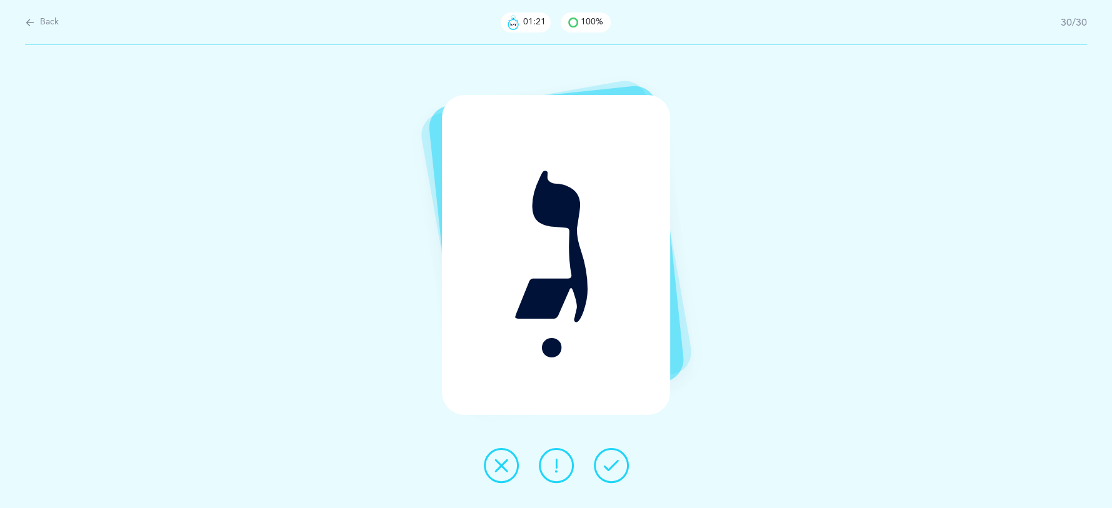
click at [613, 463] on icon at bounding box center [611, 465] width 15 height 15
click at [614, 50] on div "Back 01:22 100% 30/30 גִ" at bounding box center [643, 50] width 937 height 0
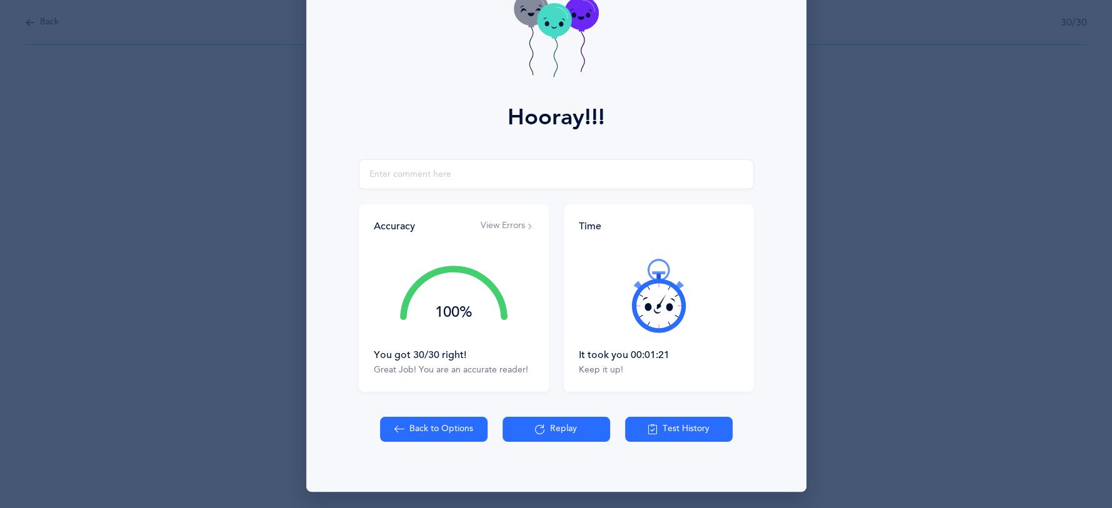
scroll to position [86, 0]
click at [445, 436] on button "Back to Options" at bounding box center [434, 428] width 108 height 25
select select "4"
select select "27"
select select "single"
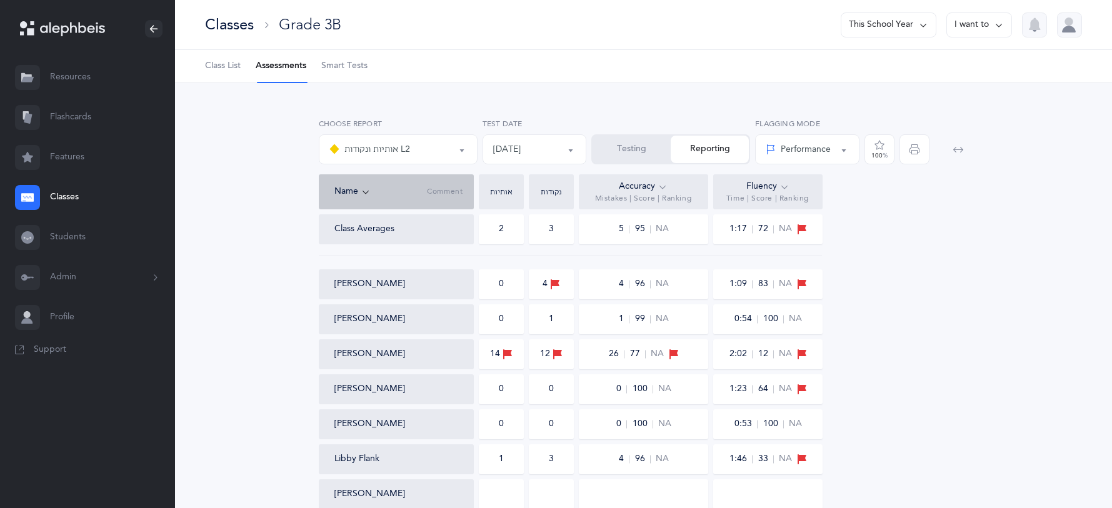
select select "9"
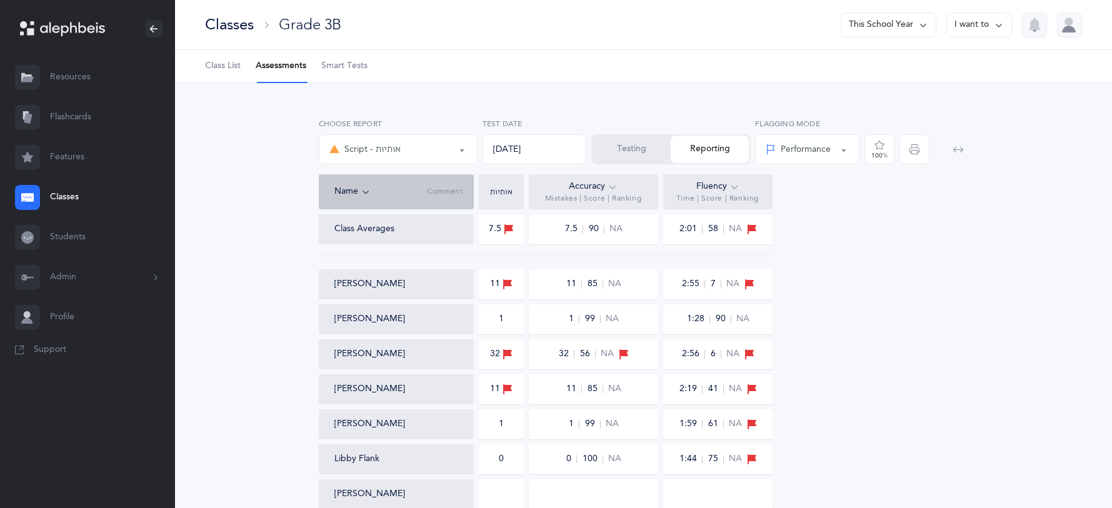
select select "36"
click at [244, 20] on div "Classes" at bounding box center [229, 24] width 49 height 21
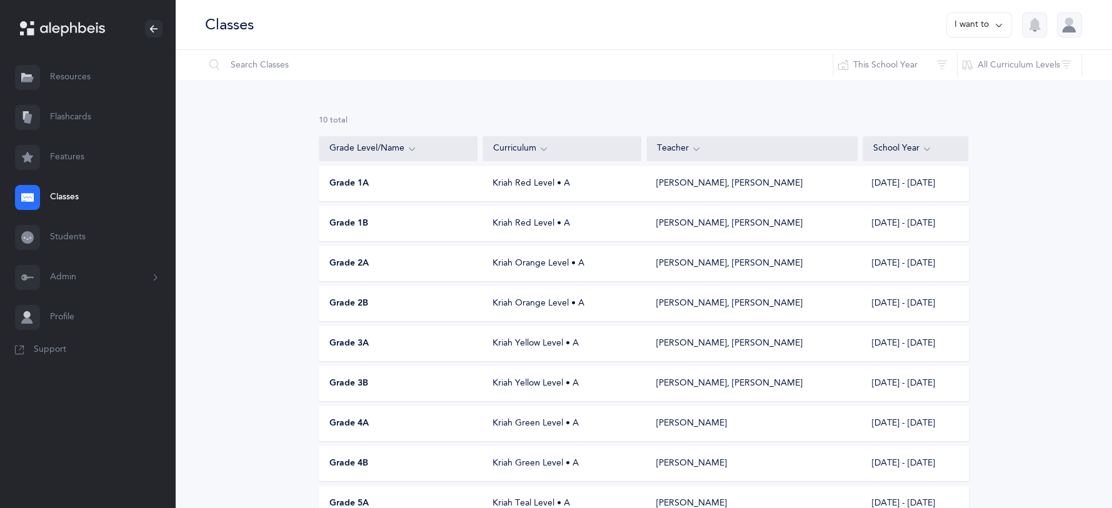
click at [363, 353] on div "Grade 3A Kriah Yellow Level • A Riki Arbin, Hadar Shenker 2025 - 2026" at bounding box center [644, 343] width 650 height 35
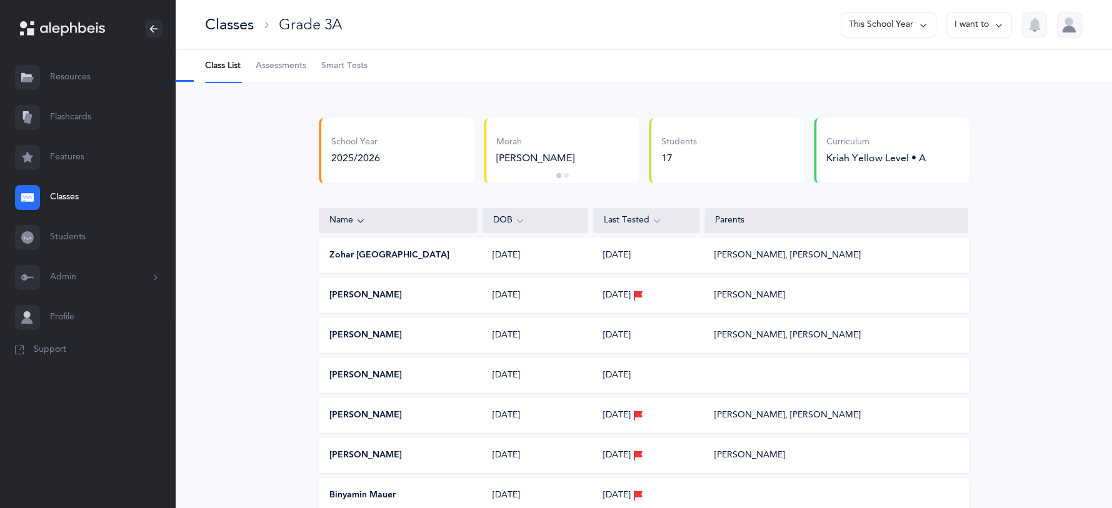
click at [275, 67] on span "Assessments" at bounding box center [281, 66] width 51 height 13
select select "9"
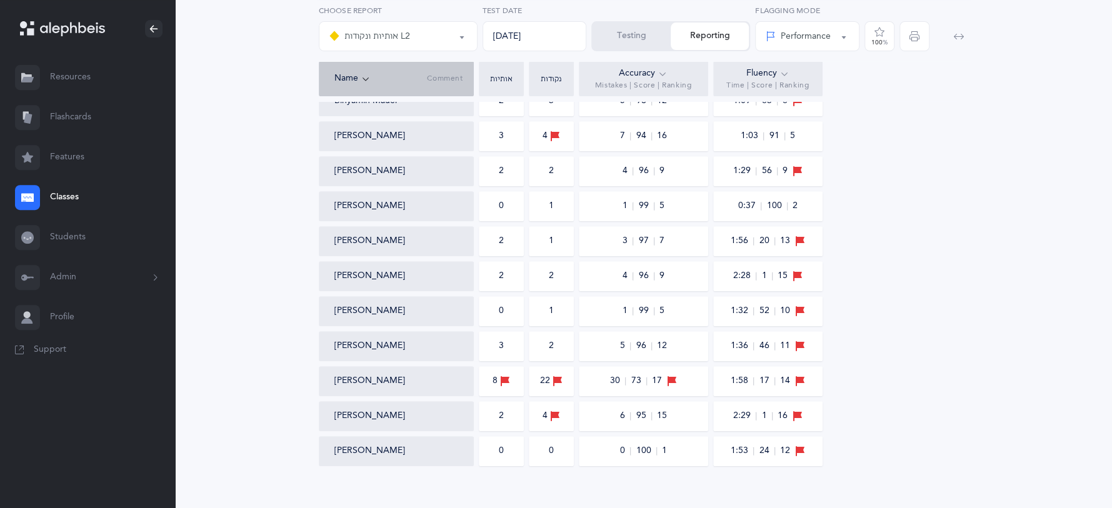
scroll to position [411, 0]
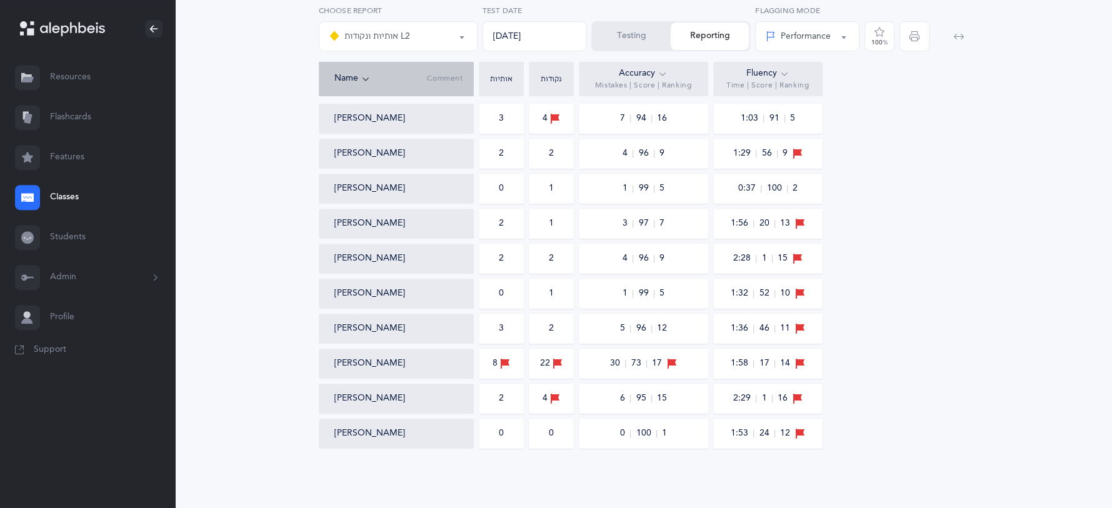
click at [466, 36] on button "אותיות ונקודות L2" at bounding box center [398, 36] width 159 height 30
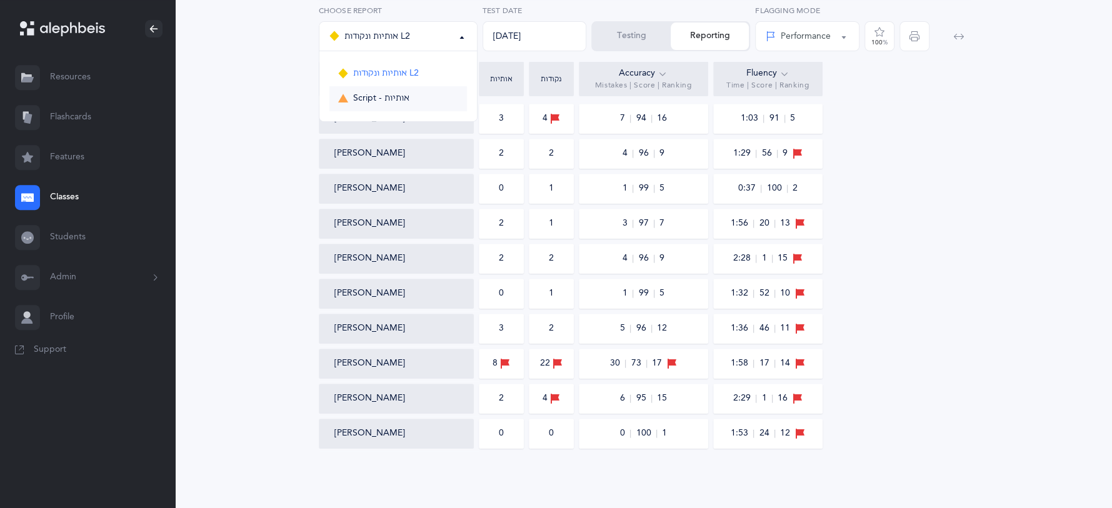
click at [446, 96] on link "Script - אותיות" at bounding box center [398, 98] width 138 height 25
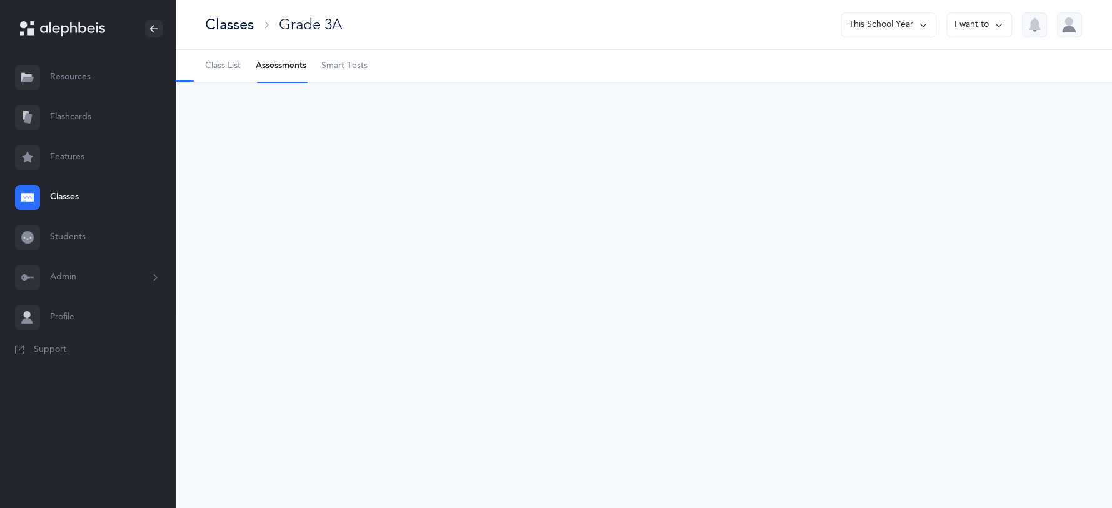
select select "36"
